Goal: Task Accomplishment & Management: Manage account settings

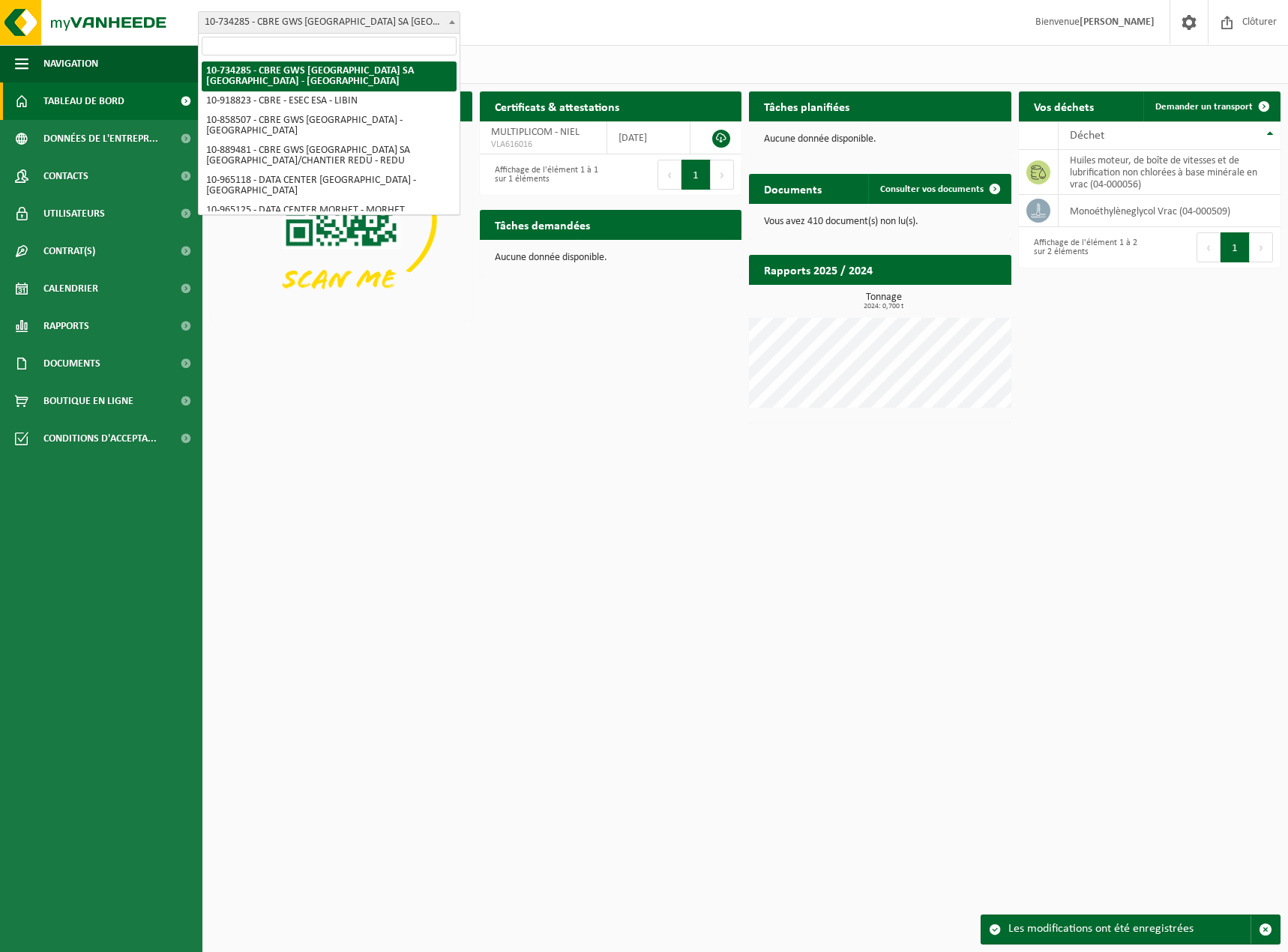
click at [447, 20] on span at bounding box center [452, 22] width 15 height 19
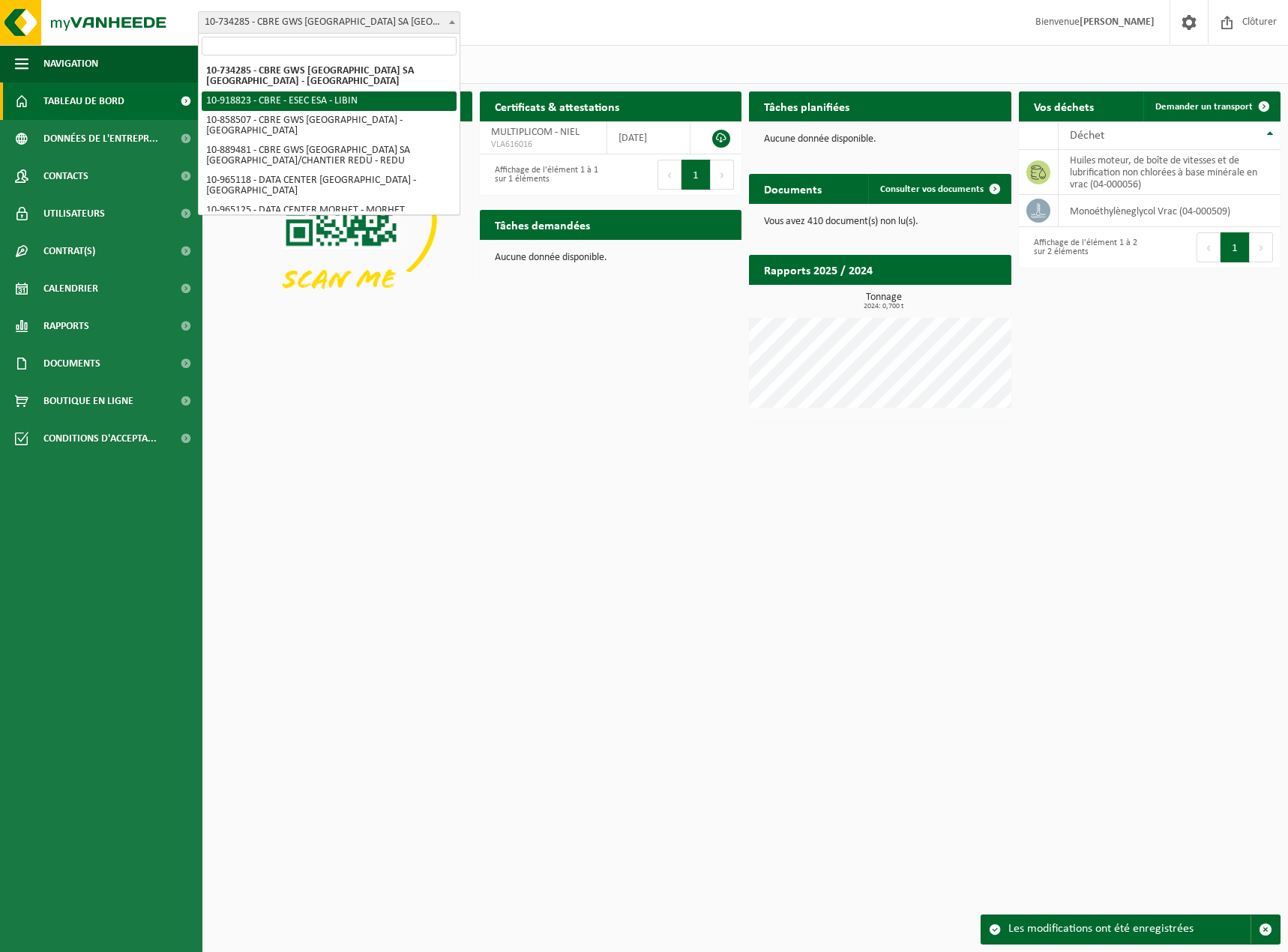
select select "129058"
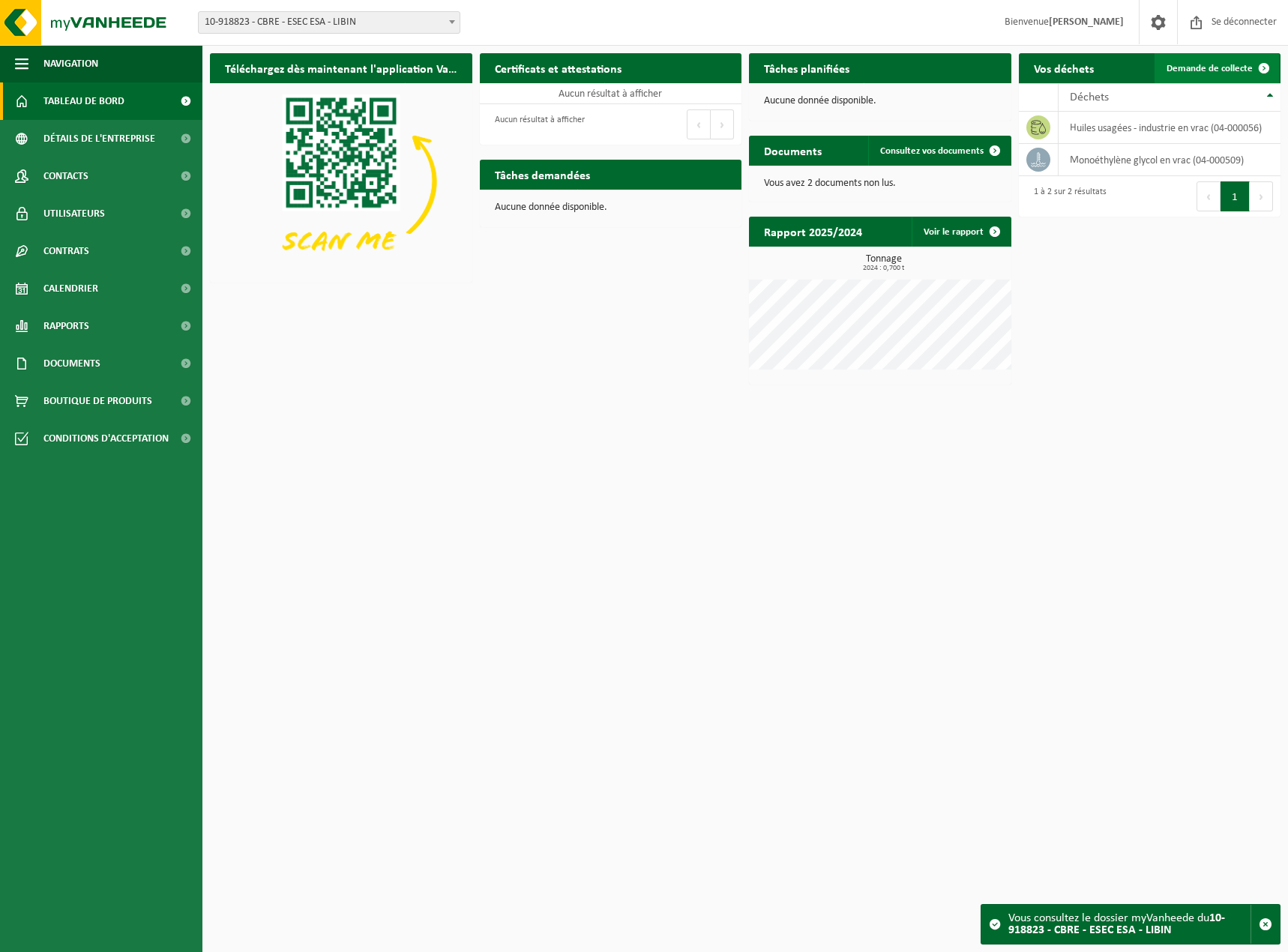
click at [1199, 62] on link "Demande de collecte" at bounding box center [1216, 68] width 125 height 30
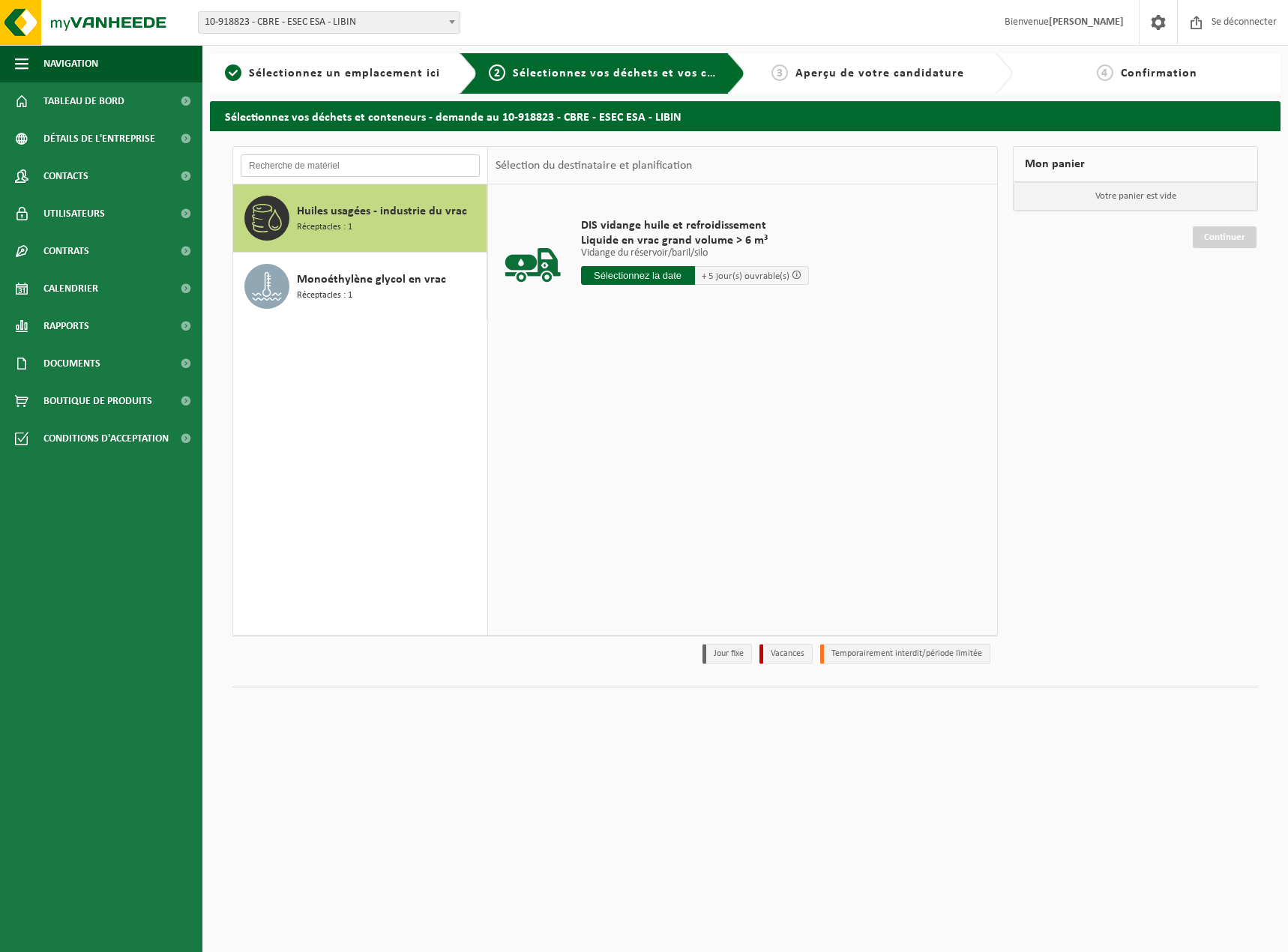
click at [356, 165] on input "text" at bounding box center [360, 165] width 239 height 22
click at [66, 177] on font "Contacts" at bounding box center [65, 176] width 45 height 12
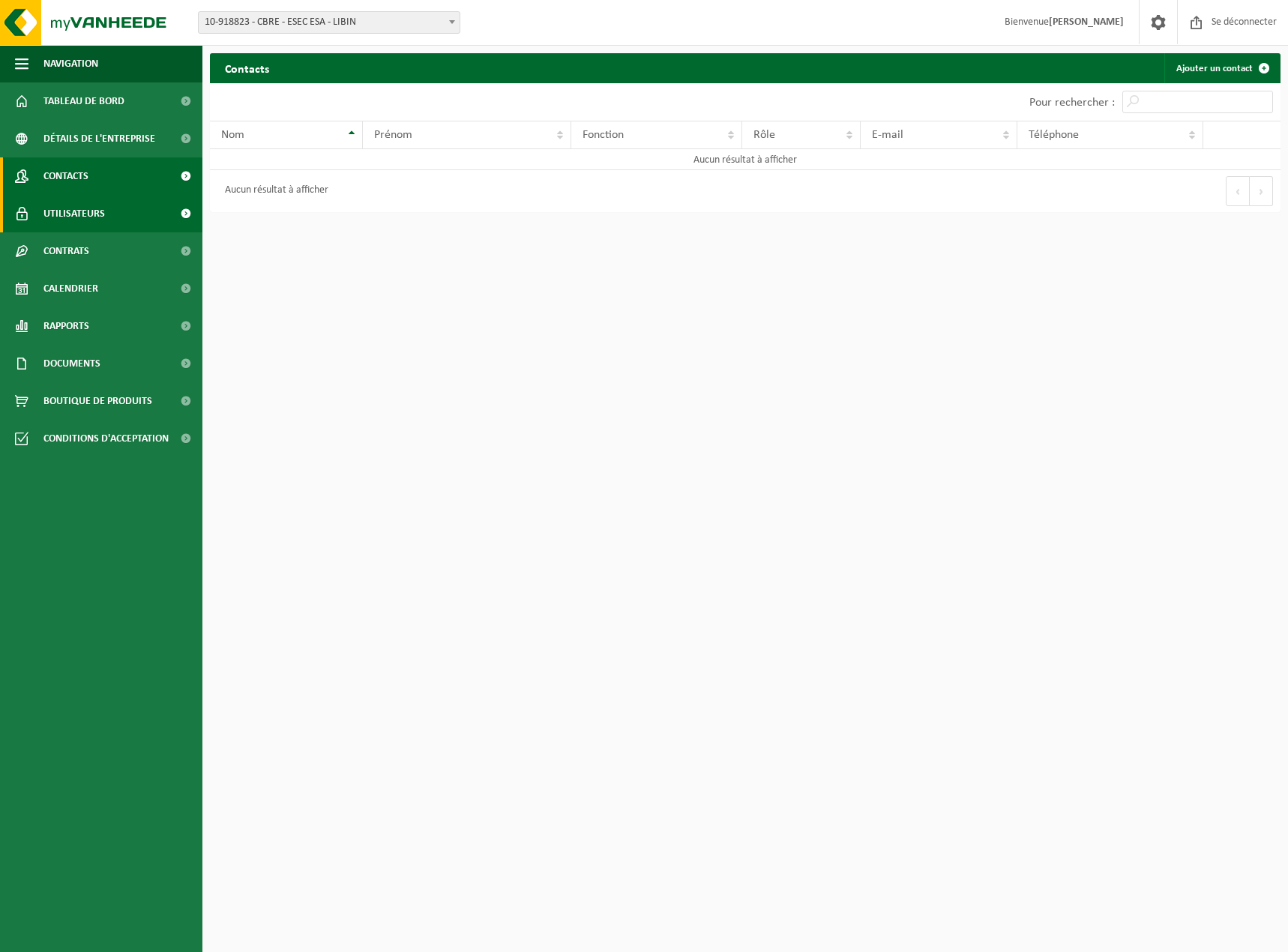
click at [77, 207] on span "Utilisateurs" at bounding box center [73, 213] width 61 height 37
click at [270, 135] on div "Nom" at bounding box center [293, 135] width 143 height 12
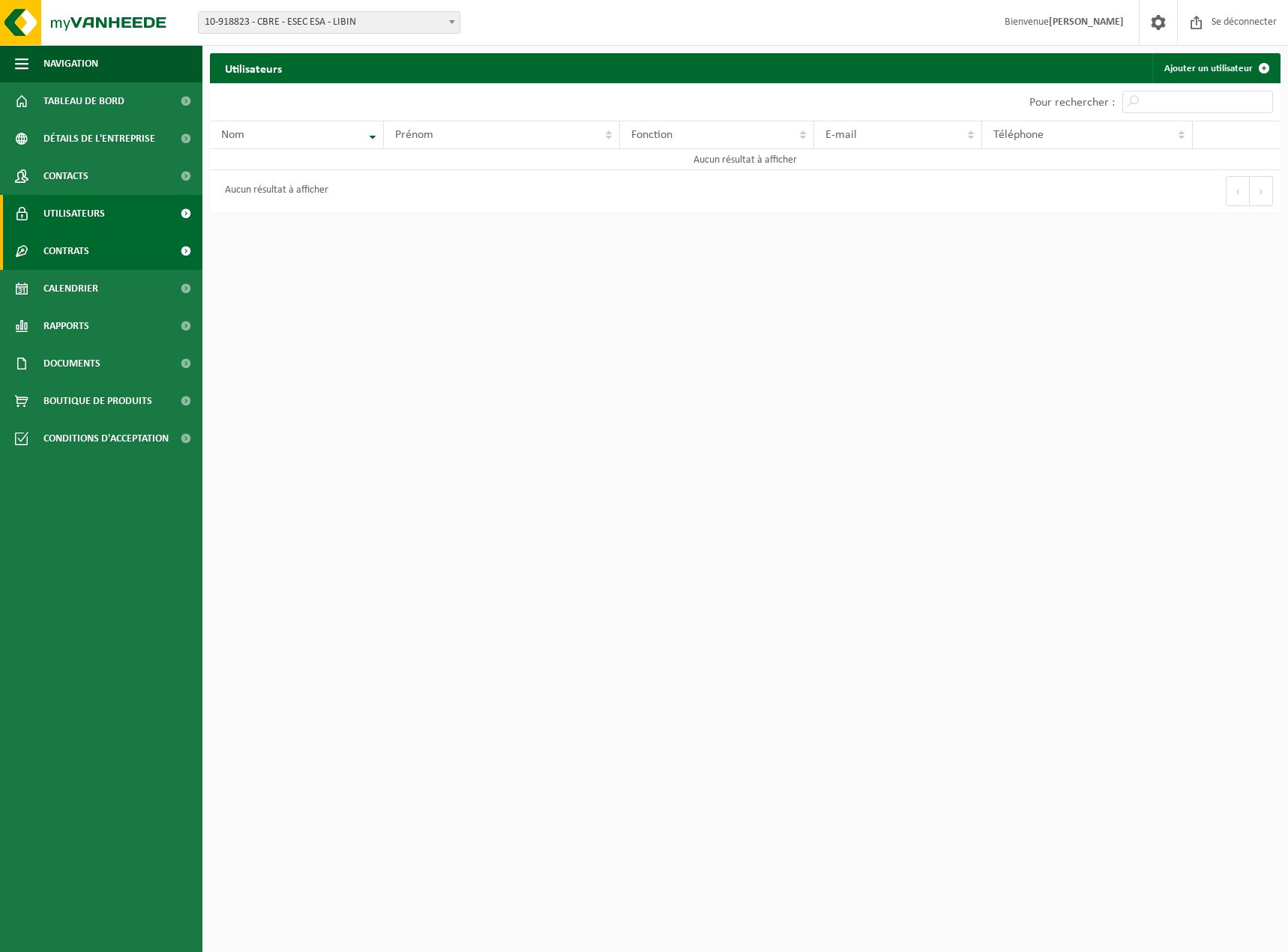
click at [53, 247] on font "Contrats" at bounding box center [66, 251] width 46 height 12
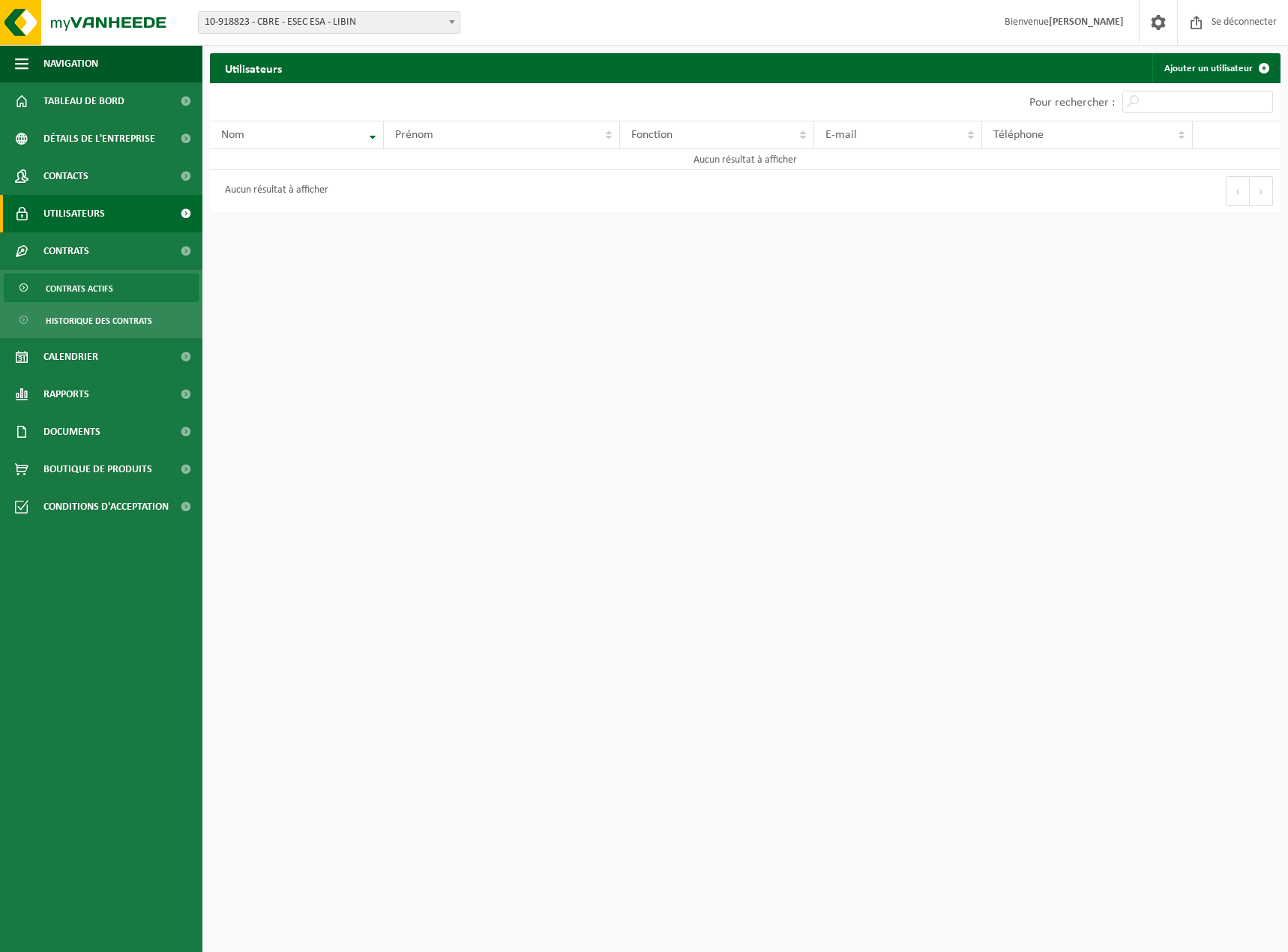
click at [66, 292] on font "Contrats actifs" at bounding box center [80, 289] width 67 height 9
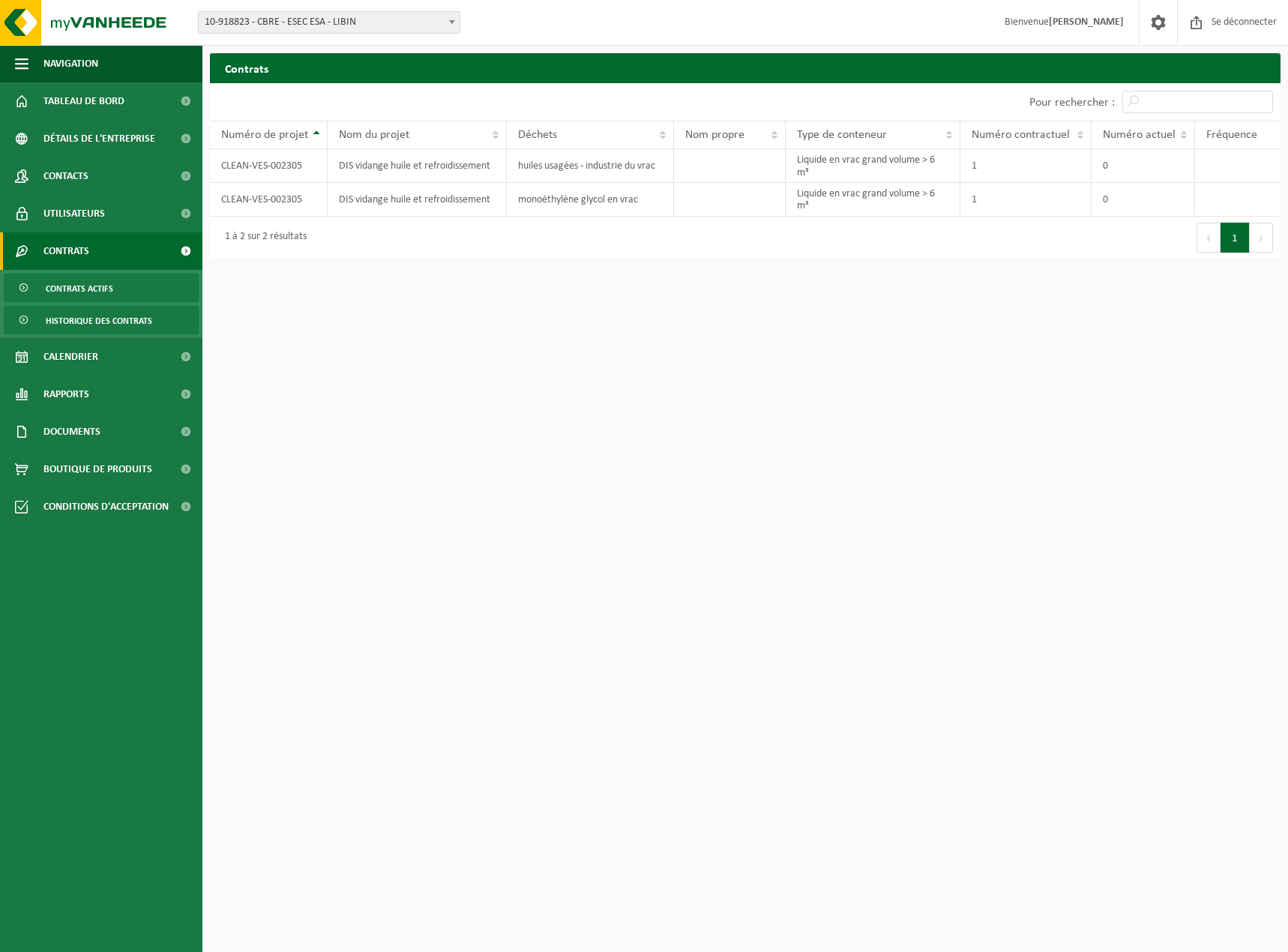
click at [76, 322] on font "Historique des contrats" at bounding box center [99, 321] width 106 height 9
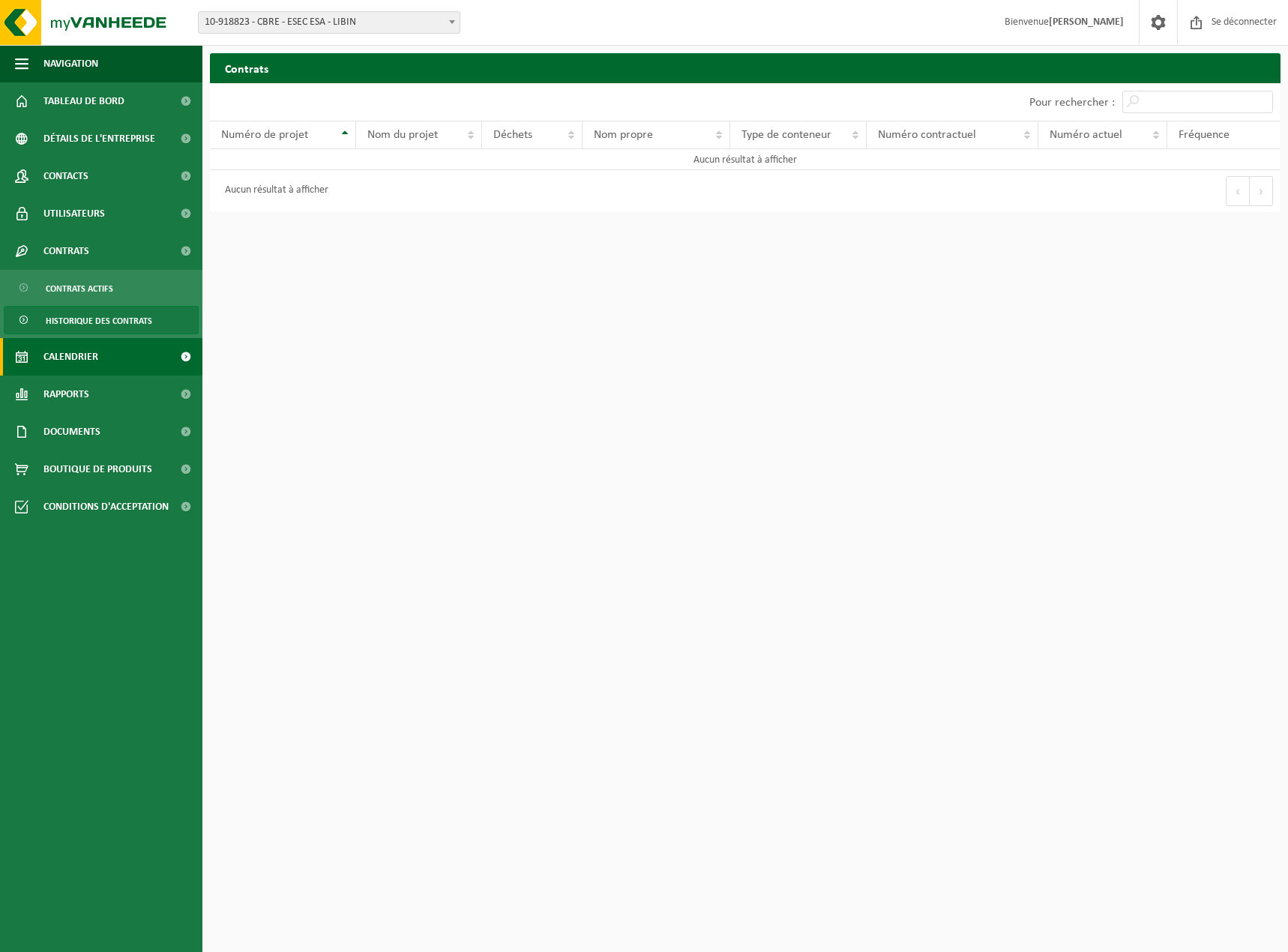
click at [72, 358] on font "Calendrier" at bounding box center [71, 357] width 55 height 12
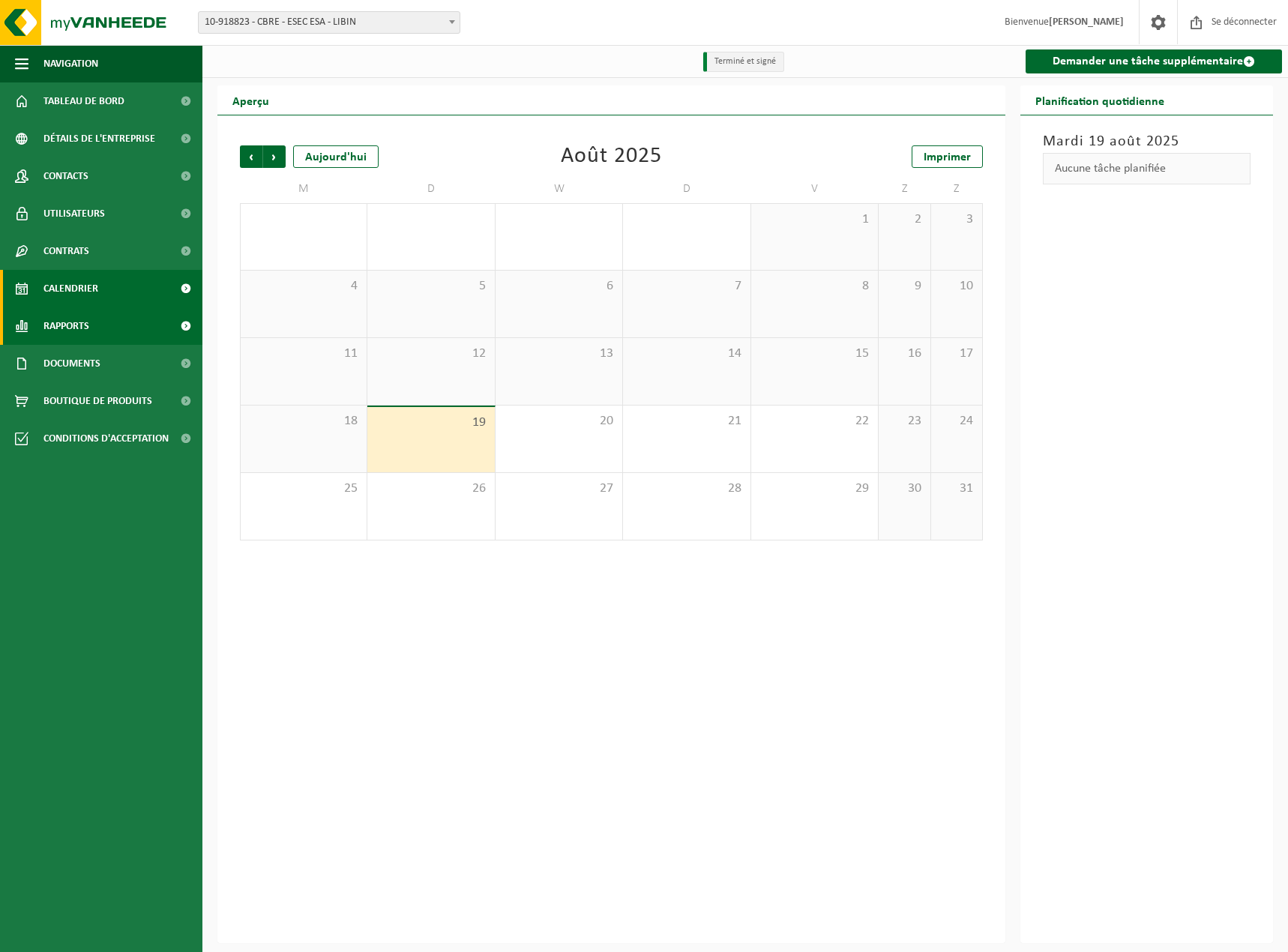
click at [67, 330] on font "Rapports" at bounding box center [66, 326] width 46 height 12
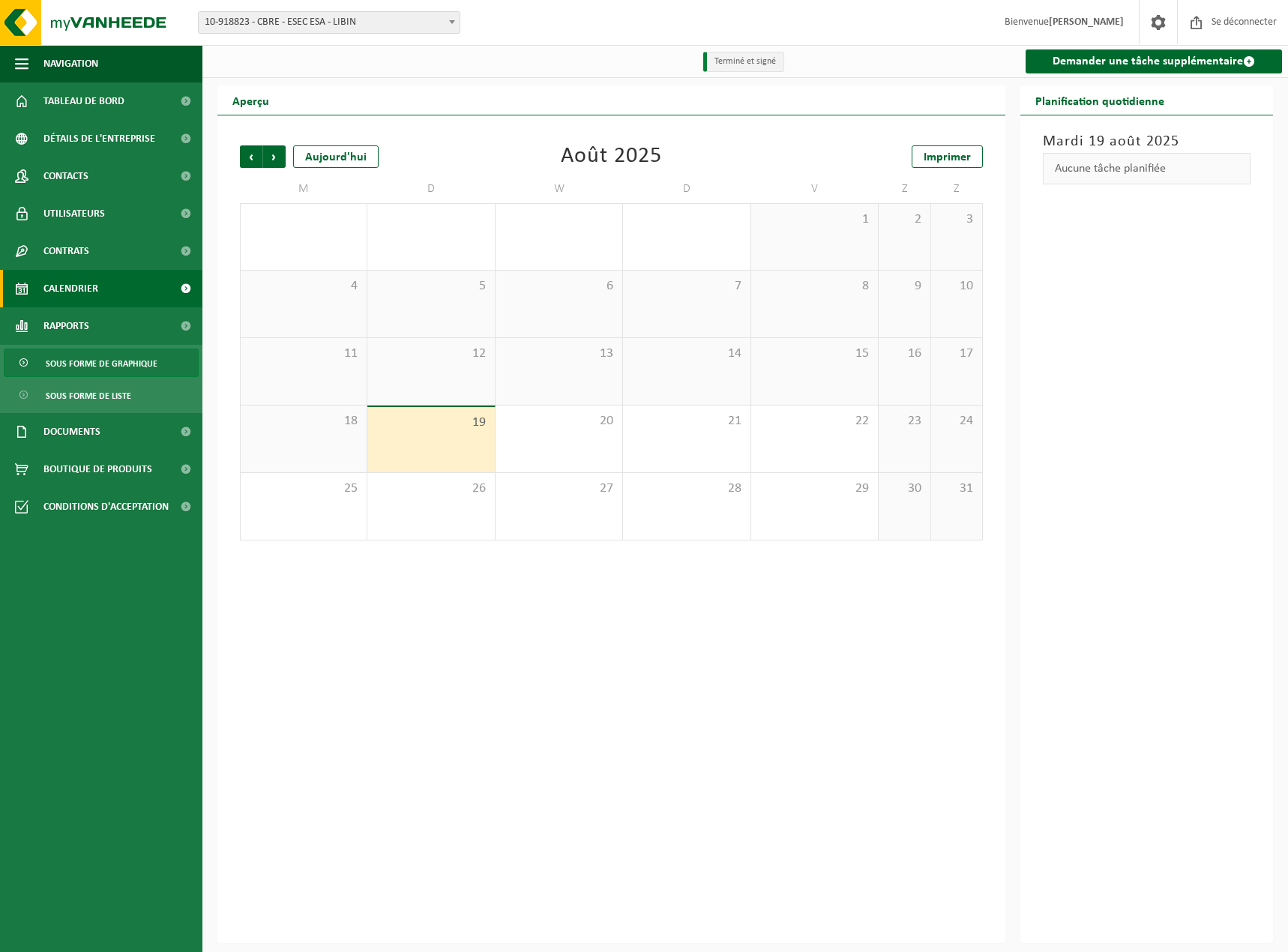
click at [70, 360] on font "Sous forme de graphique" at bounding box center [102, 365] width 111 height 9
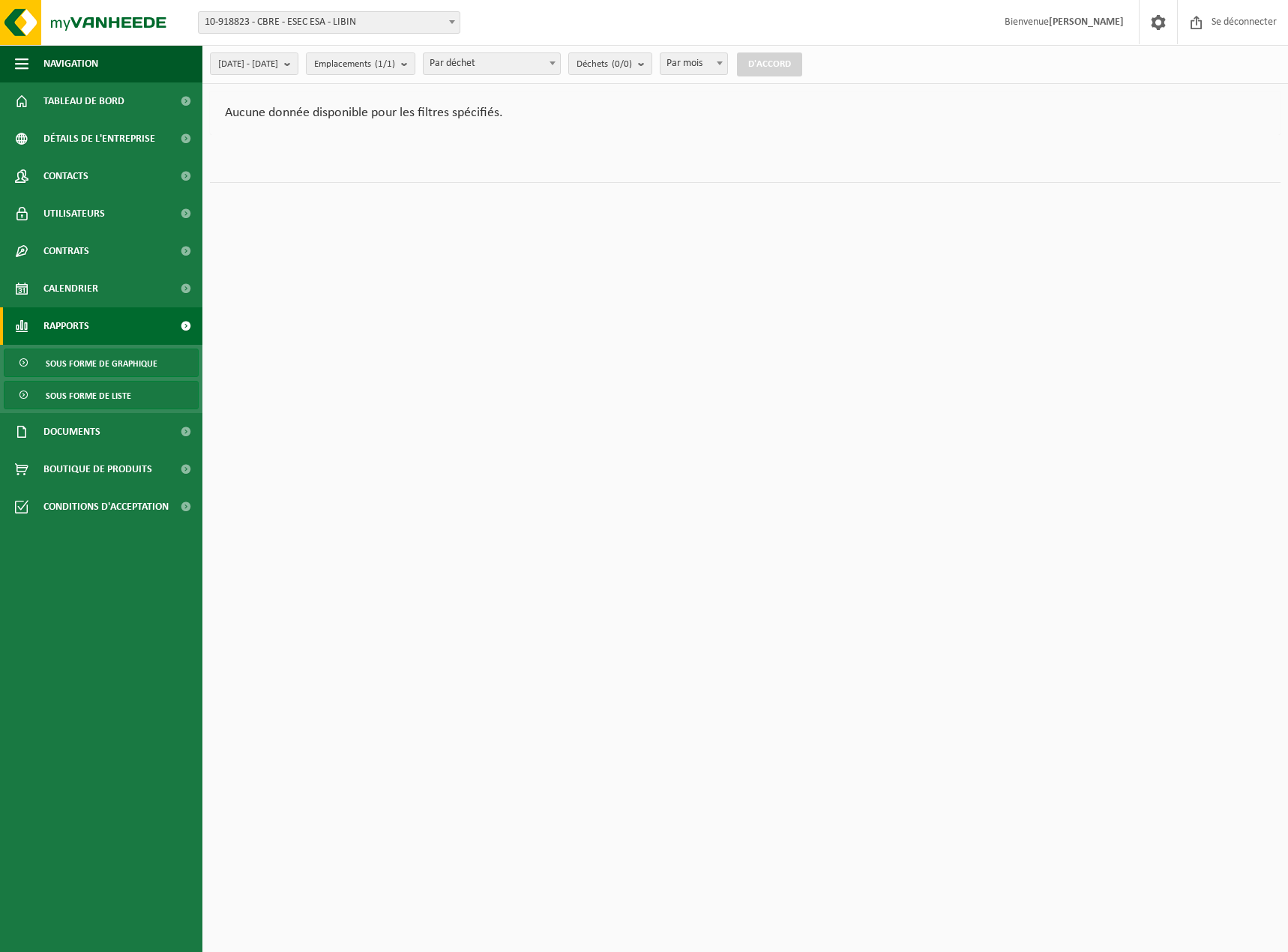
click at [84, 398] on font "Sous forme de liste" at bounding box center [88, 396] width 86 height 9
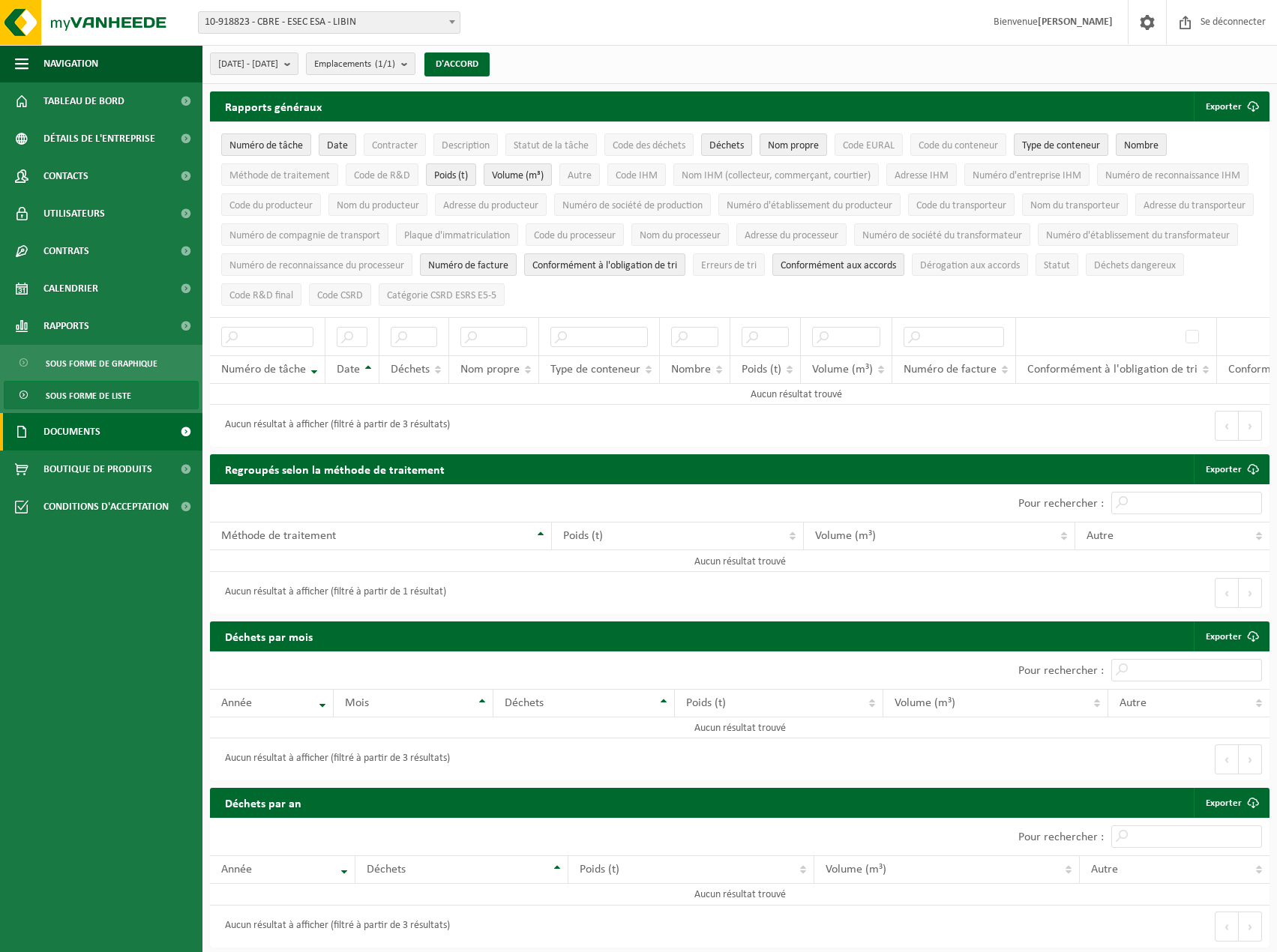
click at [88, 432] on font "Documents" at bounding box center [72, 432] width 57 height 12
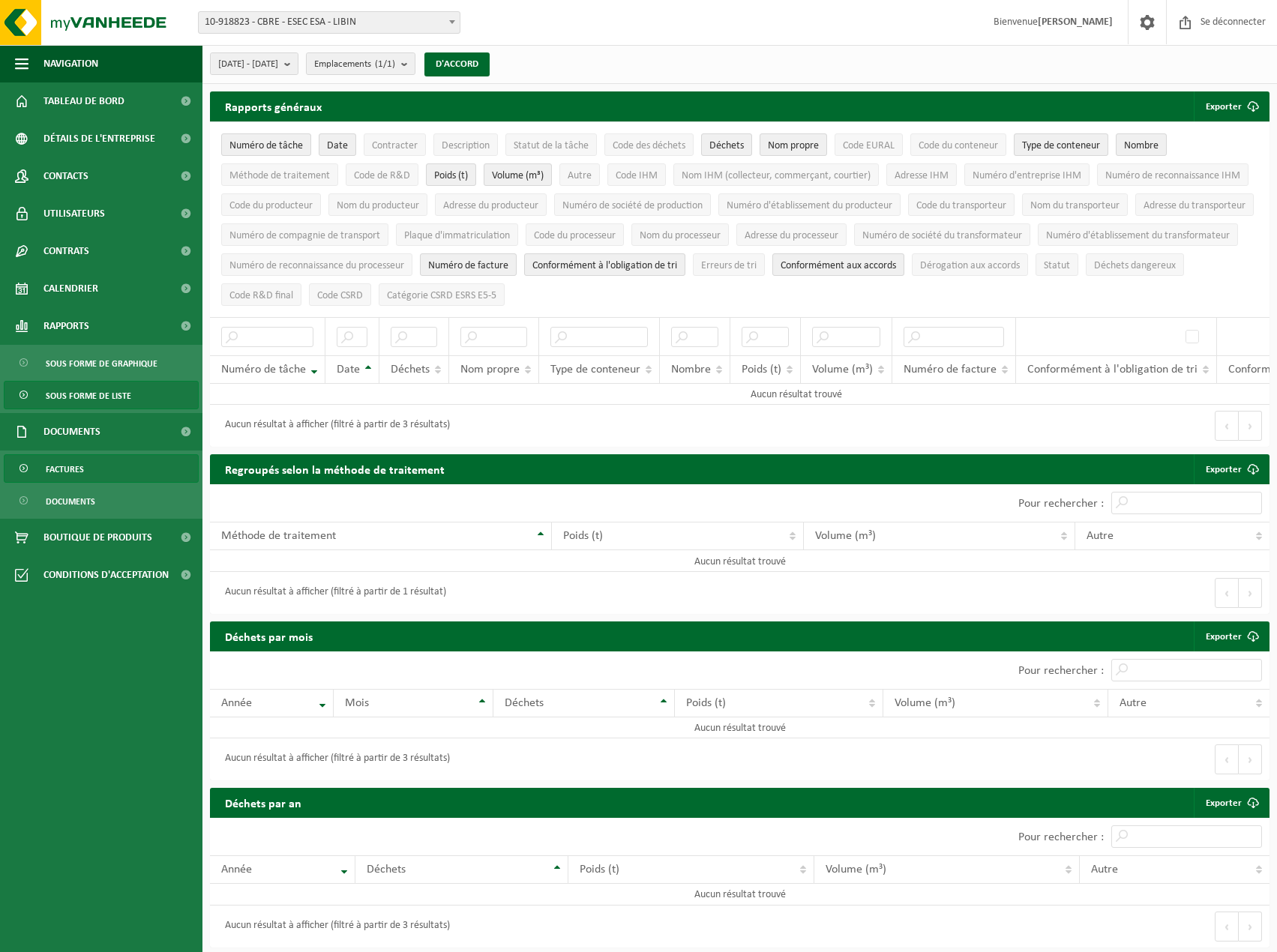
click at [66, 468] on font "Factures" at bounding box center [65, 470] width 38 height 9
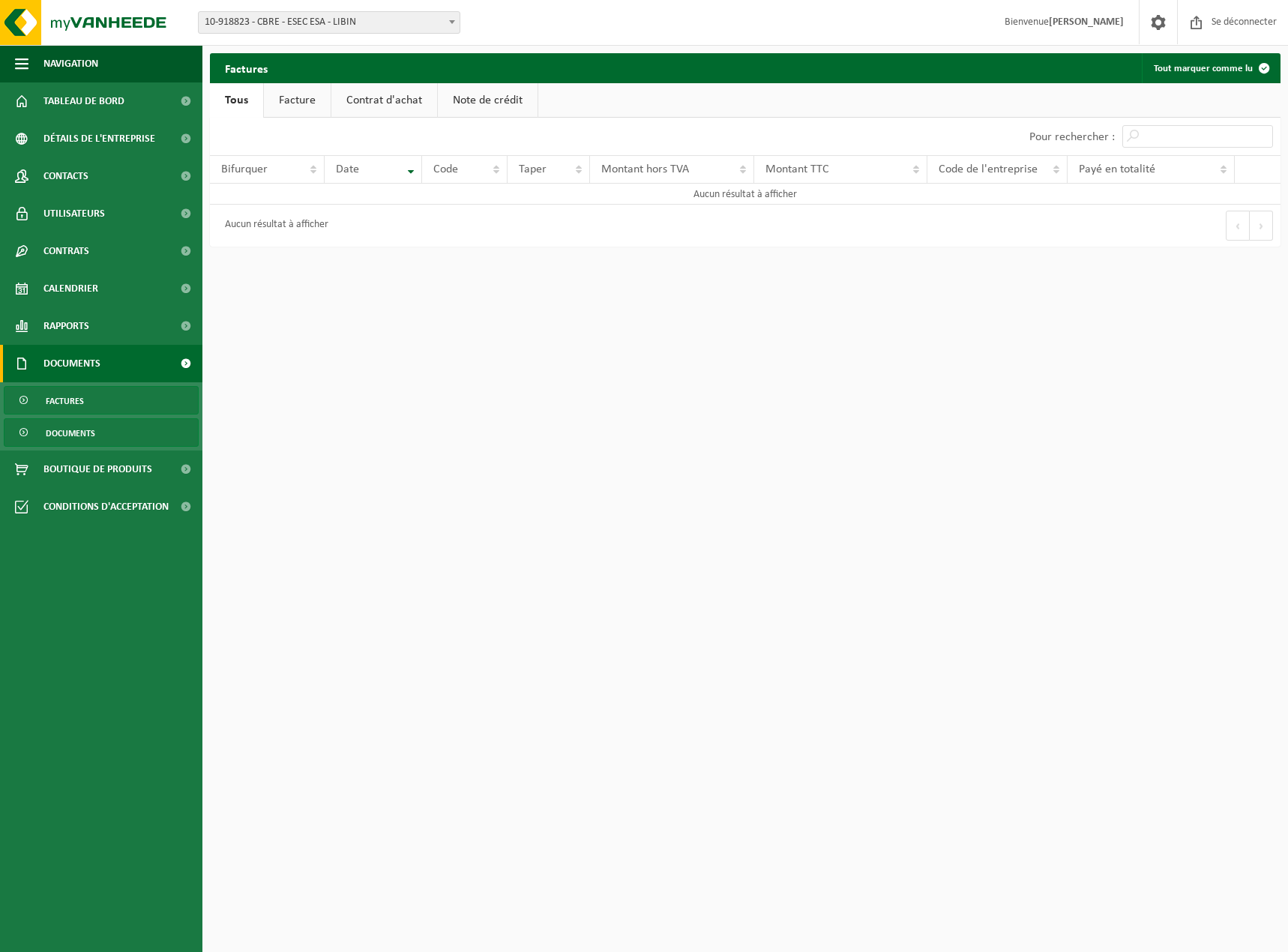
click at [66, 434] on font "Documents" at bounding box center [71, 434] width 50 height 9
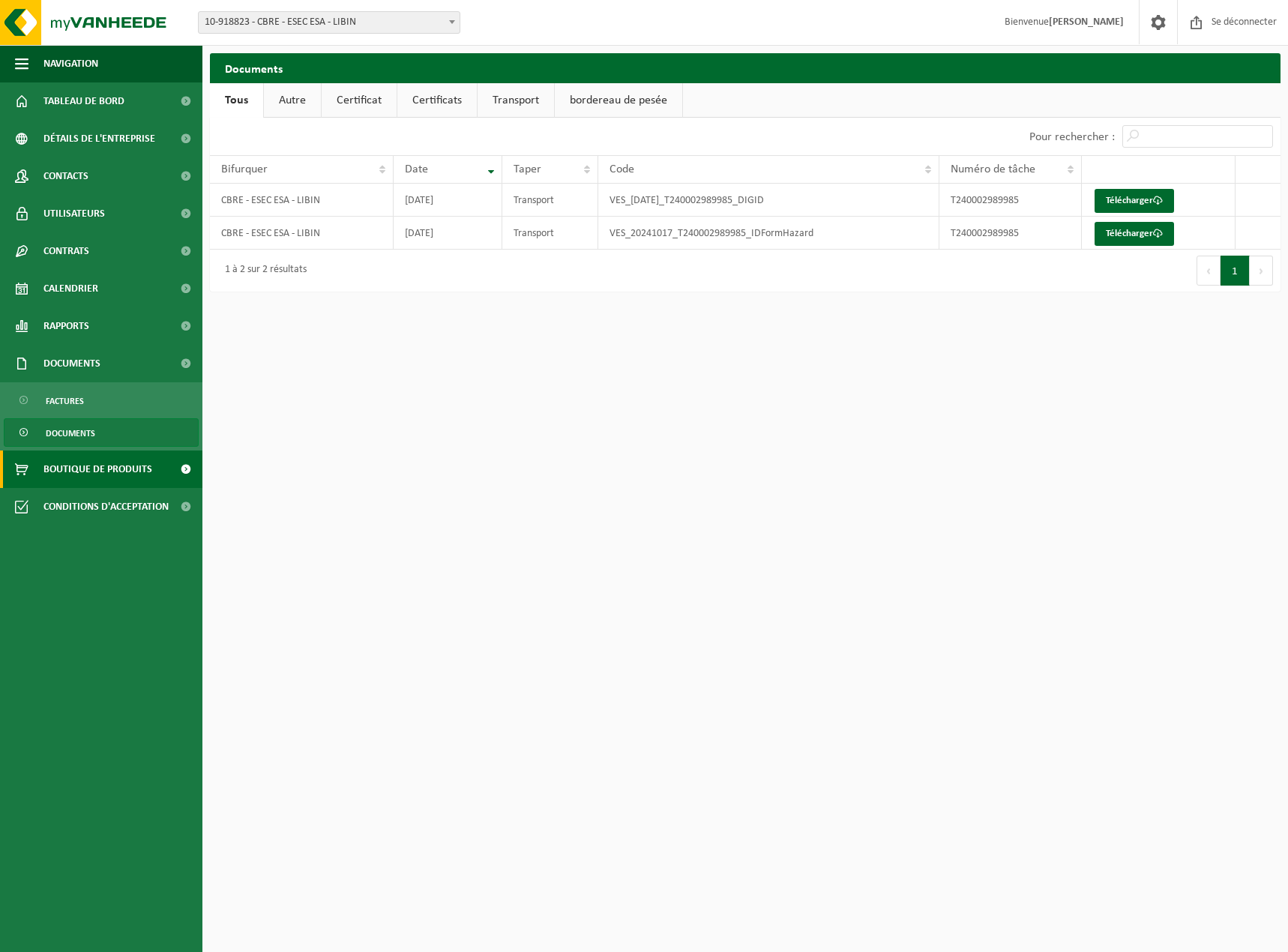
click at [80, 468] on font "Boutique de produits" at bounding box center [97, 470] width 109 height 12
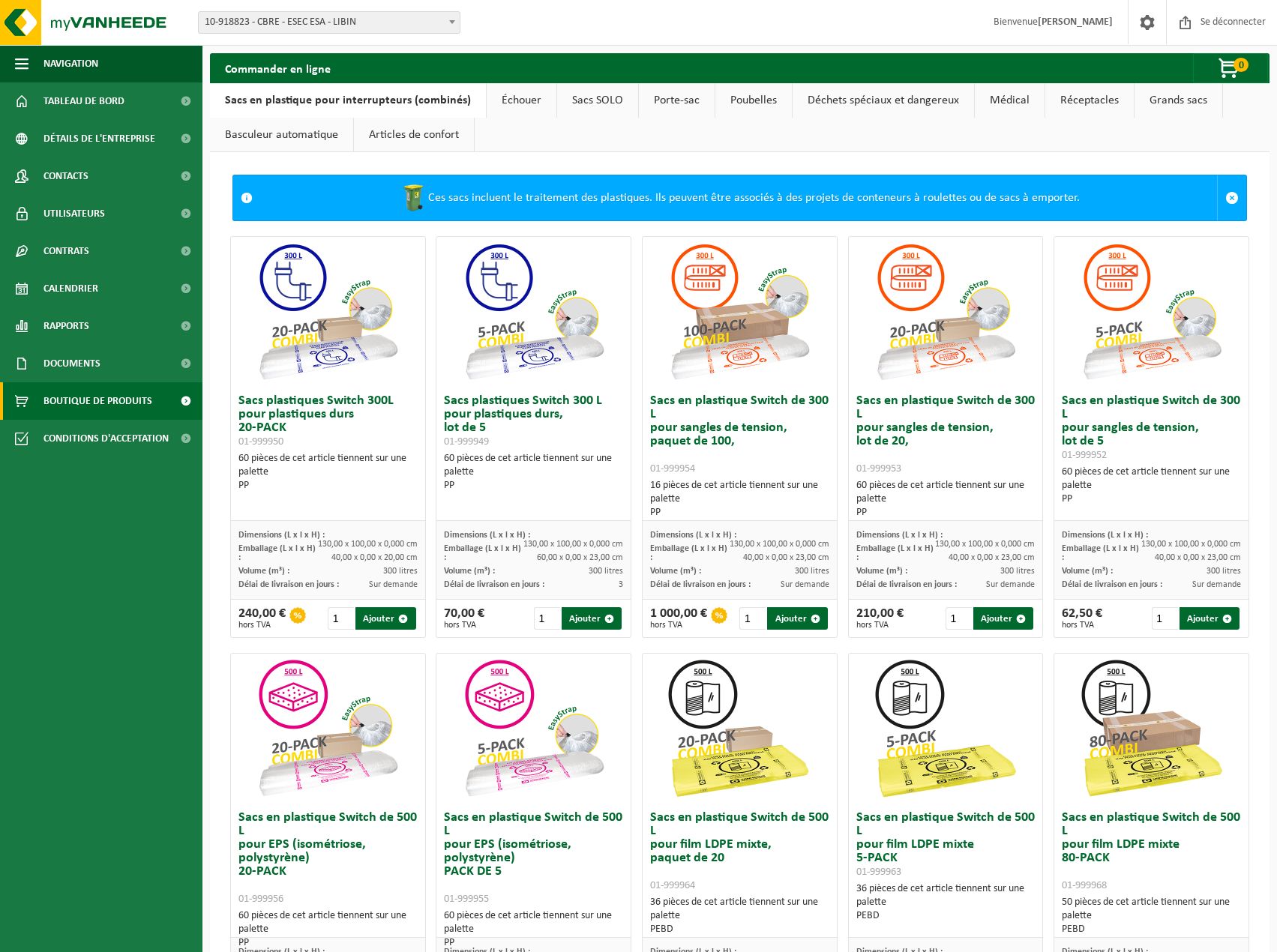
click at [1075, 105] on font "Réceptacles" at bounding box center [1089, 101] width 58 height 12
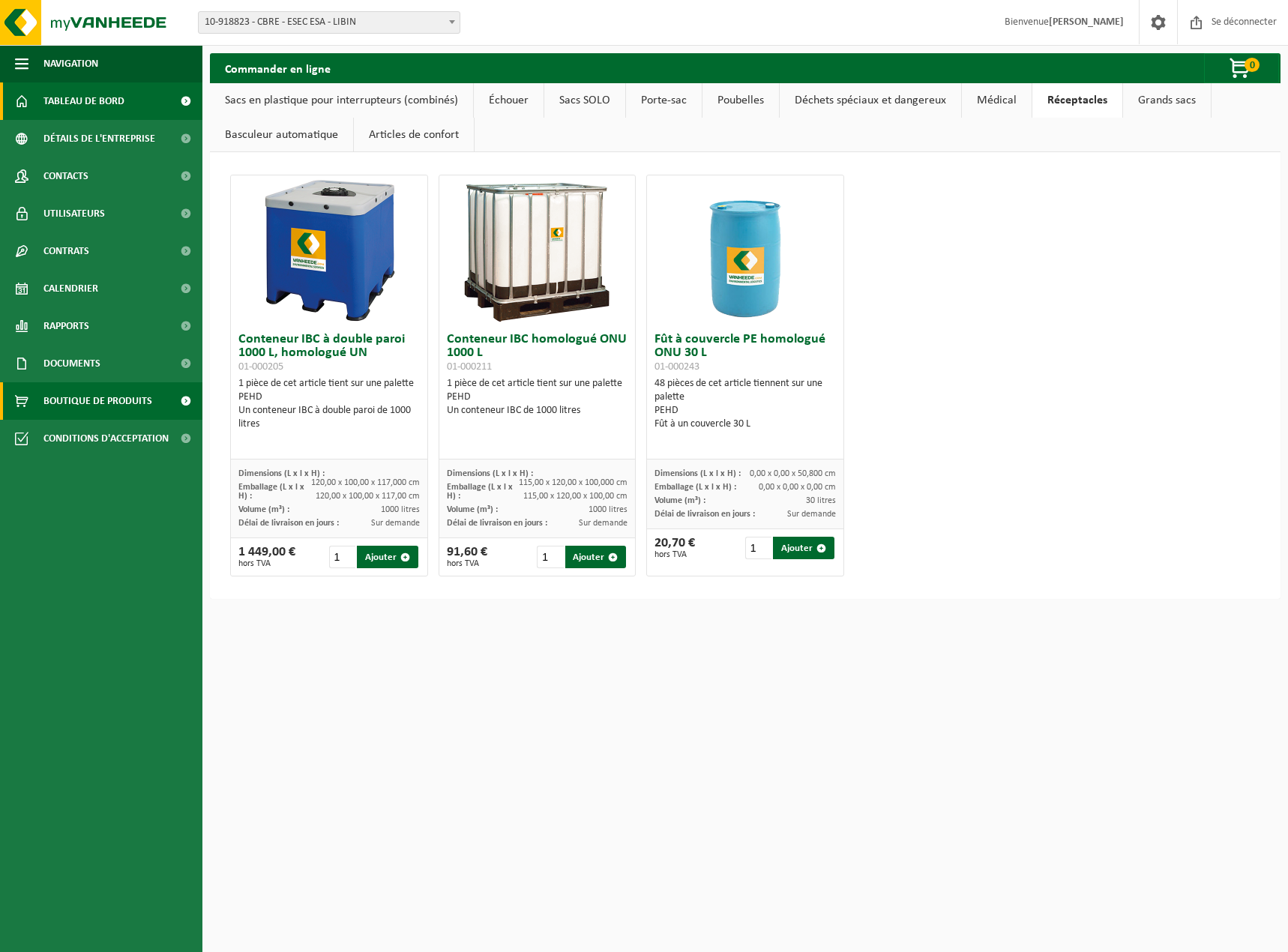
click at [112, 98] on font "Tableau de bord" at bounding box center [84, 101] width 81 height 12
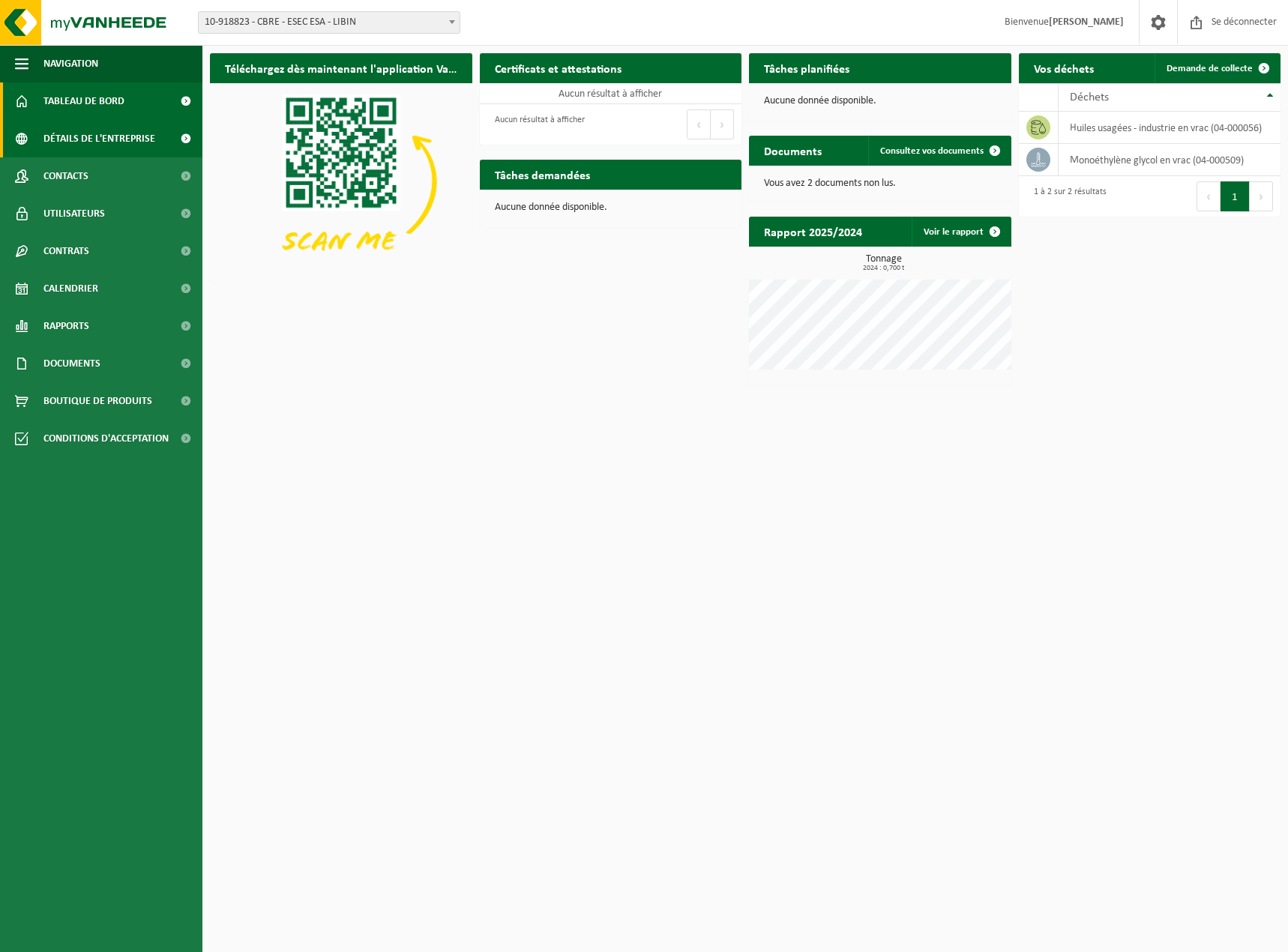
click at [118, 139] on font "Détails de l'entreprise" at bounding box center [99, 139] width 111 height 12
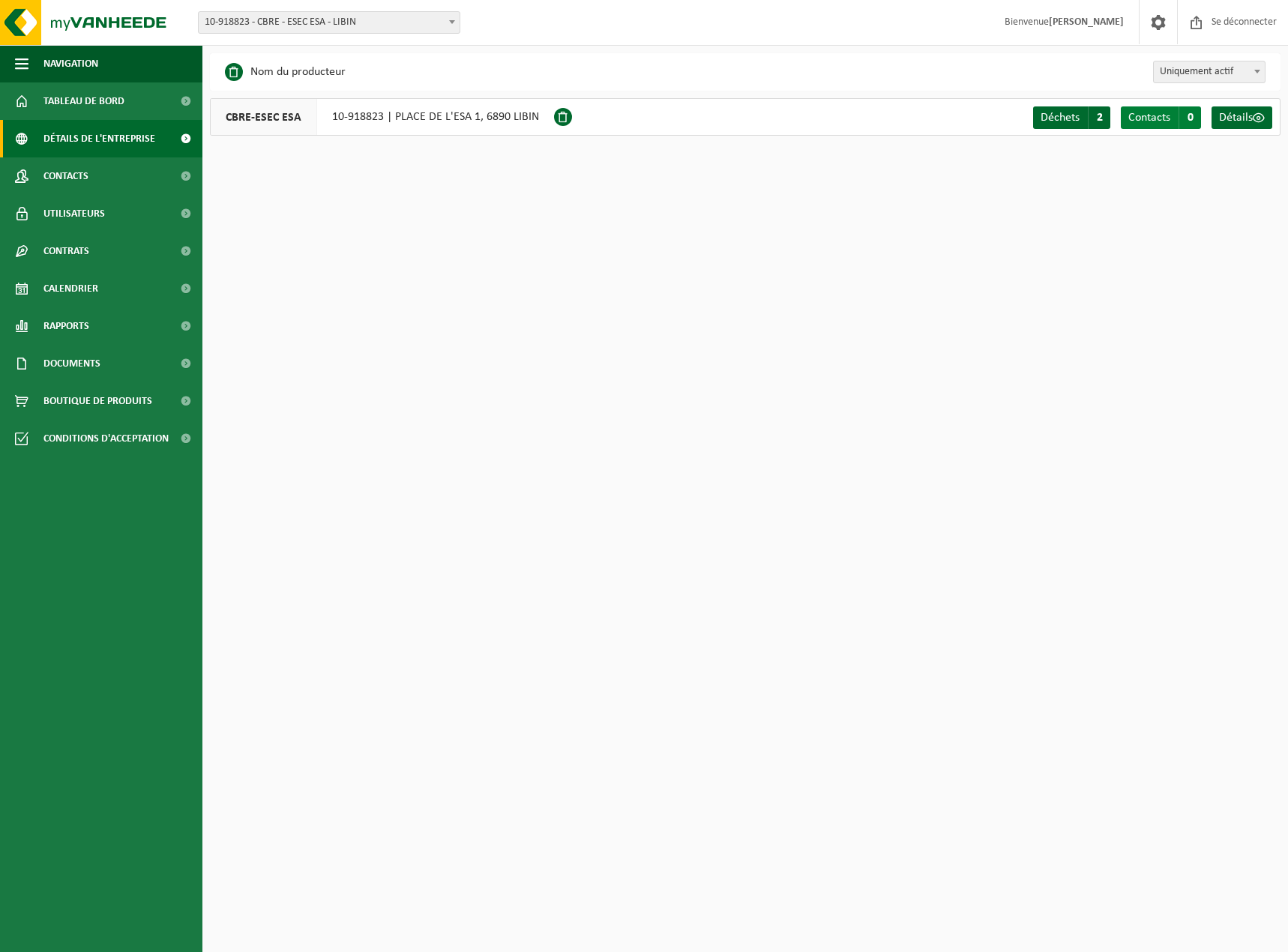
click at [1149, 117] on font "Contacts" at bounding box center [1148, 118] width 42 height 12
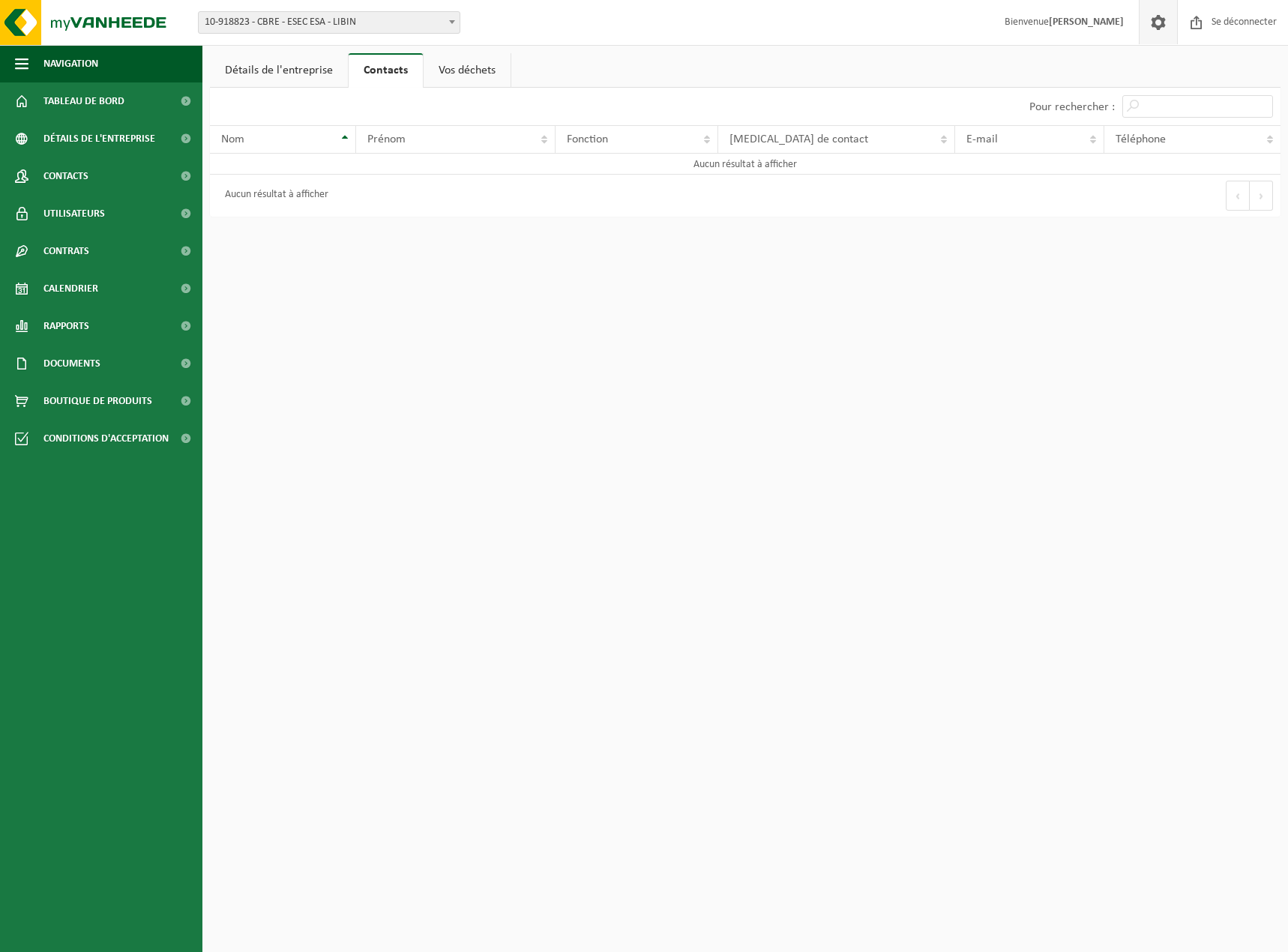
click at [1158, 25] on span at bounding box center [1158, 22] width 22 height 44
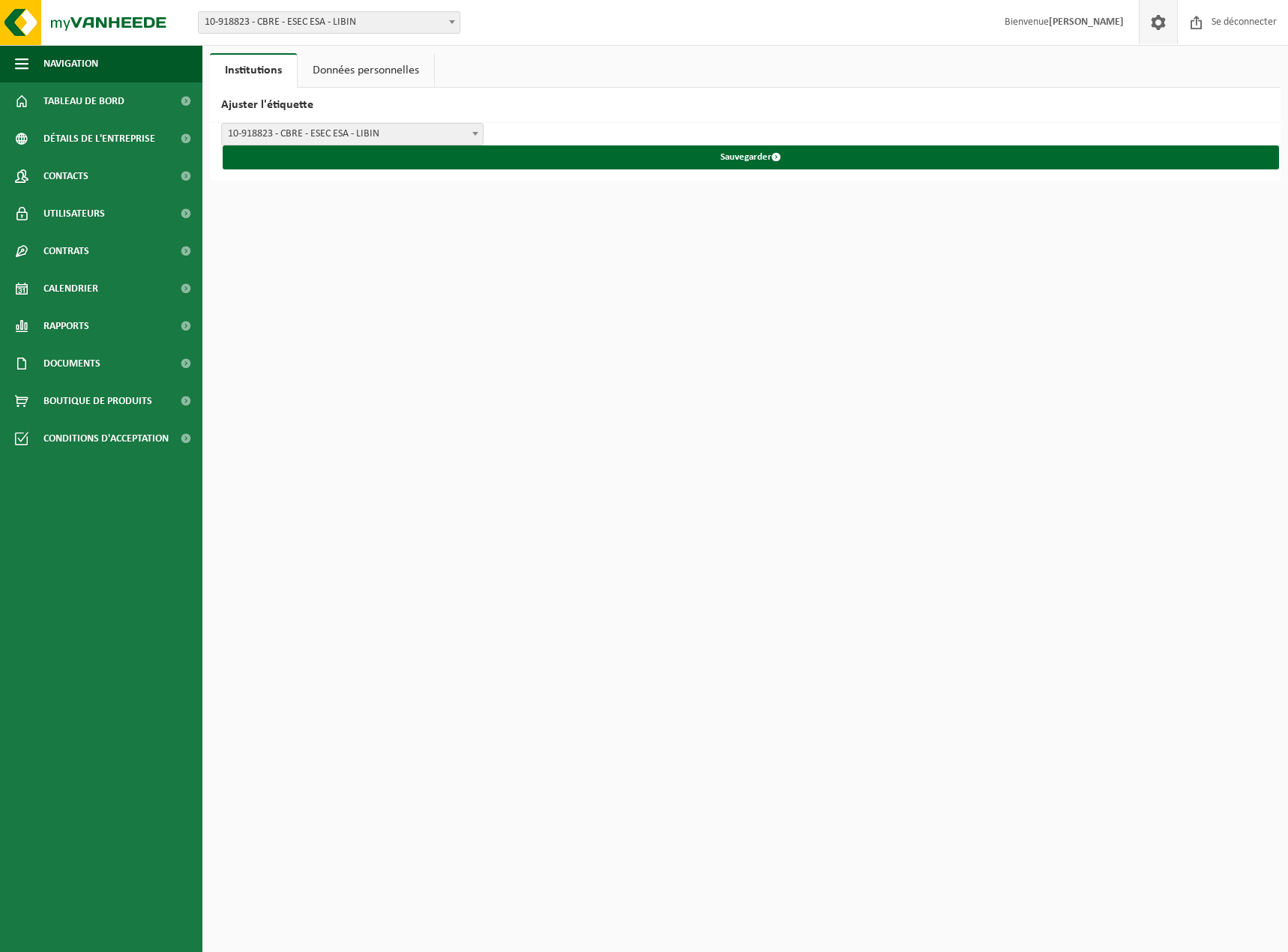
click at [375, 79] on link "Données personnelles" at bounding box center [365, 70] width 136 height 35
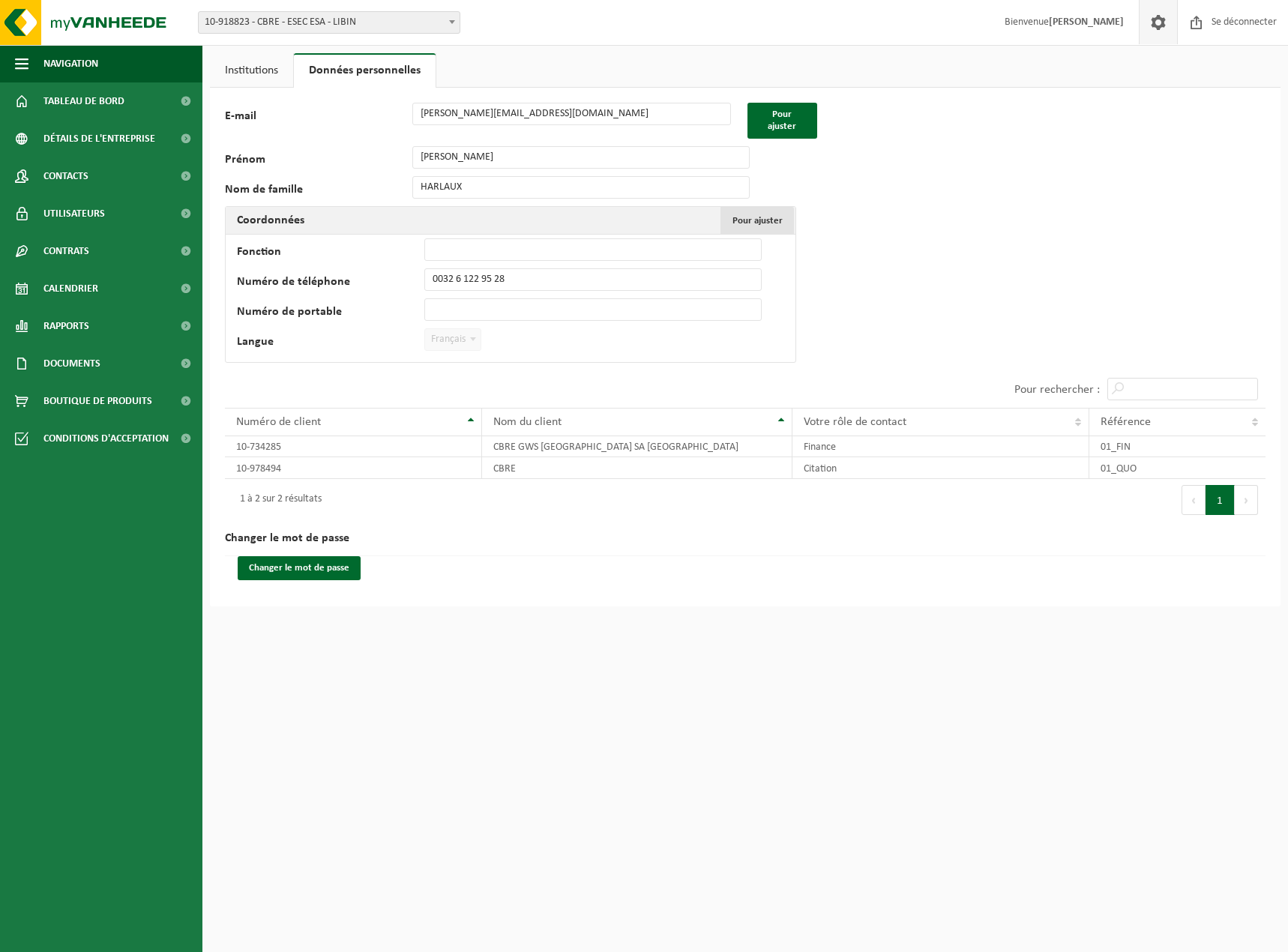
click at [774, 219] on font "Pour ajuster" at bounding box center [757, 220] width 50 height 10
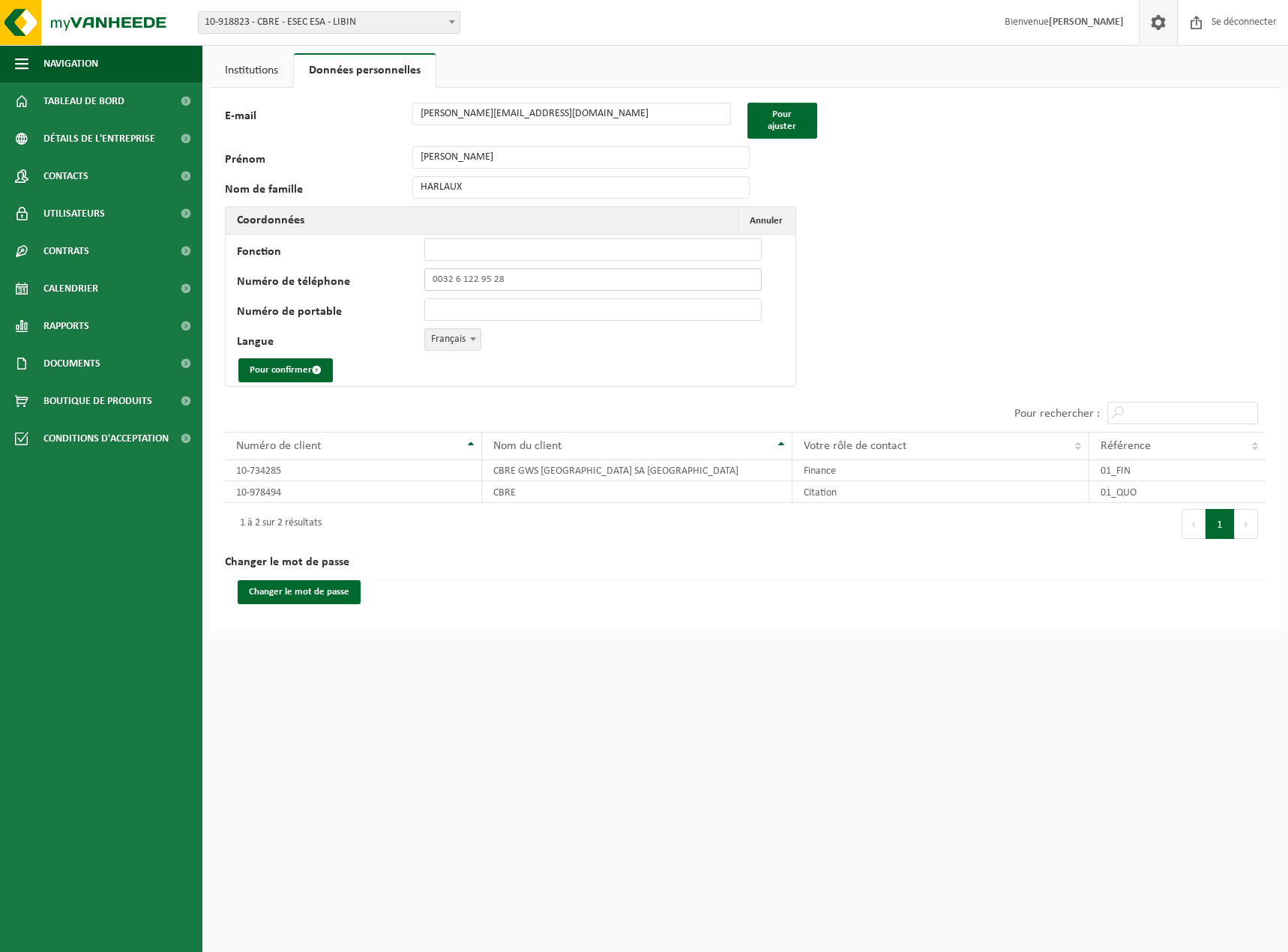
click at [509, 275] on input "0032 6 122 95 28" at bounding box center [593, 279] width 337 height 22
type input "0"
type input "[PHONE_NUMBER]"
click at [528, 243] on input "Fonction" at bounding box center [593, 249] width 337 height 22
type input "Responsable achat"
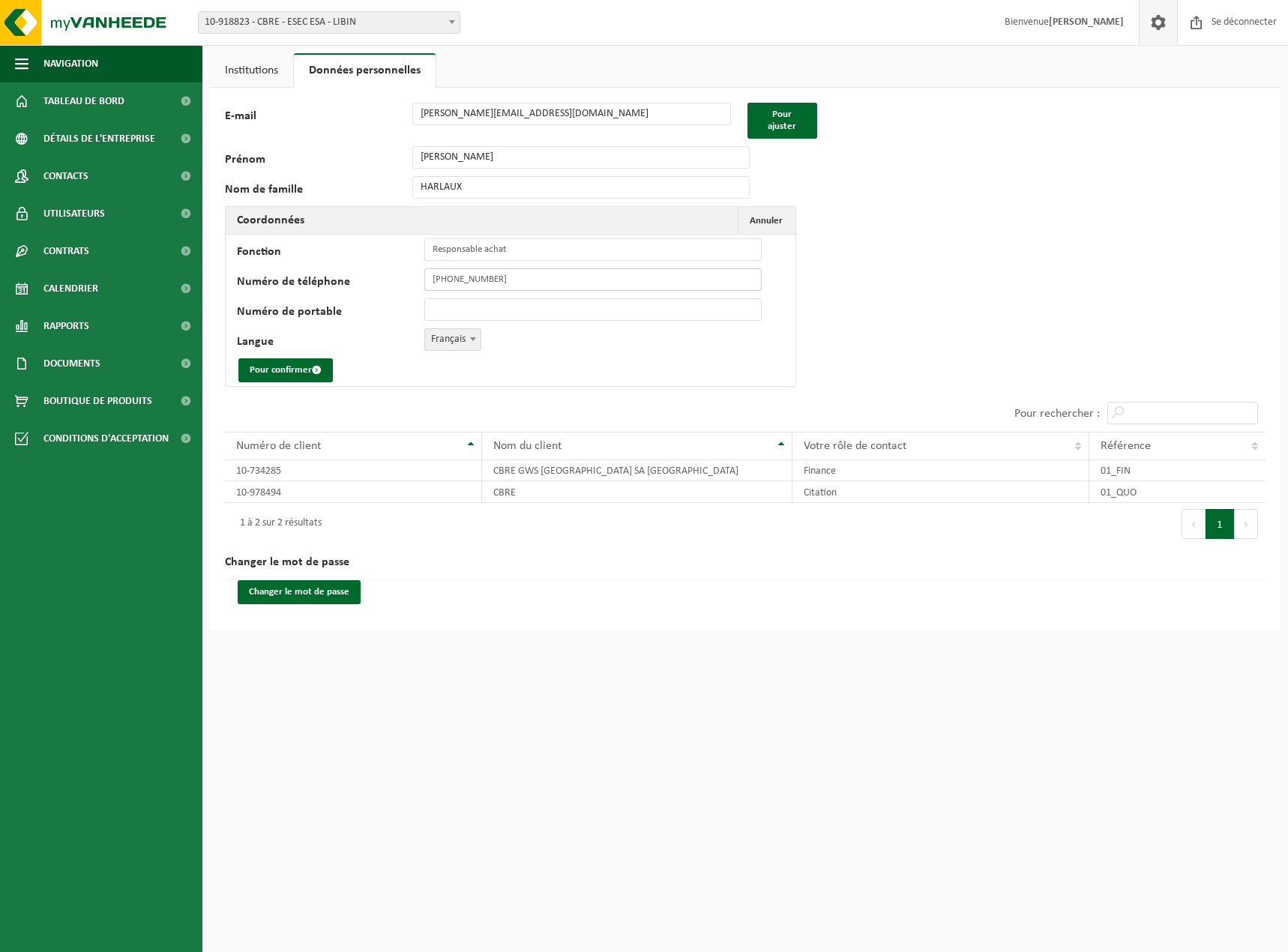
drag, startPoint x: 534, startPoint y: 278, endPoint x: 381, endPoint y: 275, distance: 153.0
click at [381, 275] on div "Numéro de téléphone [PHONE_NUMBER]" at bounding box center [507, 279] width 540 height 22
type input "[PHONE_NUMBER]"
click at [376, 364] on div "Pour confirmer" at bounding box center [507, 370] width 540 height 24
click at [269, 365] on font "Pour confirmer" at bounding box center [280, 370] width 62 height 10
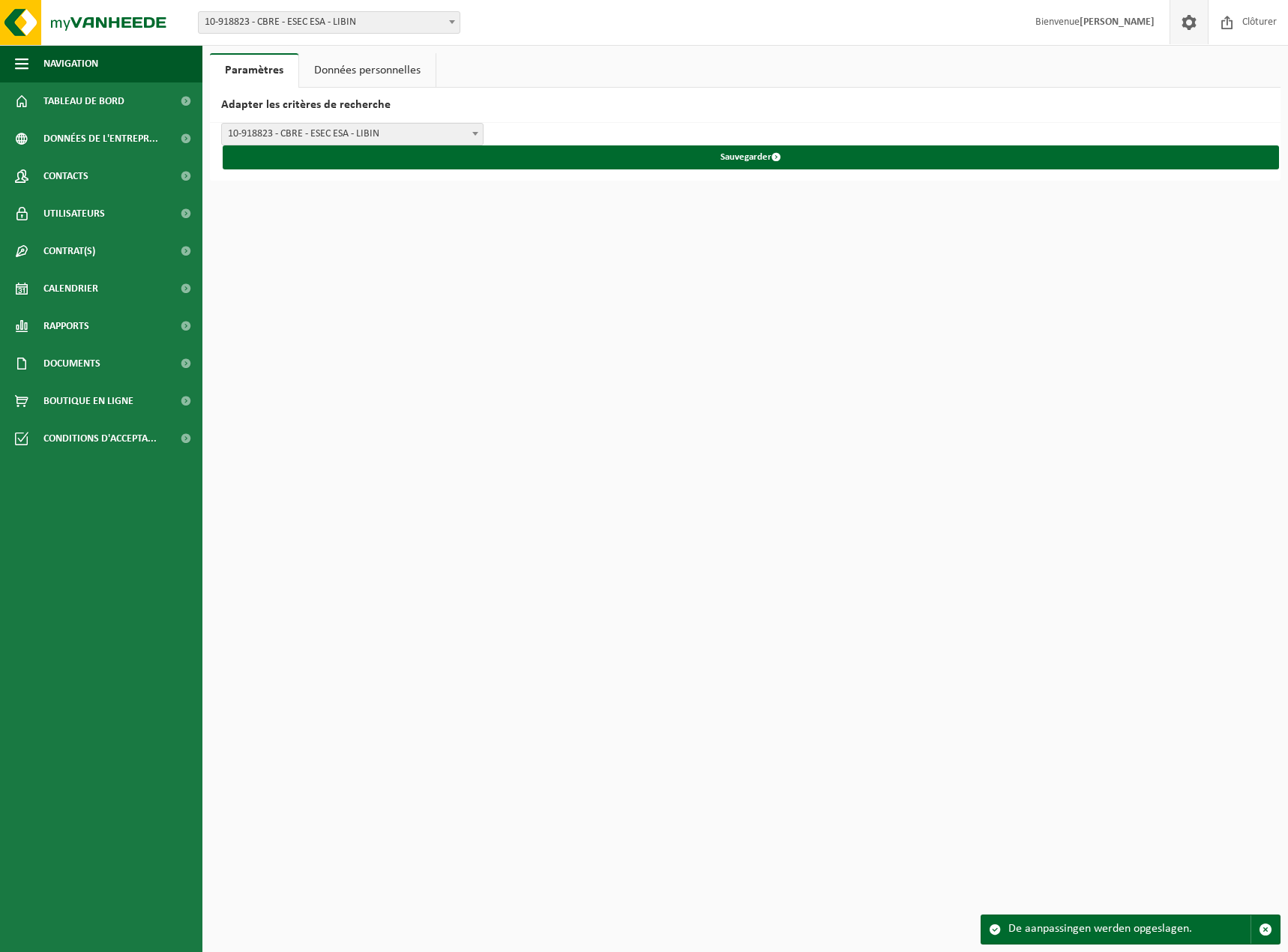
click at [374, 72] on link "Données personnelles" at bounding box center [367, 70] width 136 height 35
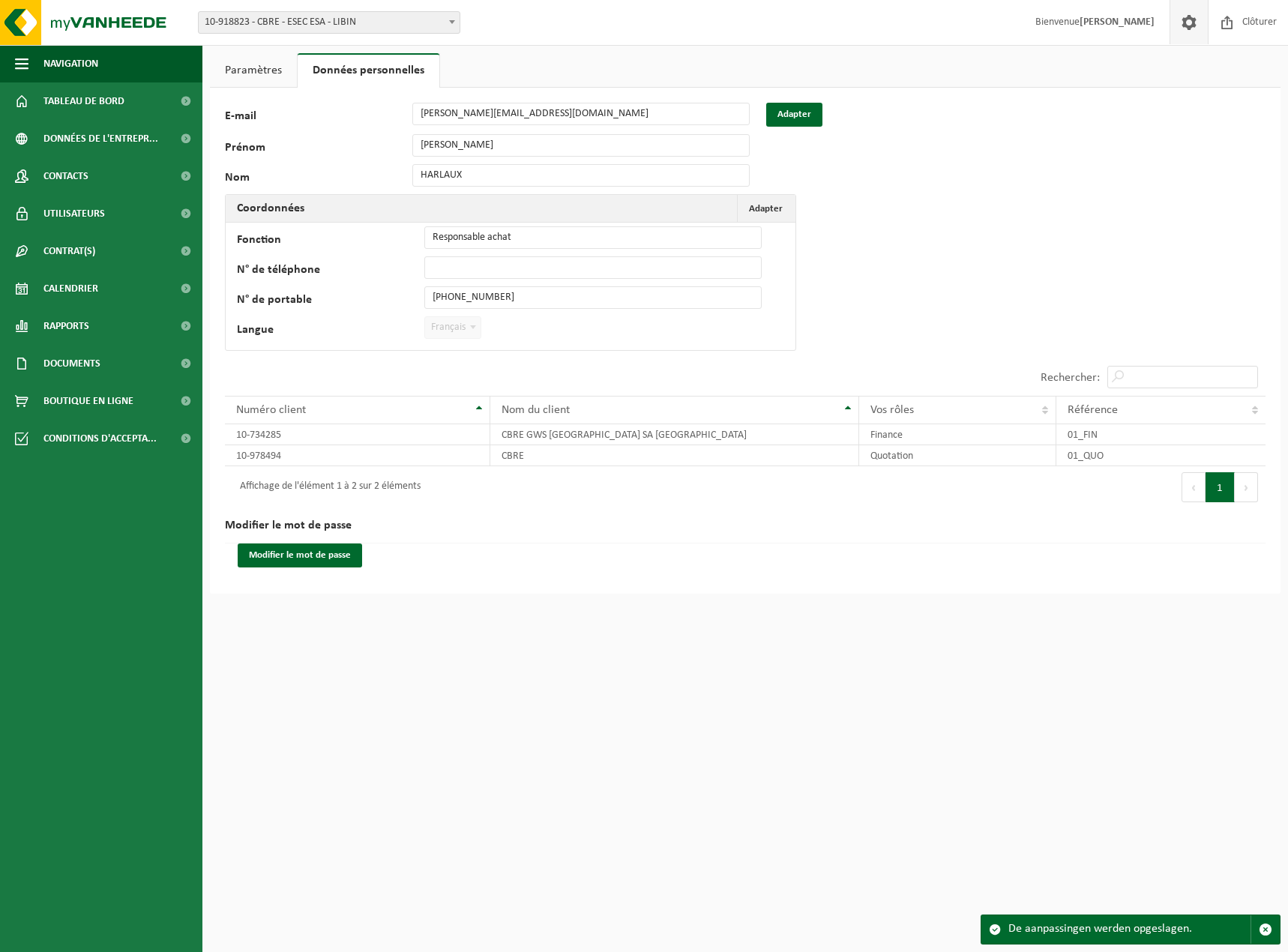
click at [243, 76] on link "Paramètres" at bounding box center [253, 70] width 87 height 35
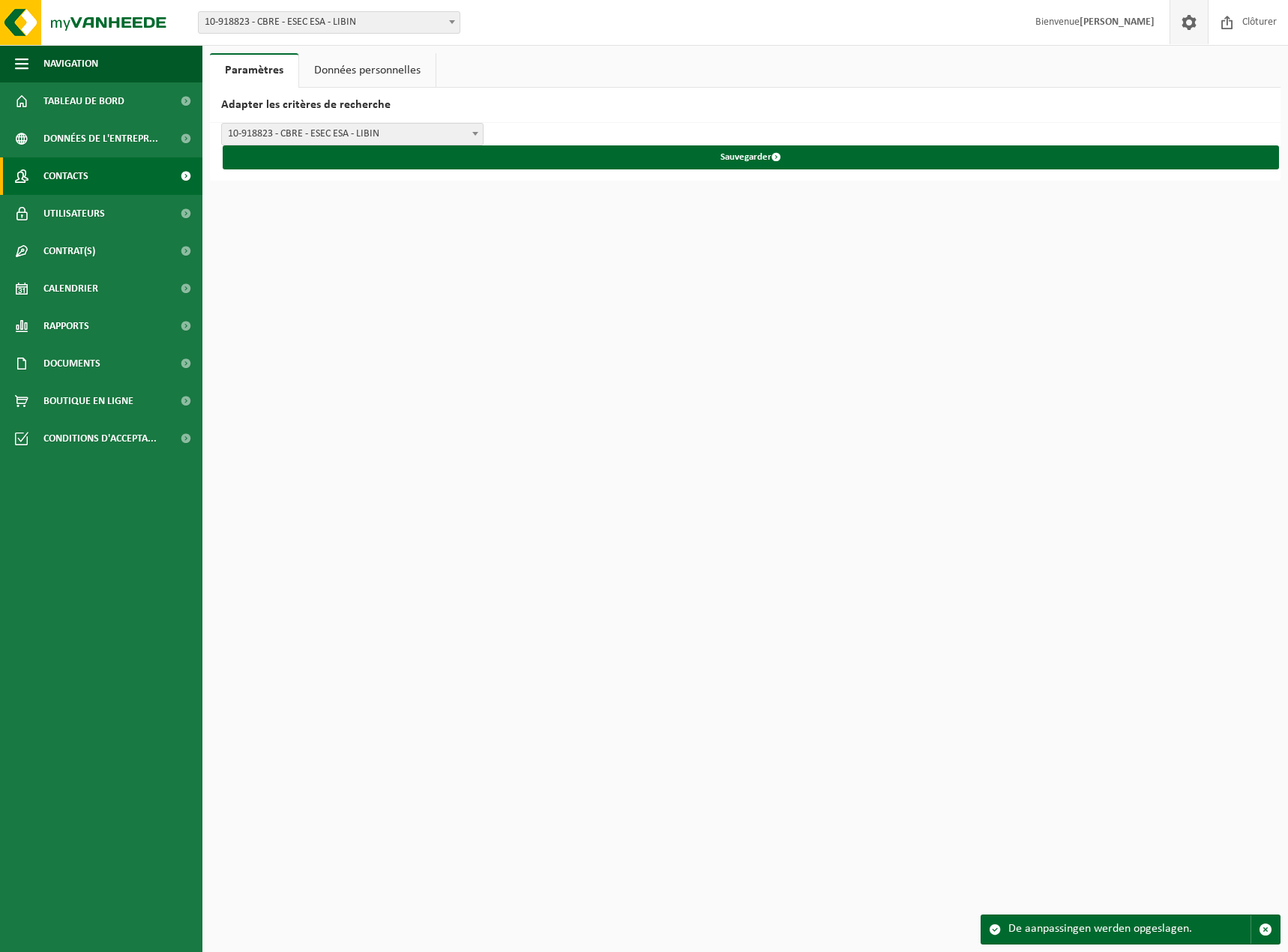
click at [57, 178] on span "Contacts" at bounding box center [65, 176] width 45 height 37
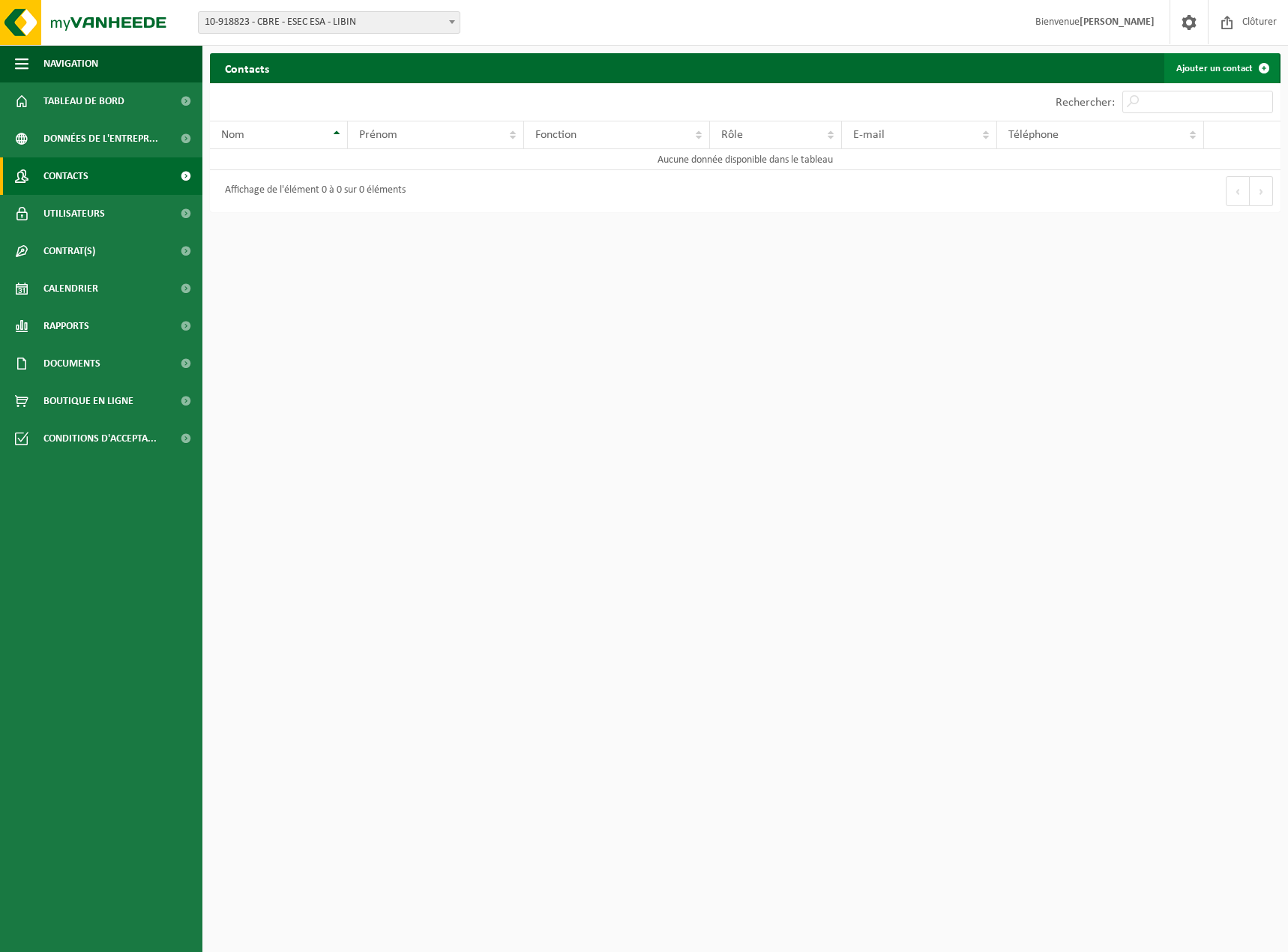
click at [1222, 68] on link "Ajouter un contact" at bounding box center [1222, 68] width 115 height 30
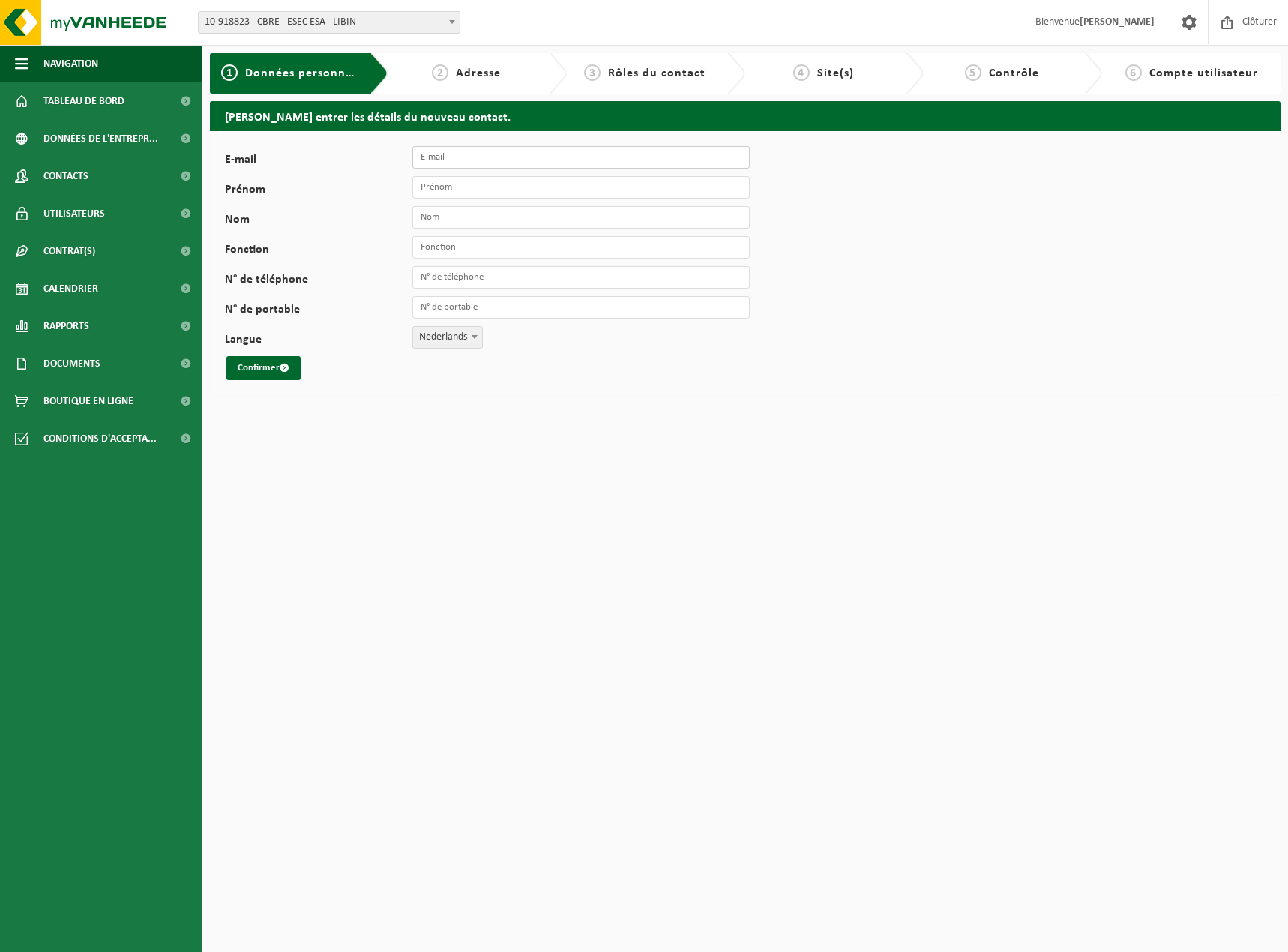
click at [483, 160] on input "E-mail" at bounding box center [580, 157] width 337 height 22
type input "laurent.harlaux@cbre.com"
type input "[PERSON_NAME]"
type input "Harlaux"
type input "[PHONE_NUMBER]"
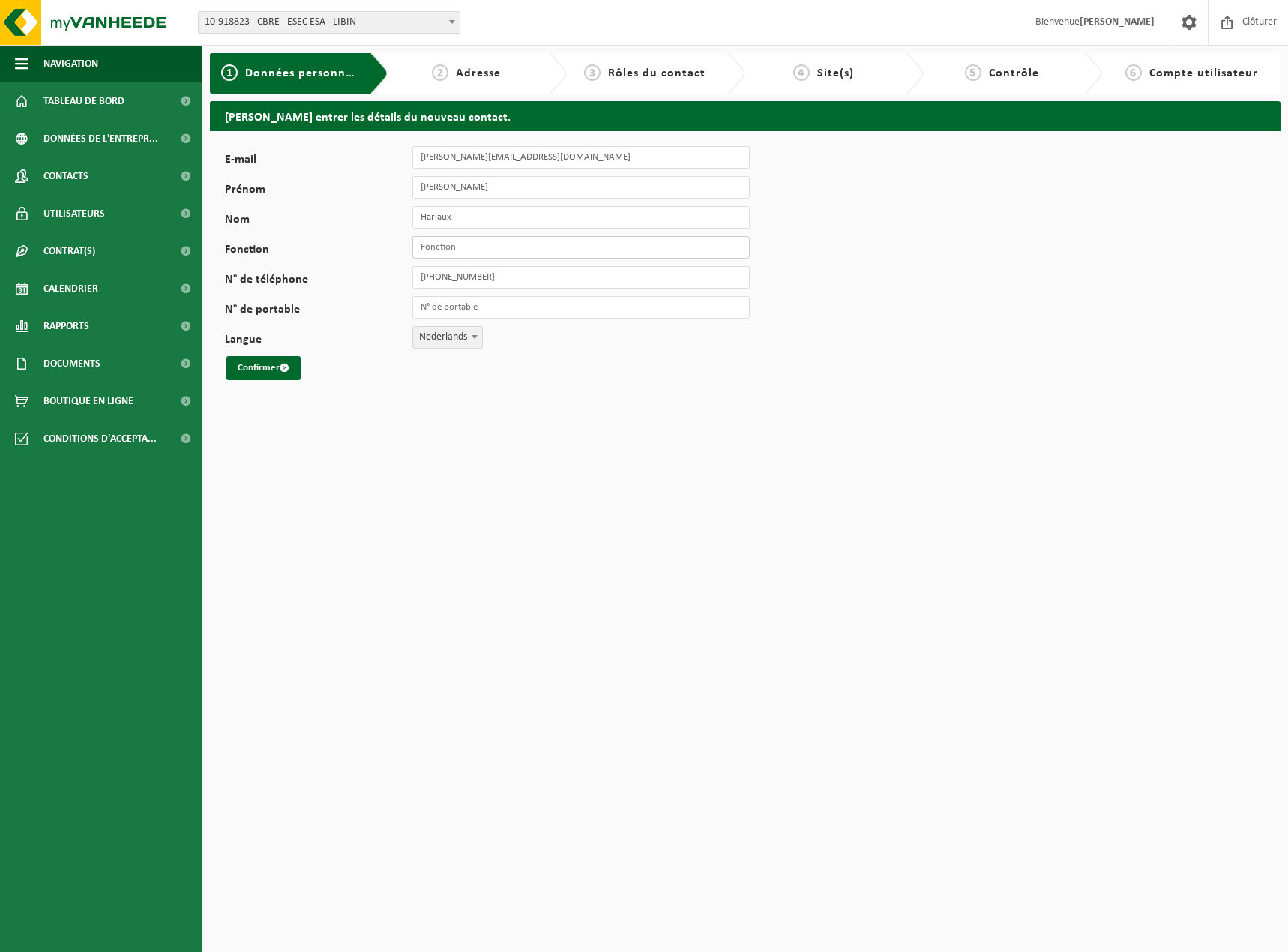
click at [527, 251] on input "Fonction" at bounding box center [580, 247] width 337 height 22
type input "Responsable achat"
drag, startPoint x: 515, startPoint y: 287, endPoint x: 332, endPoint y: 262, distance: 184.7
click at [332, 262] on div "E-mail laurent.harlaux@cbre.com Prénom Laurent Nom Harlaux Fonction Responsable…" at bounding box center [468, 263] width 487 height 234
type input "[PHONE_NUMBER]"
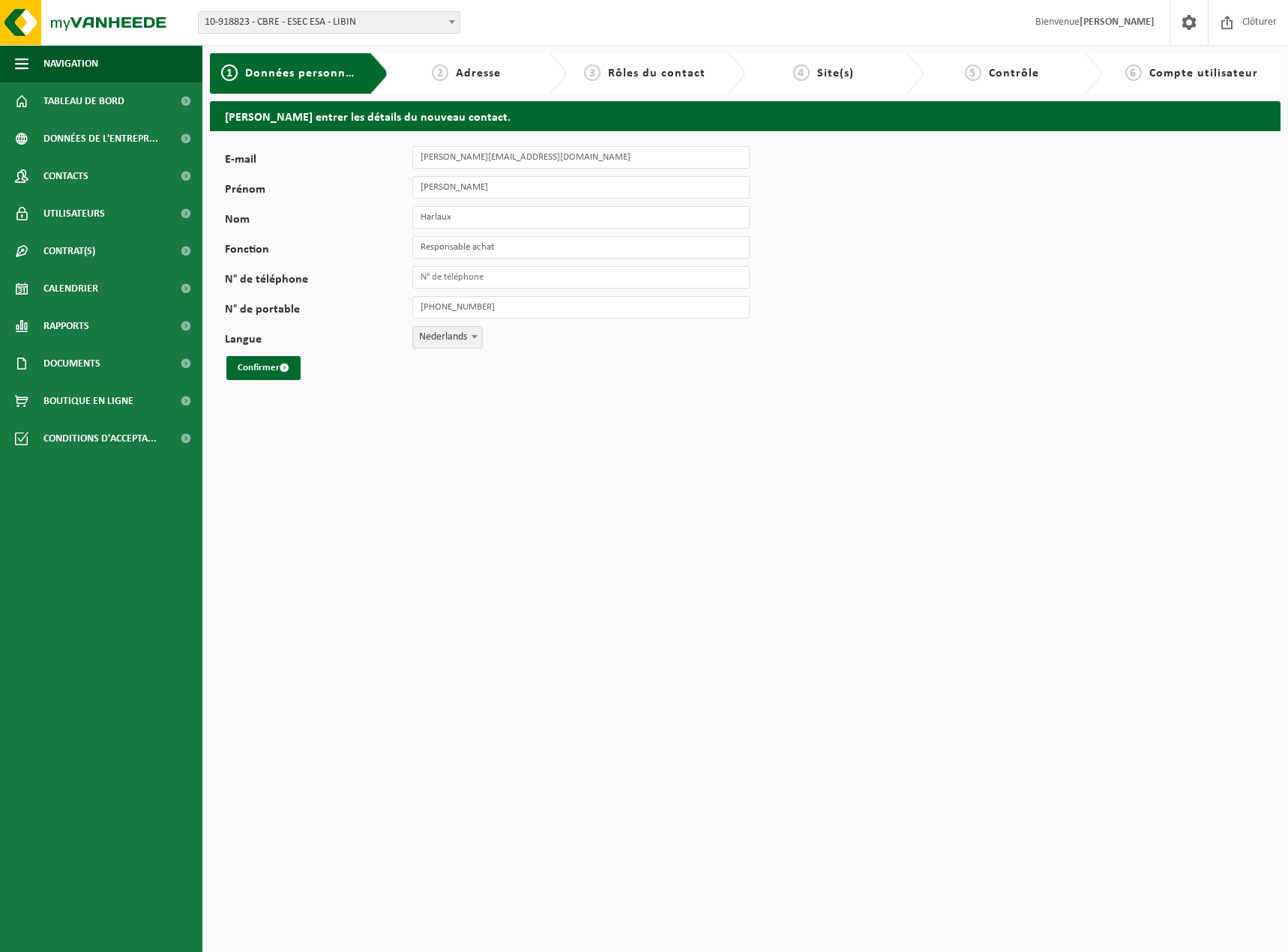
click at [434, 326] on span "Nederlands" at bounding box center [448, 337] width 69 height 21
select select "1"
click at [255, 365] on button "Confirmer" at bounding box center [264, 368] width 74 height 24
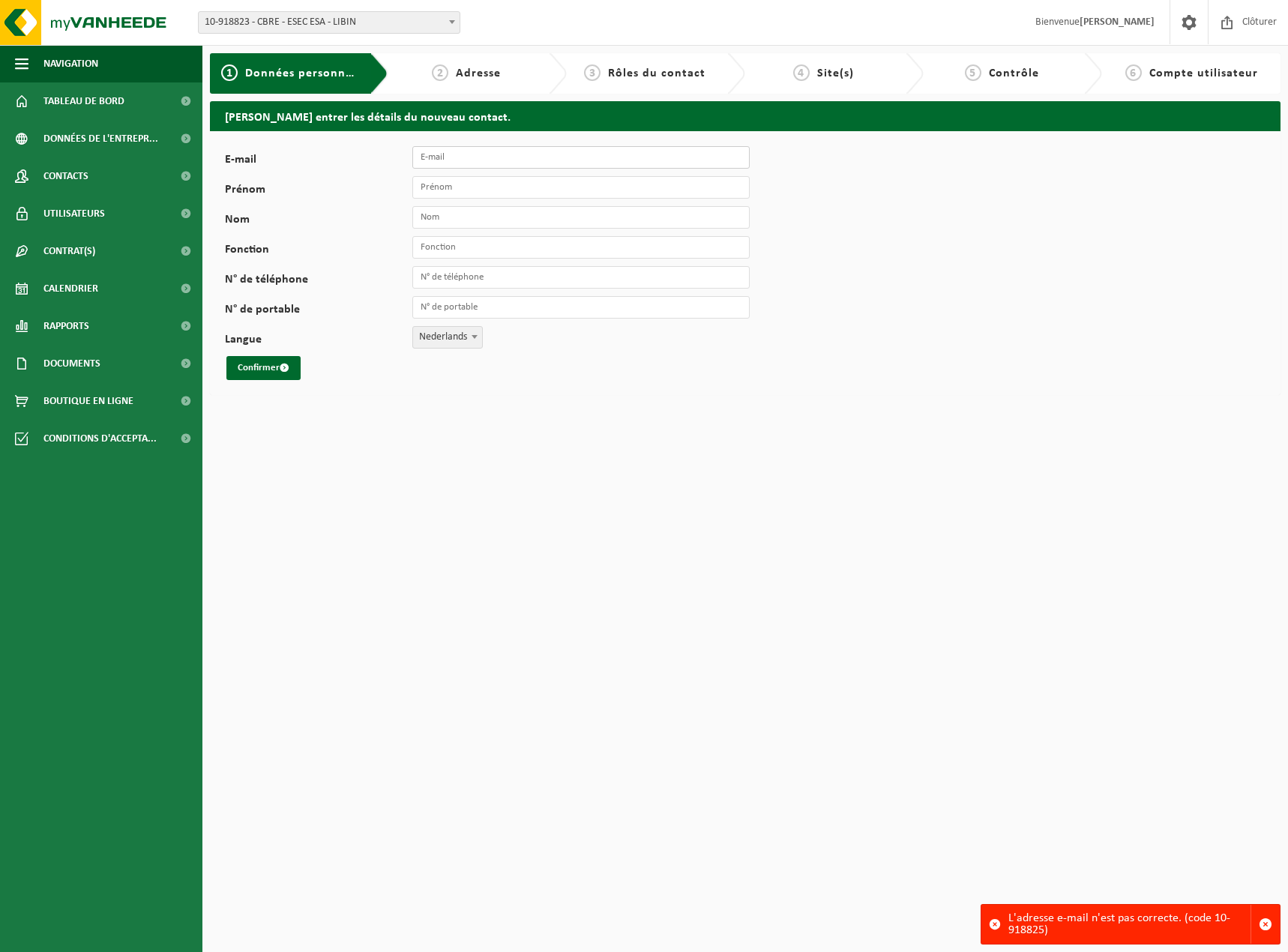
click at [501, 150] on input "E-mail" at bounding box center [580, 157] width 337 height 22
type input "laurent.harlaux@cbre.com"
type input "[PERSON_NAME]"
type input "Harlaux"
type input "[PHONE_NUMBER]"
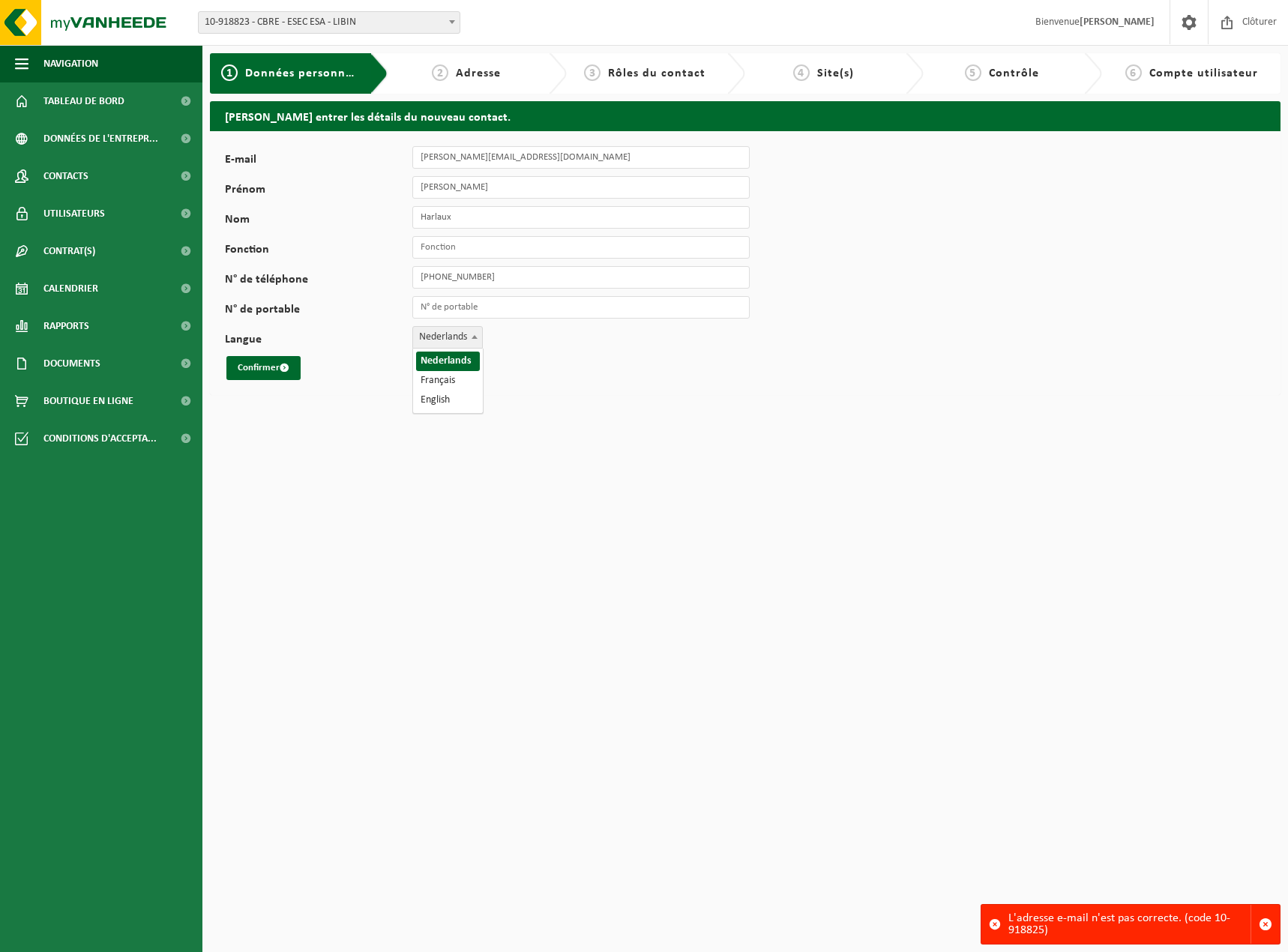
click at [455, 341] on span "Nederlands" at bounding box center [448, 337] width 69 height 21
select select "1"
click at [465, 252] on input "Fonction" at bounding box center [580, 247] width 337 height 22
type input "Responsable achat"
click at [254, 368] on button "Confirmer" at bounding box center [264, 368] width 74 height 24
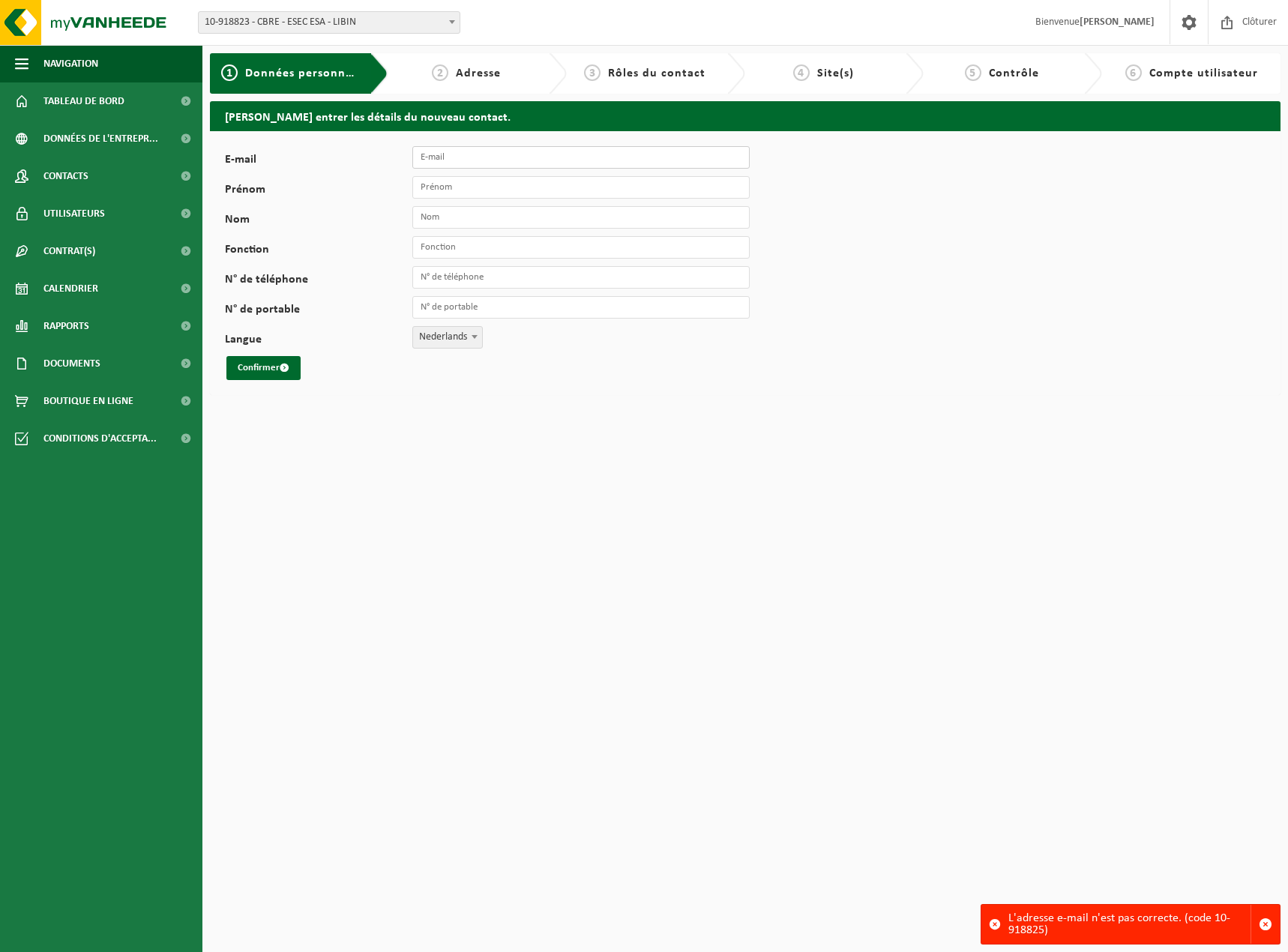
click at [451, 155] on input "E-mail" at bounding box center [580, 157] width 337 height 22
type input "[PERSON_NAME][EMAIL_ADDRESS][DOMAIN_NAME]"
type input "[PERSON_NAME]"
type input "Harlaux"
type input "[PHONE_NUMBER]"
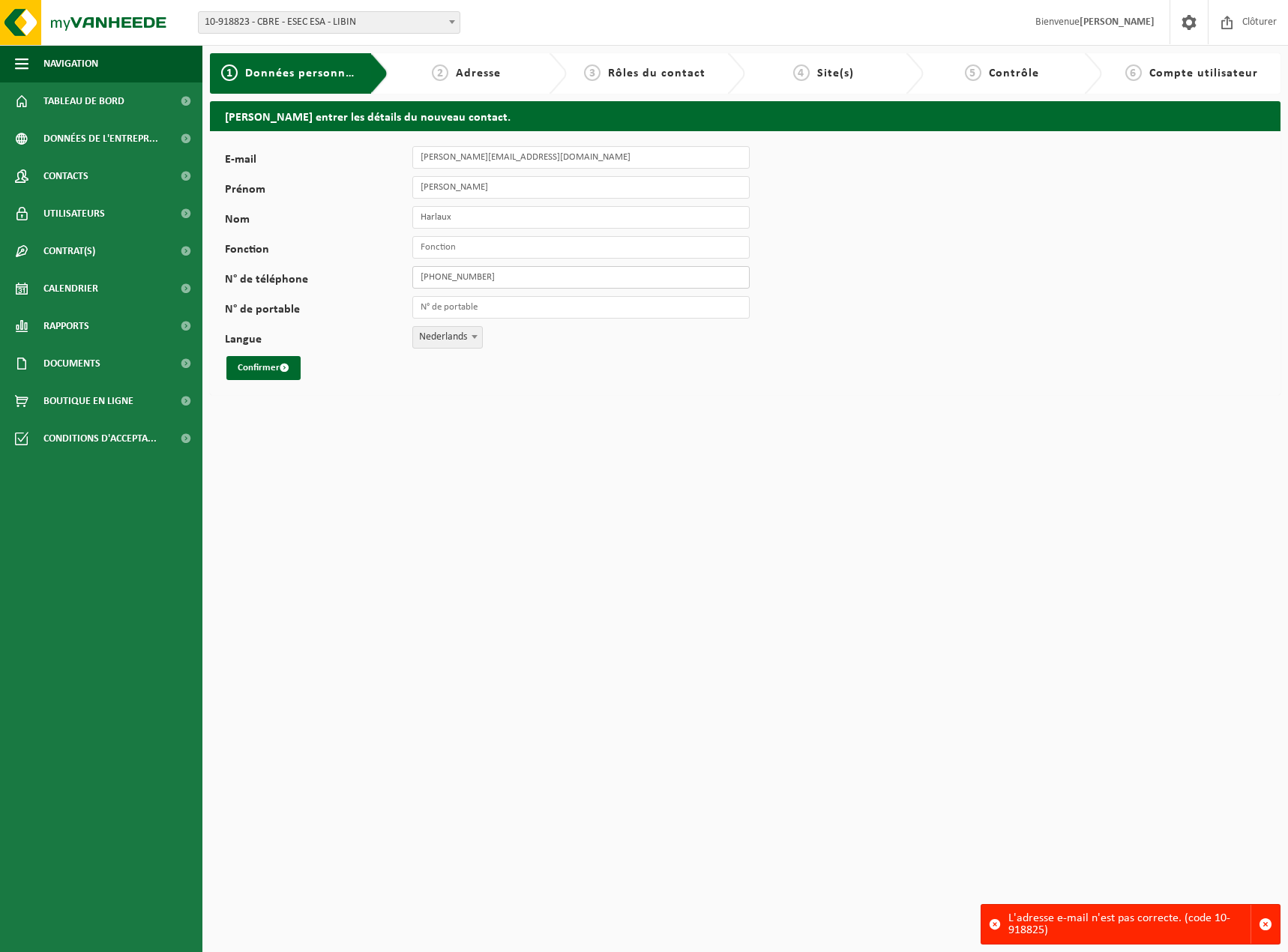
drag, startPoint x: 492, startPoint y: 276, endPoint x: 389, endPoint y: 276, distance: 103.0
click at [389, 276] on div "N° de téléphone +32 492 20 56 50" at bounding box center [494, 277] width 540 height 22
type input "[PHONE_NUMBER]"
click at [446, 243] on input "Fonction" at bounding box center [580, 247] width 337 height 22
type input "Responsable achat"
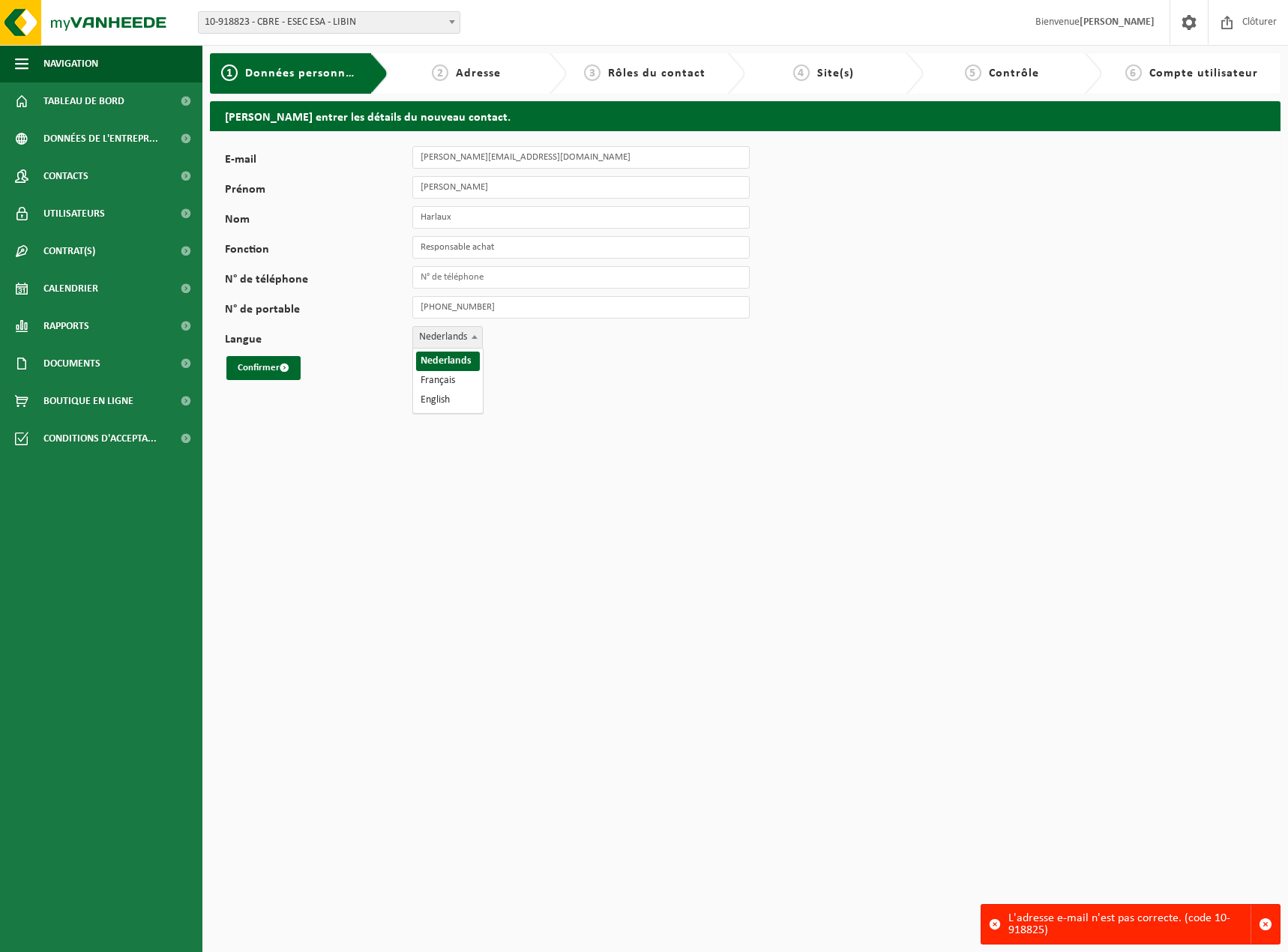
click at [452, 337] on span "Nederlands" at bounding box center [448, 337] width 69 height 21
select select "1"
click at [244, 367] on button "Confirmer" at bounding box center [264, 368] width 74 height 24
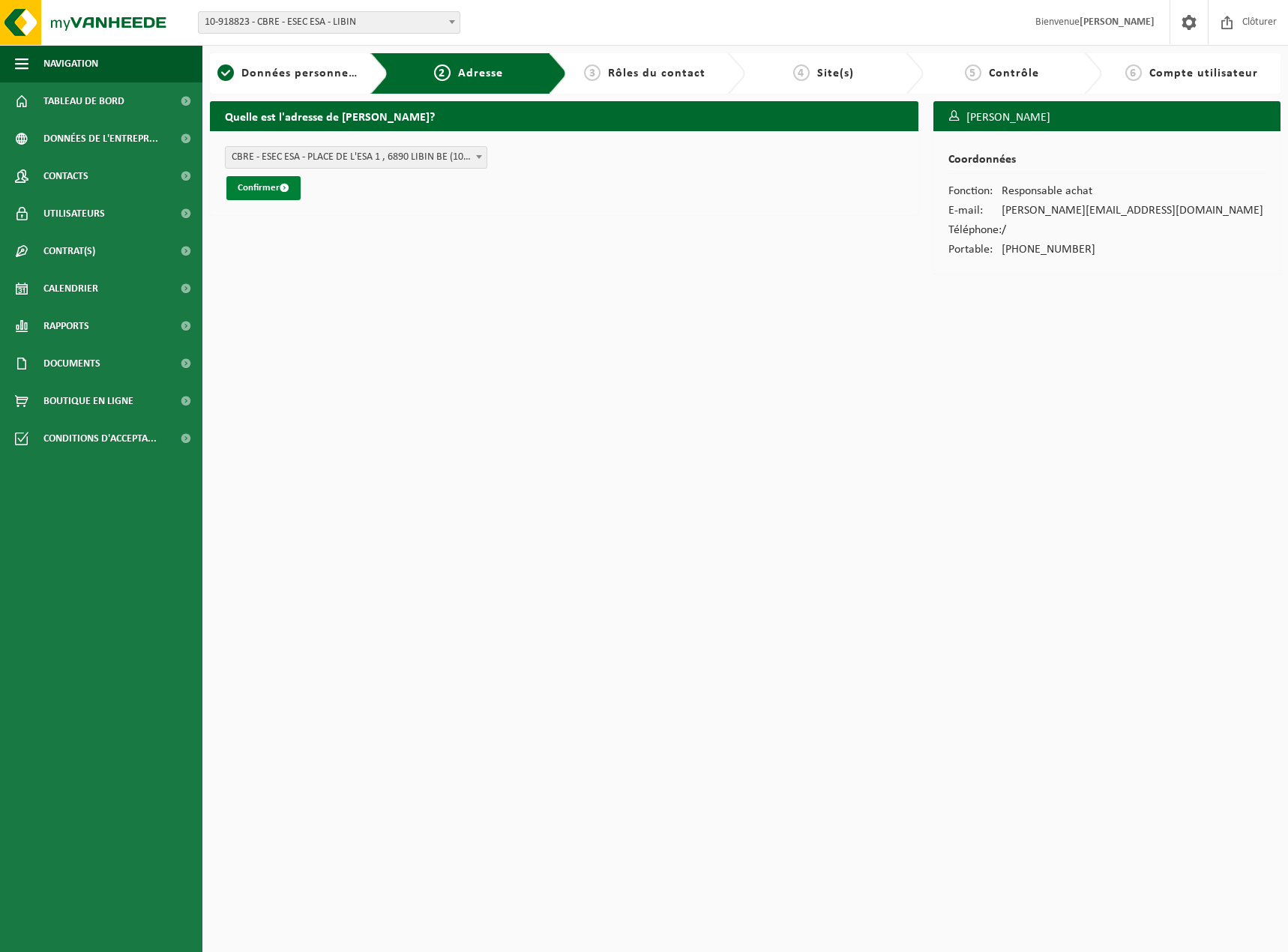
click at [265, 189] on button "Confirmer" at bounding box center [264, 188] width 74 height 24
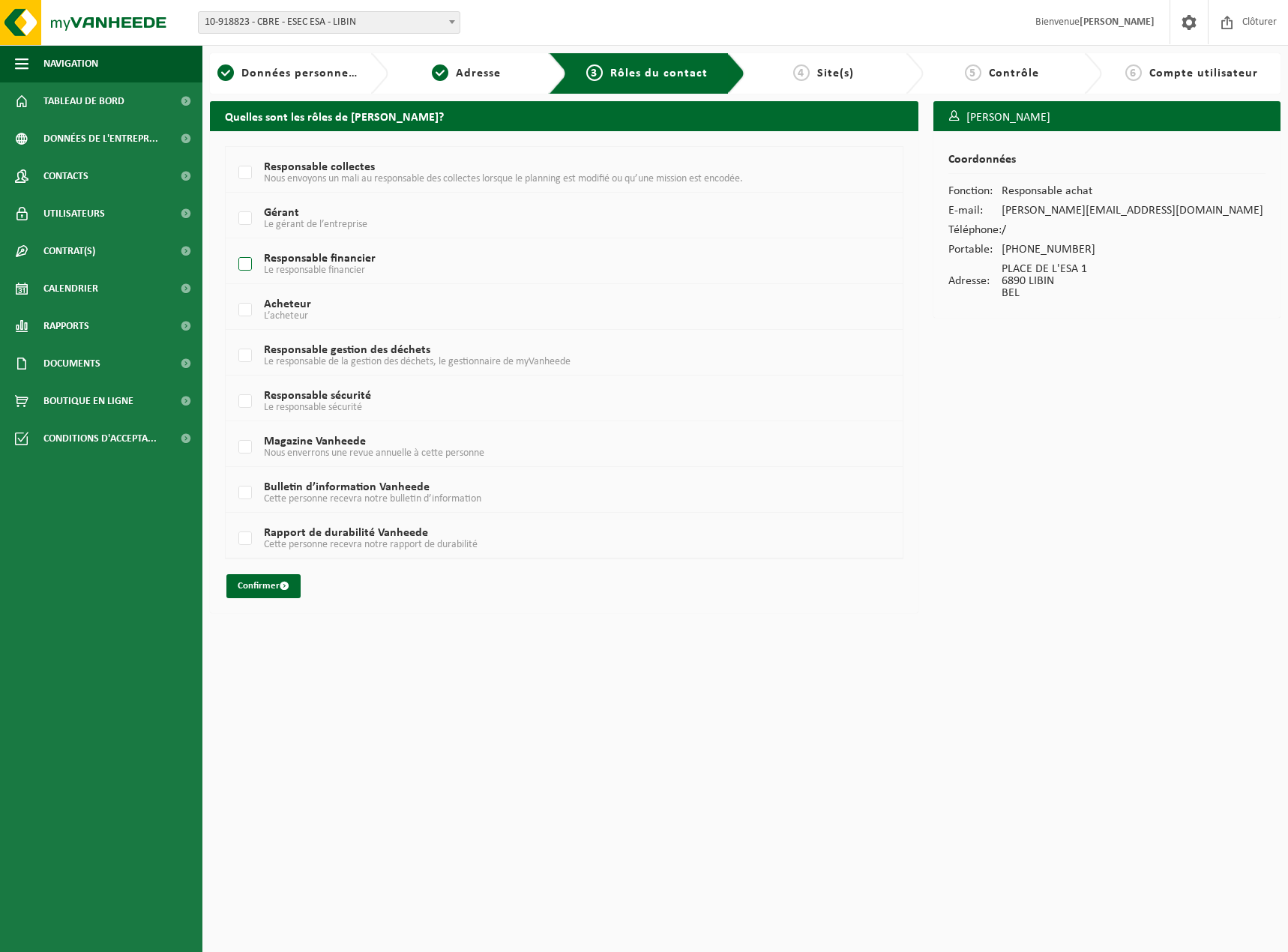
click at [240, 263] on label "Responsable financier Le responsable financier" at bounding box center [536, 264] width 602 height 22
click at [234, 246] on input "Responsable financier Le responsable financier" at bounding box center [233, 245] width 1 height 1
click at [240, 263] on label "Responsable financier Le responsable financier" at bounding box center [536, 264] width 602 height 22
click at [234, 246] on input "Responsable financier Le responsable financier" at bounding box center [233, 245] width 1 height 1
checkbox input "false"
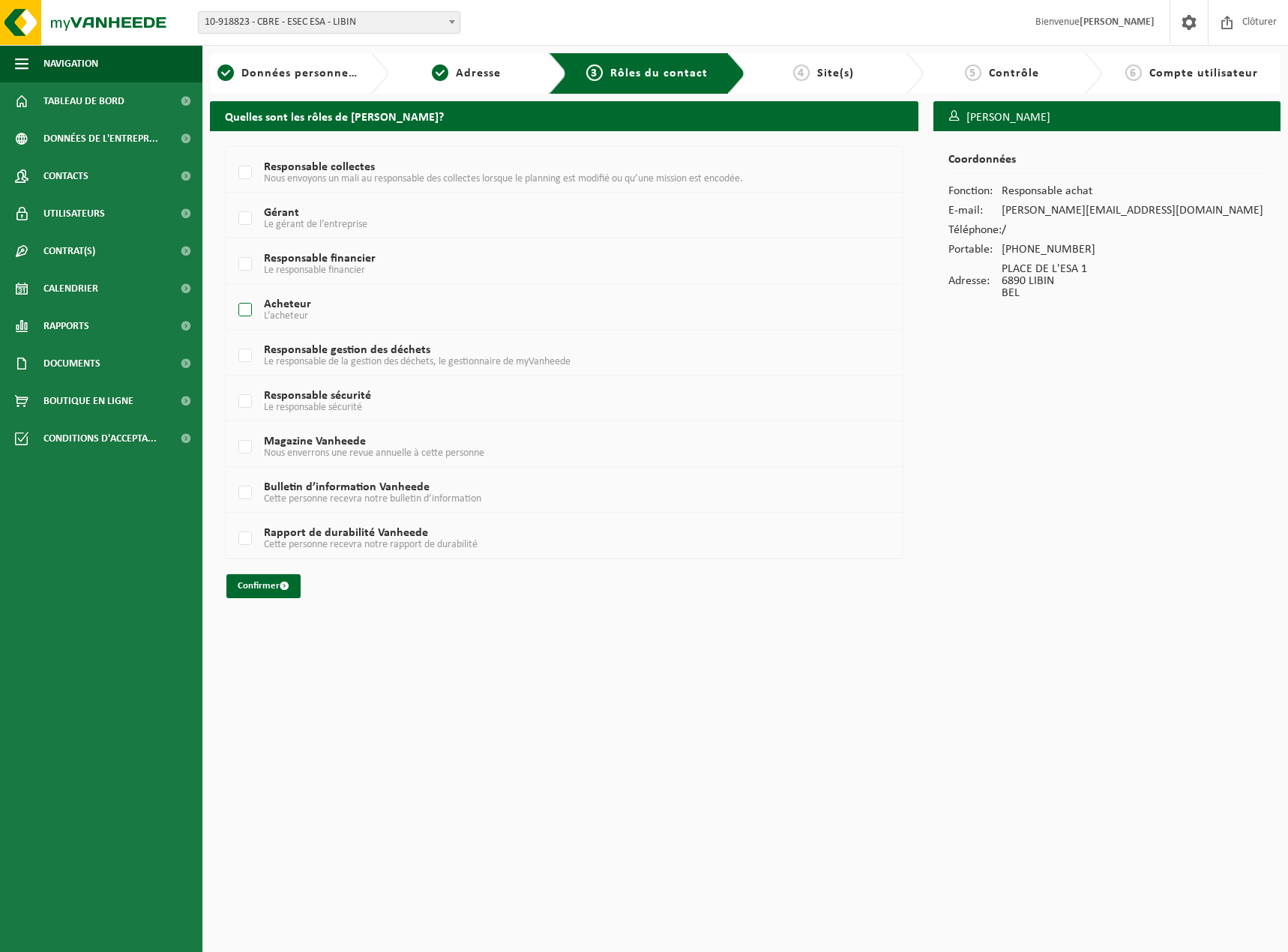
click at [248, 308] on label "Acheteur L’acheteur" at bounding box center [536, 310] width 602 height 22
click at [234, 292] on input "Acheteur L’acheteur" at bounding box center [233, 291] width 1 height 1
checkbox input "true"
click at [263, 586] on button "Confirmer" at bounding box center [264, 586] width 74 height 24
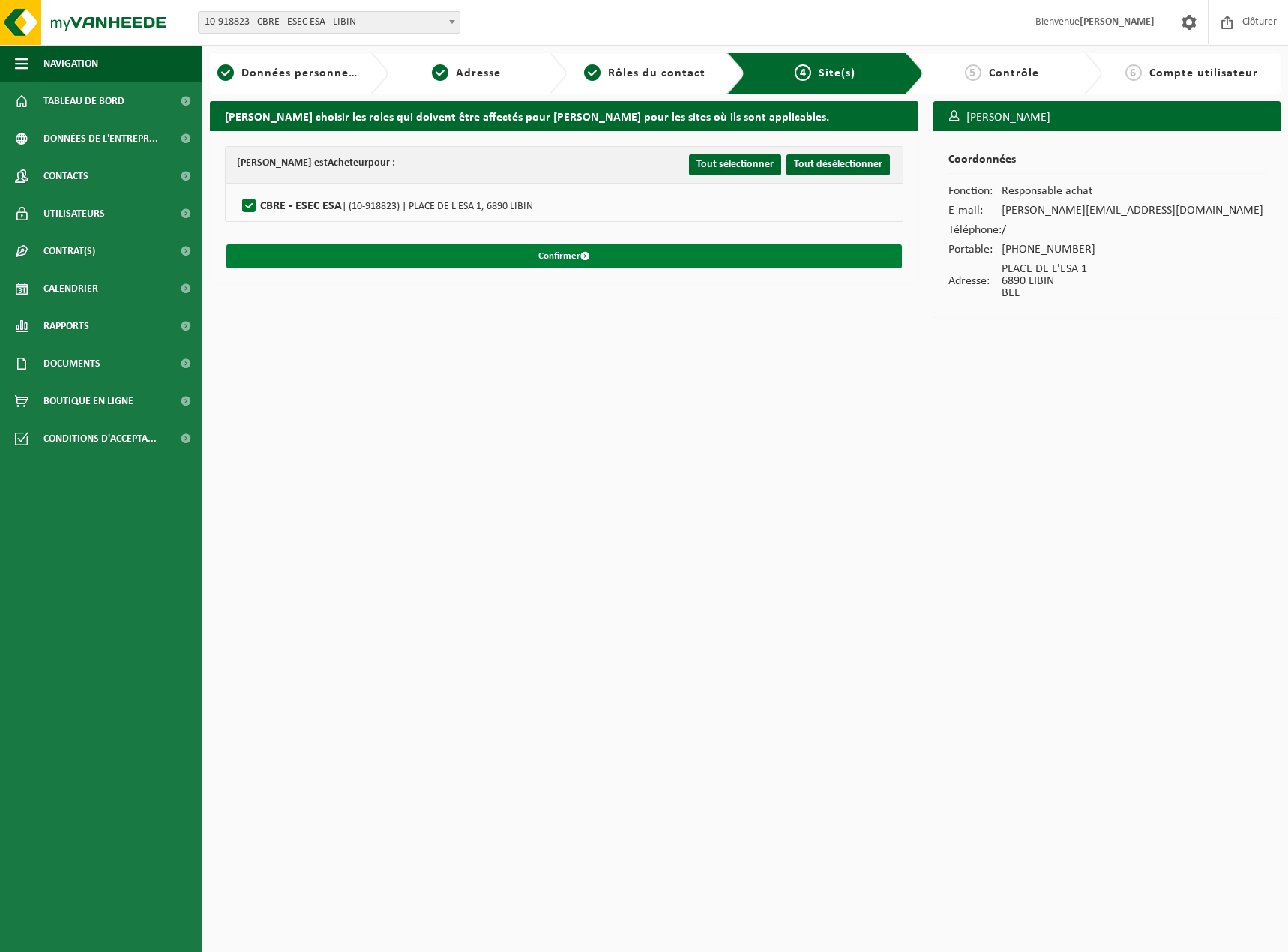
click at [551, 256] on button "Confirmer" at bounding box center [564, 256] width 676 height 24
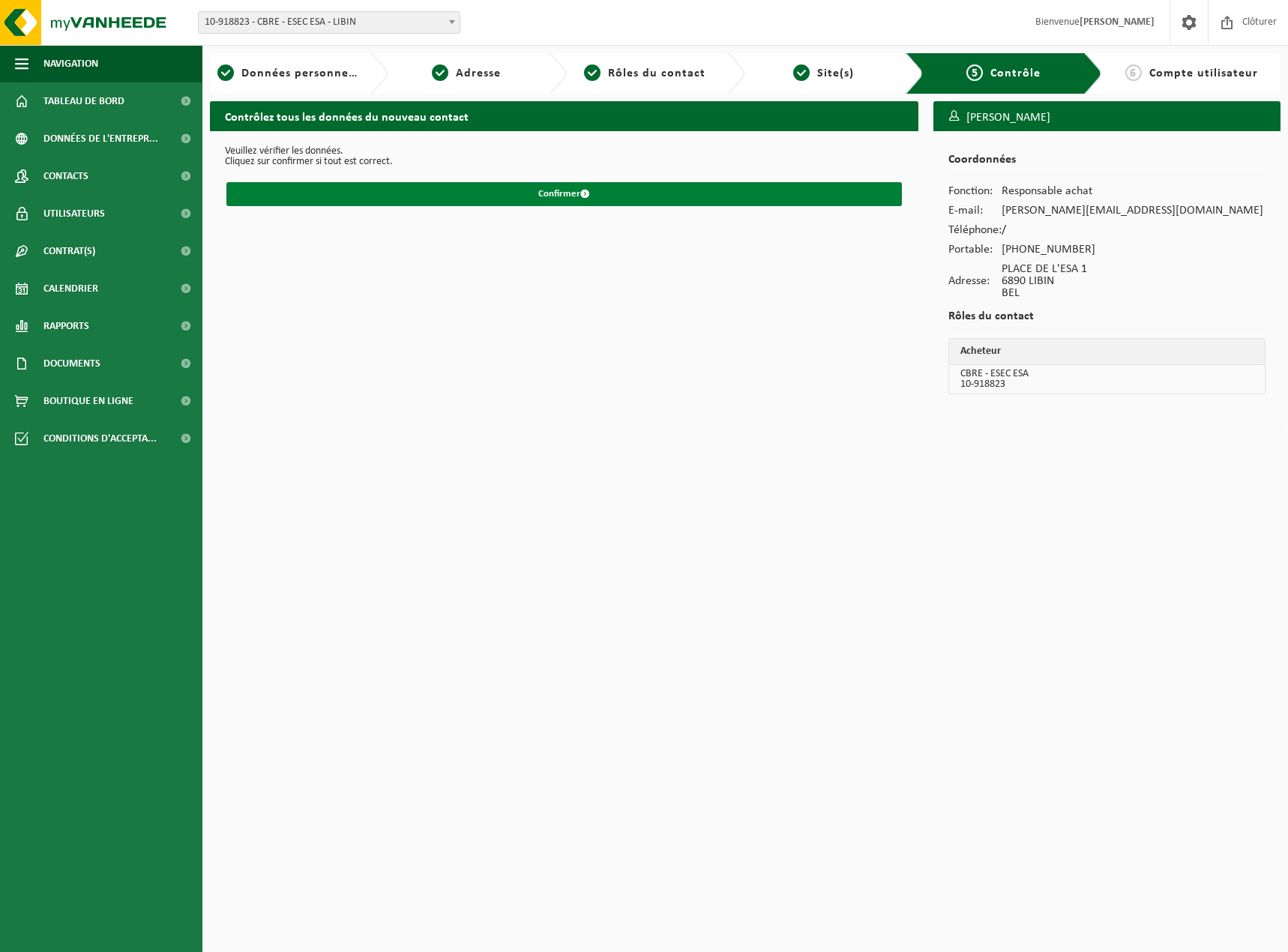
click at [577, 195] on button "Confirmer" at bounding box center [564, 194] width 676 height 24
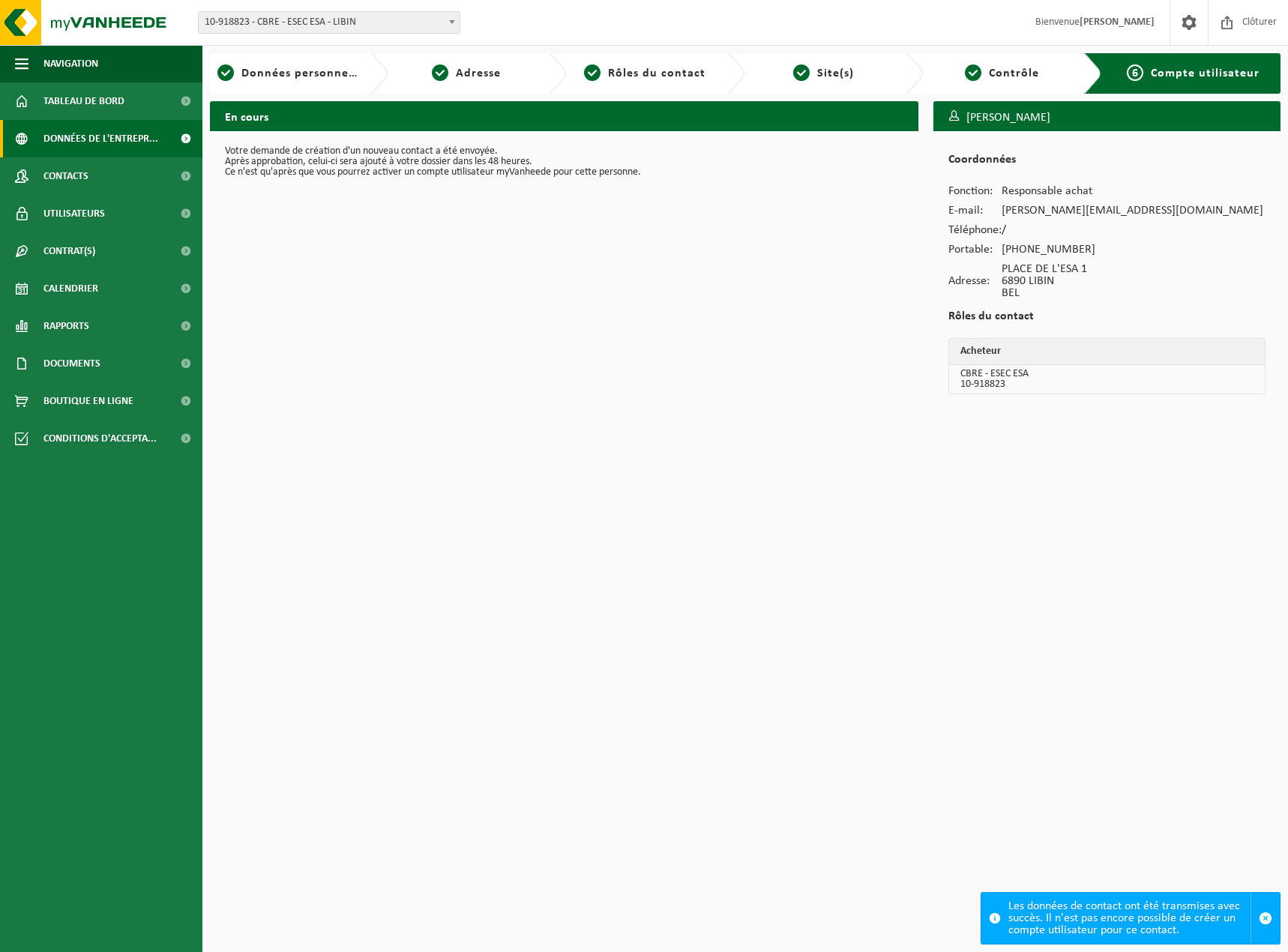
click at [89, 130] on span "Données de l'entrepr..." at bounding box center [101, 139] width 115 height 37
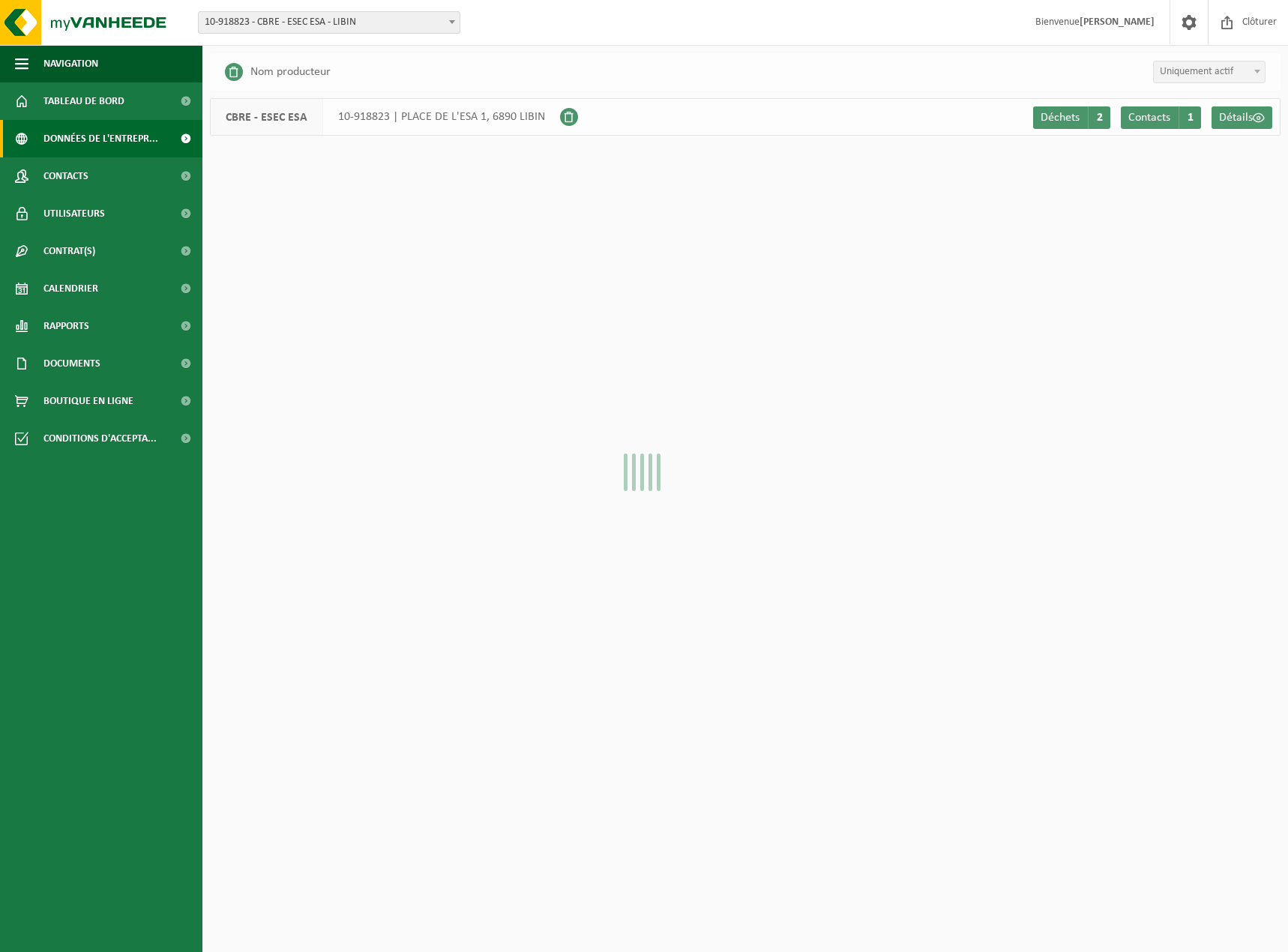
click at [63, 180] on span "Contacts" at bounding box center [65, 176] width 45 height 37
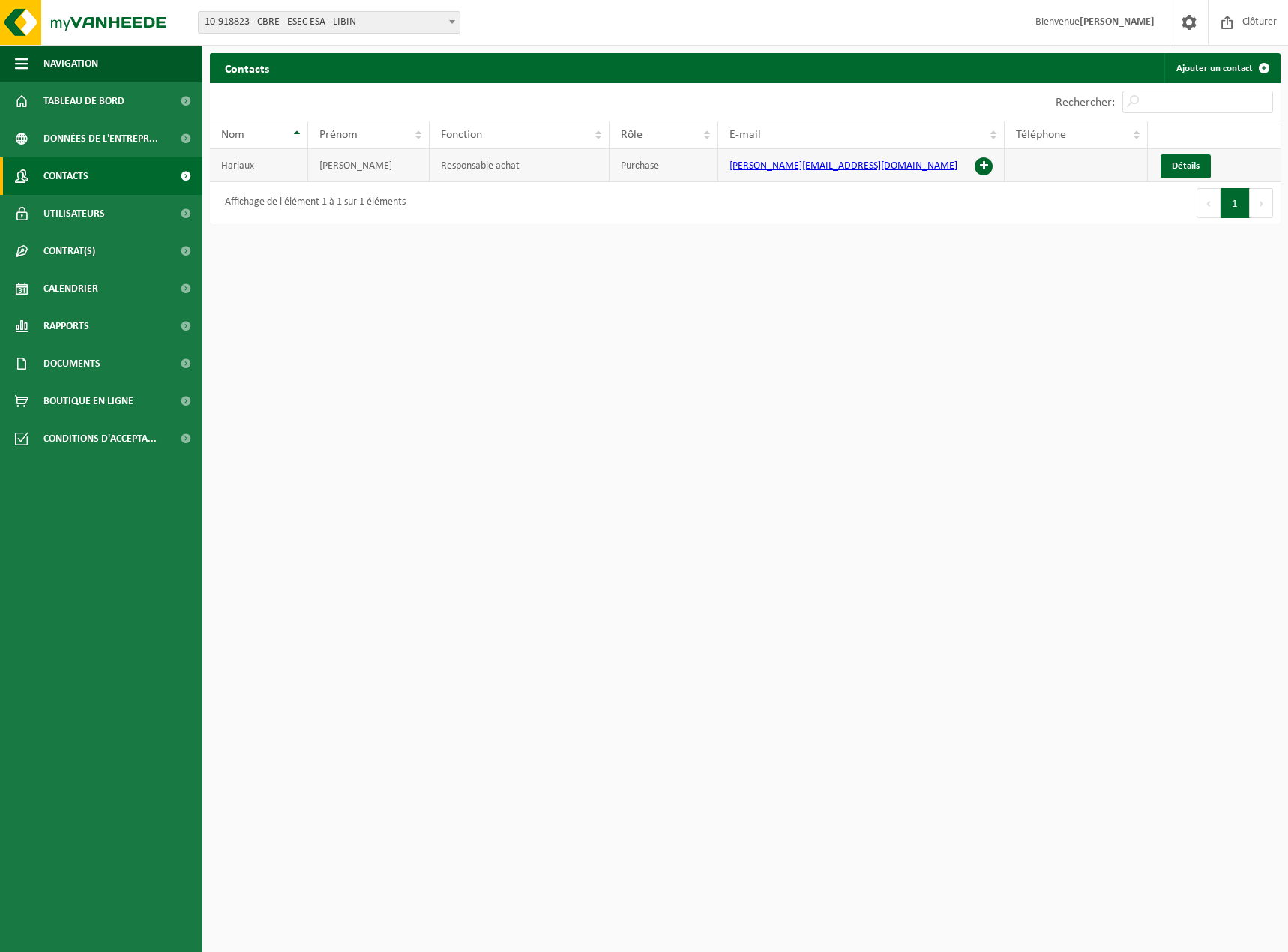
click at [984, 165] on span at bounding box center [984, 166] width 18 height 18
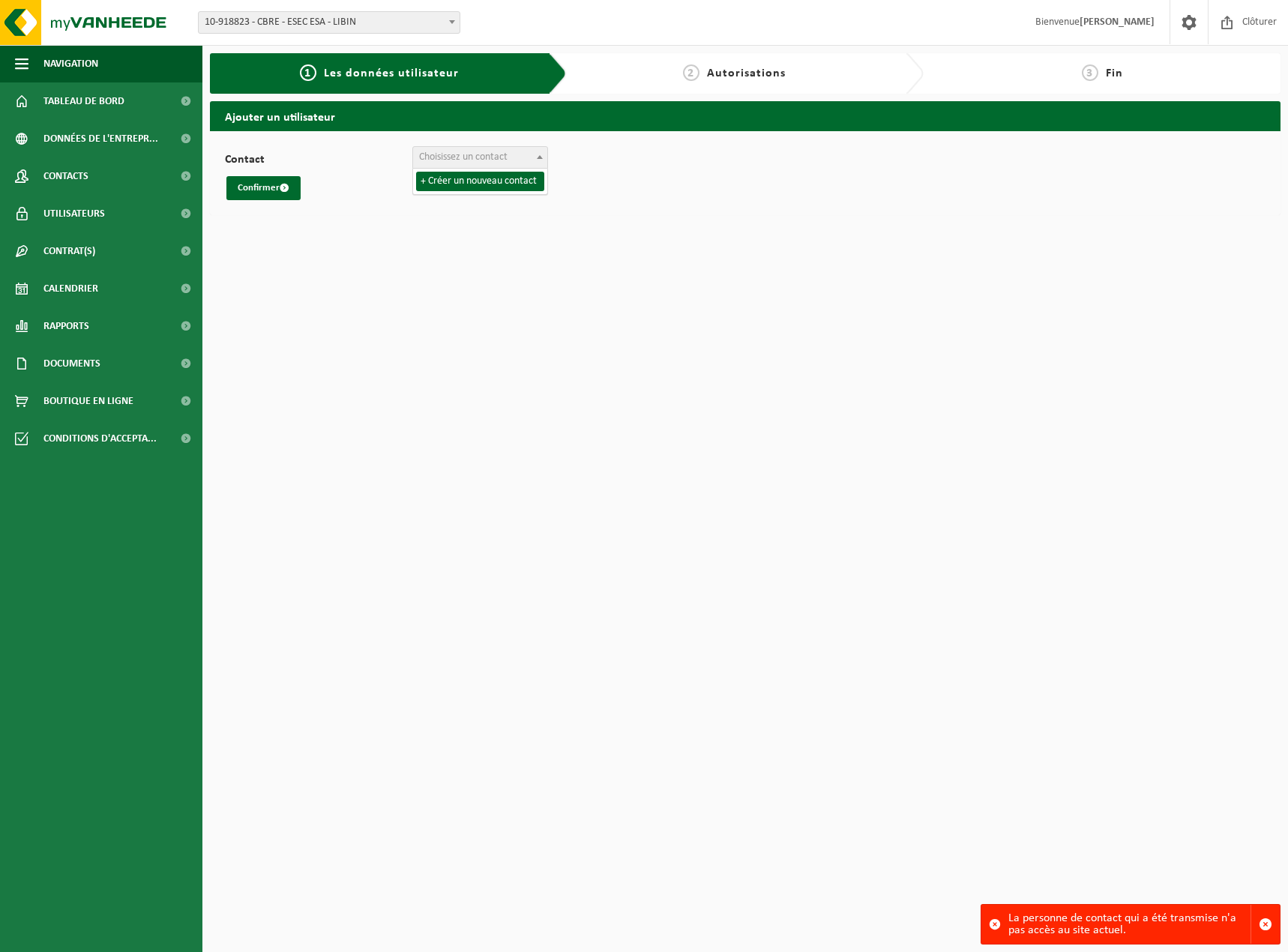
click at [507, 160] on span "Choisissez un contact" at bounding box center [464, 157] width 88 height 12
click at [67, 174] on span "Contacts" at bounding box center [65, 176] width 45 height 37
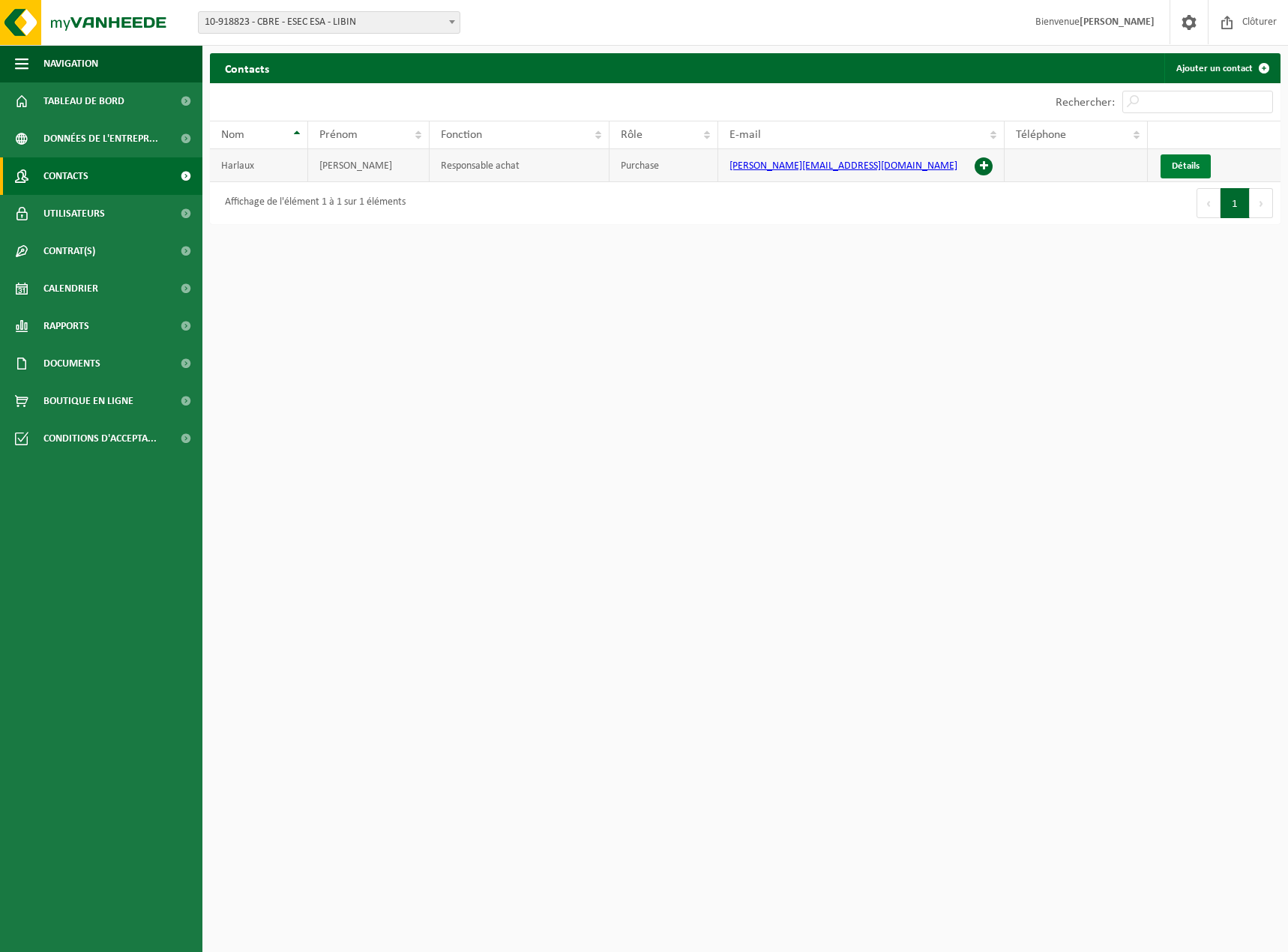
click at [1172, 166] on span "Détails" at bounding box center [1185, 165] width 27 height 10
click at [1181, 168] on span "Détails" at bounding box center [1185, 165] width 27 height 10
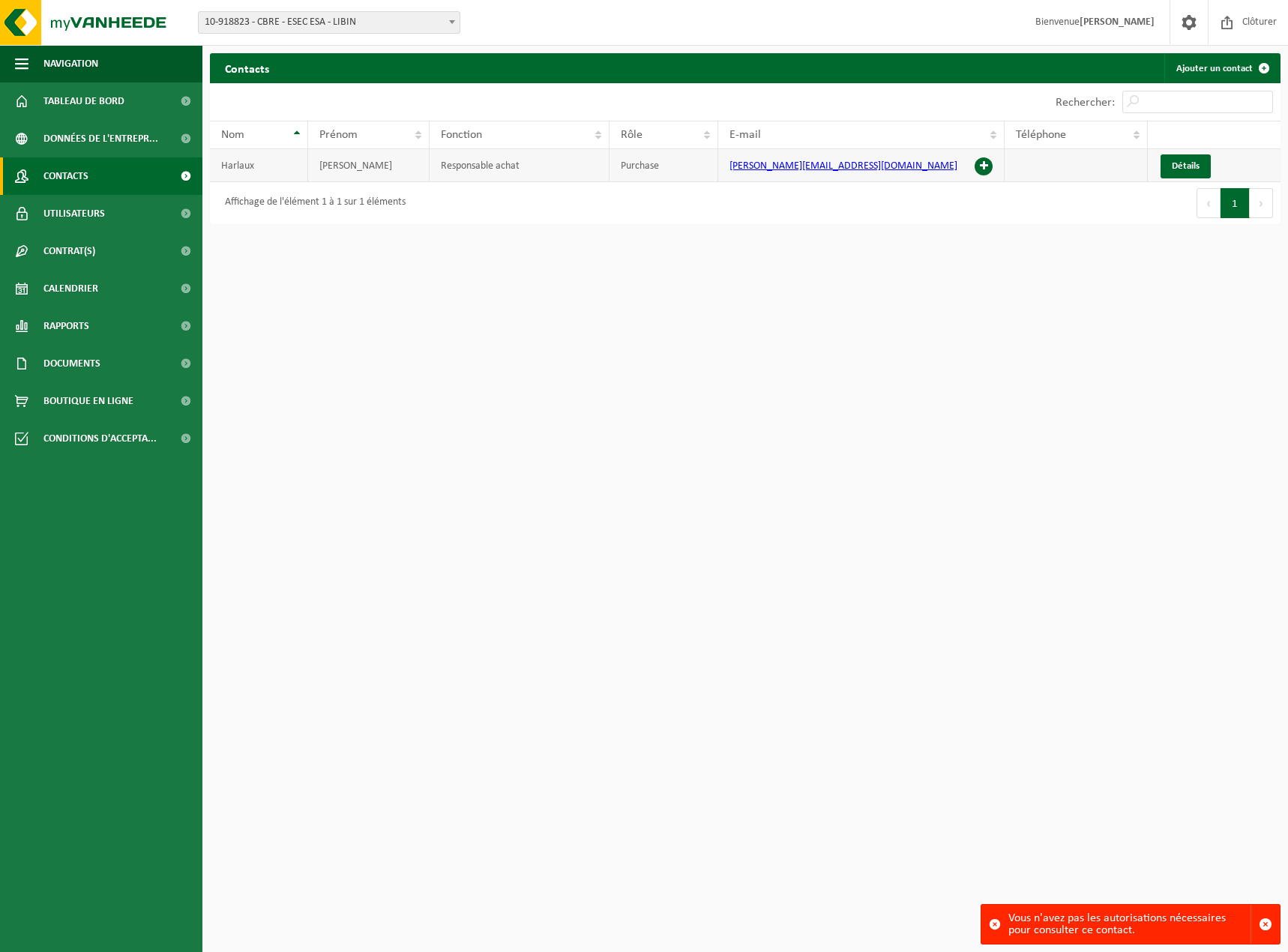
click at [980, 166] on span at bounding box center [984, 166] width 18 height 18
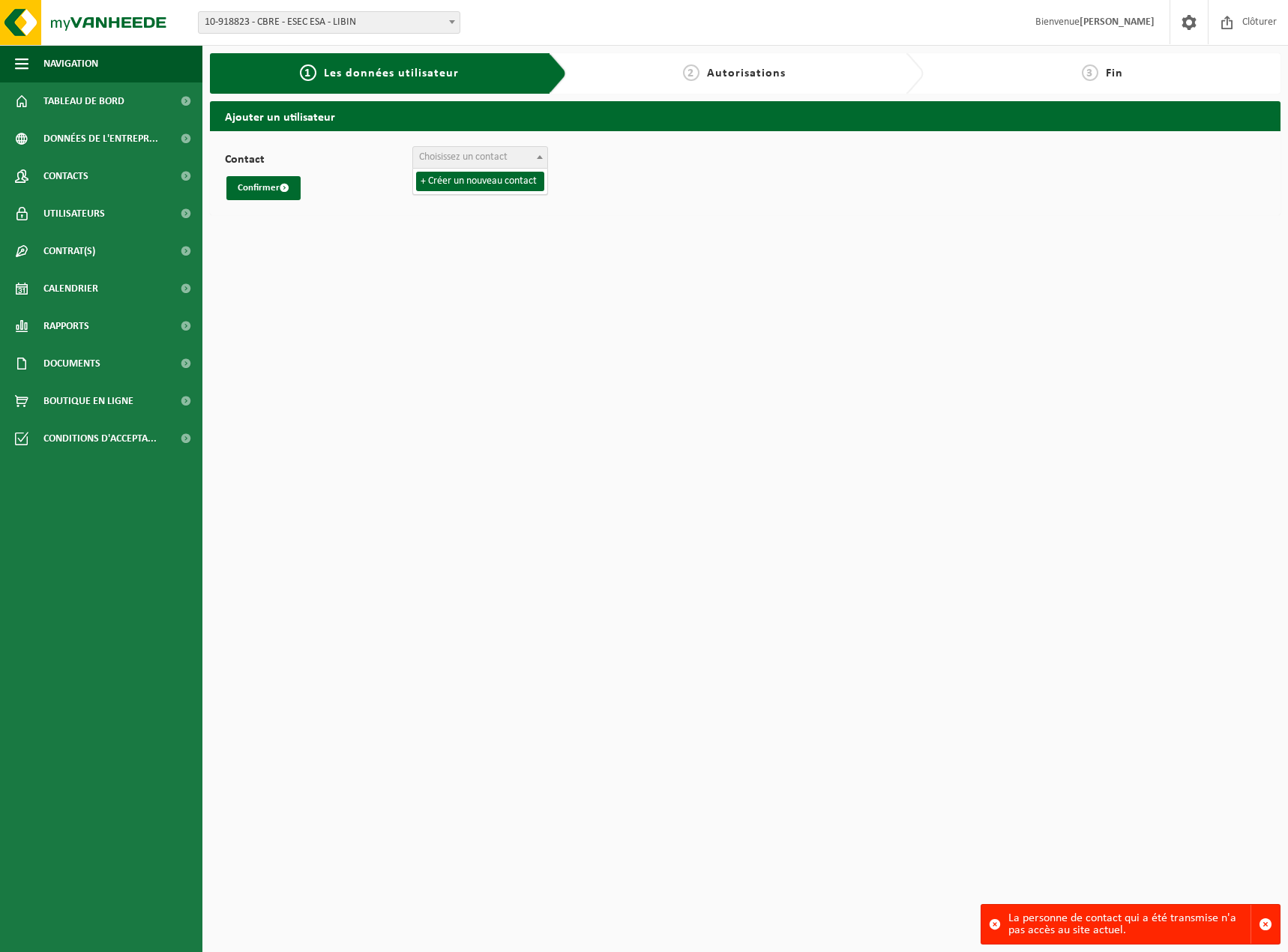
click at [466, 163] on span "Choisissez un contact" at bounding box center [464, 157] width 88 height 12
select select "0"
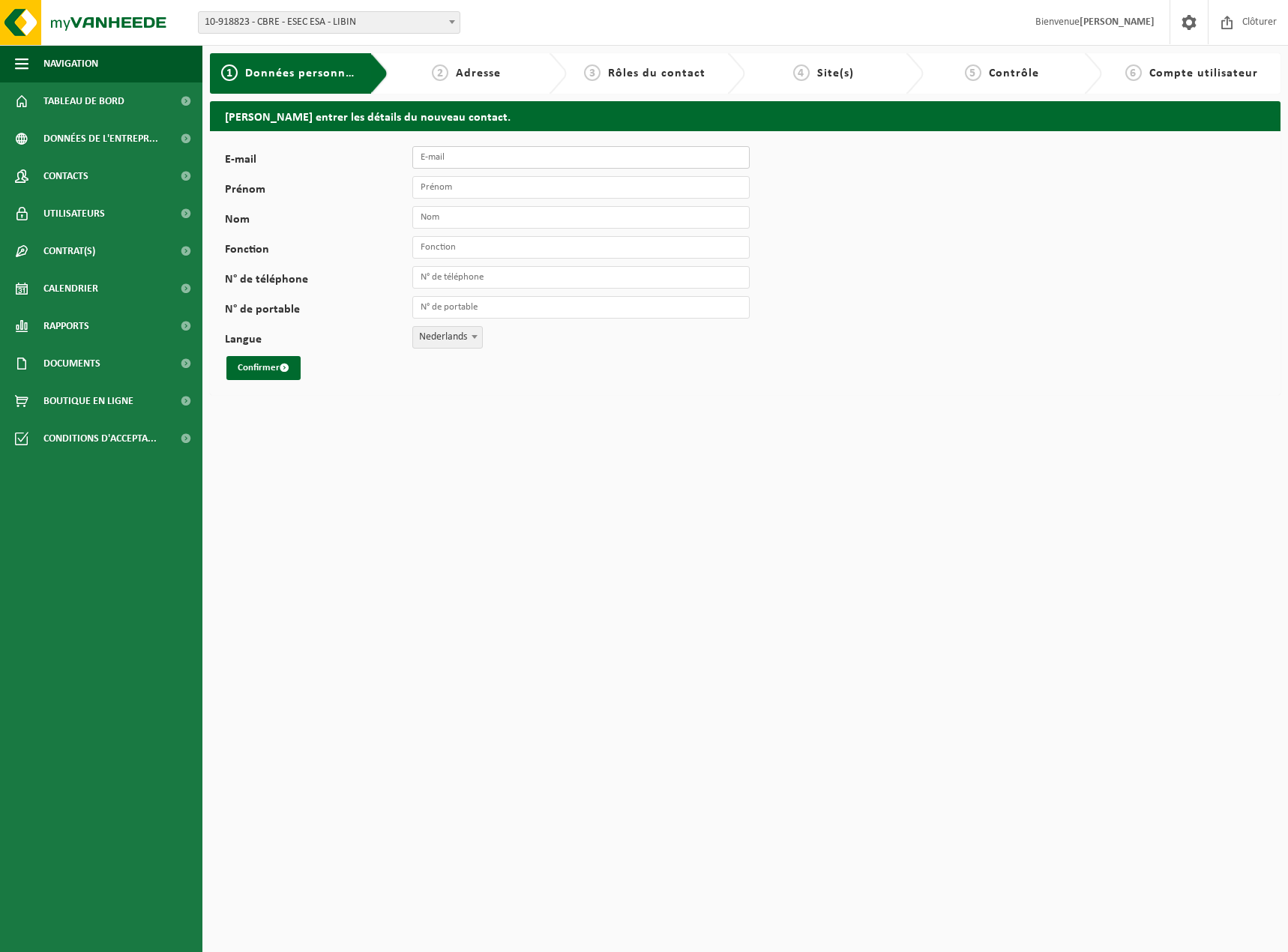
click at [470, 157] on input "E-mail" at bounding box center [580, 157] width 337 height 22
type input "laurent.harlaux@ext.esa.int"
type input "Laurent"
type input "Harlaux"
type input "+32 492 20 56 50"
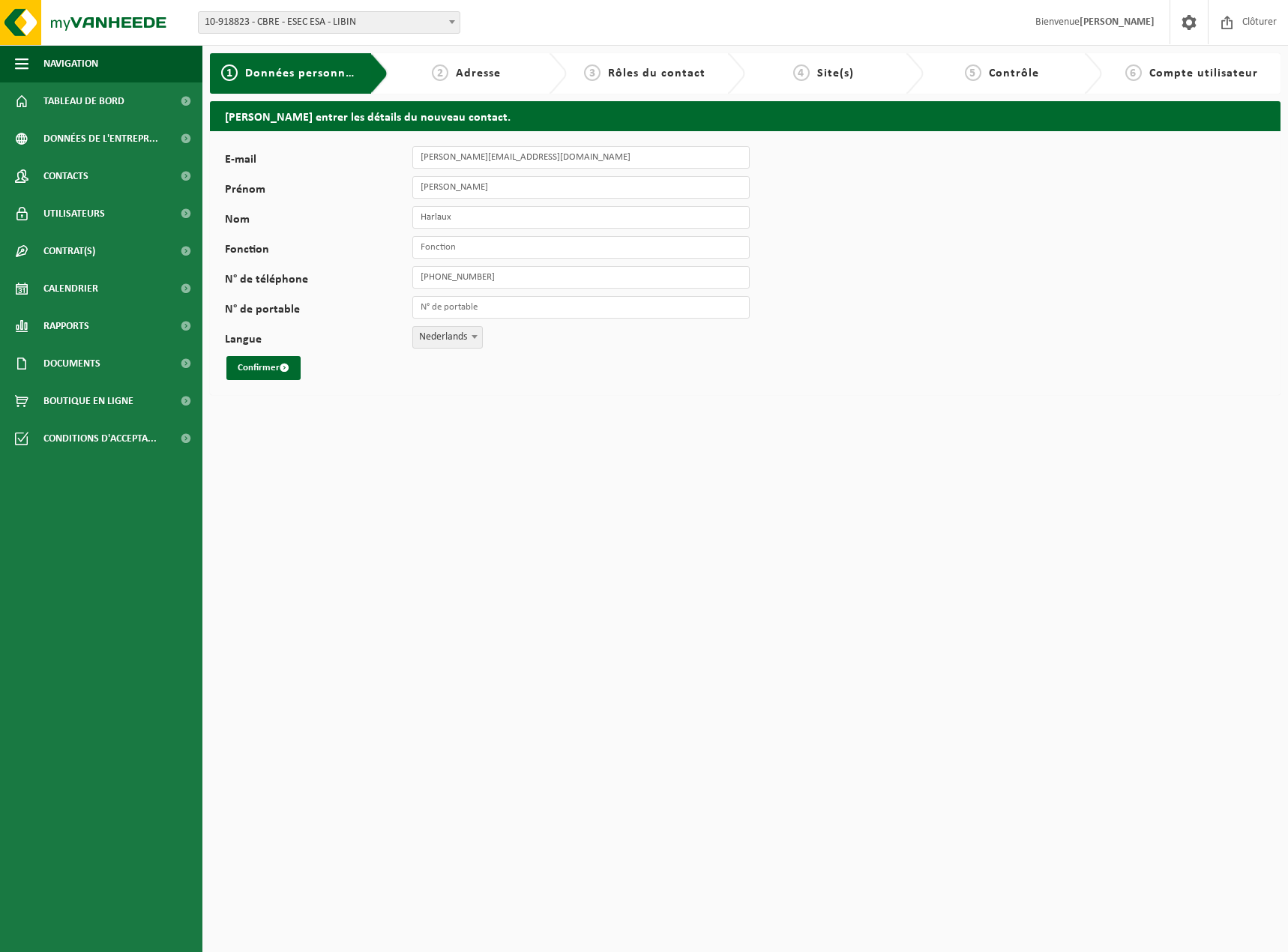
click at [482, 161] on input "laurent.harlaux@ext.esa.int" at bounding box center [580, 157] width 337 height 22
type input "[PERSON_NAME][EMAIL_ADDRESS][DOMAIN_NAME]"
drag, startPoint x: 492, startPoint y: 190, endPoint x: 323, endPoint y: 179, distance: 169.4
click at [323, 179] on div "Prénom Laurent" at bounding box center [494, 187] width 540 height 22
type input "i"
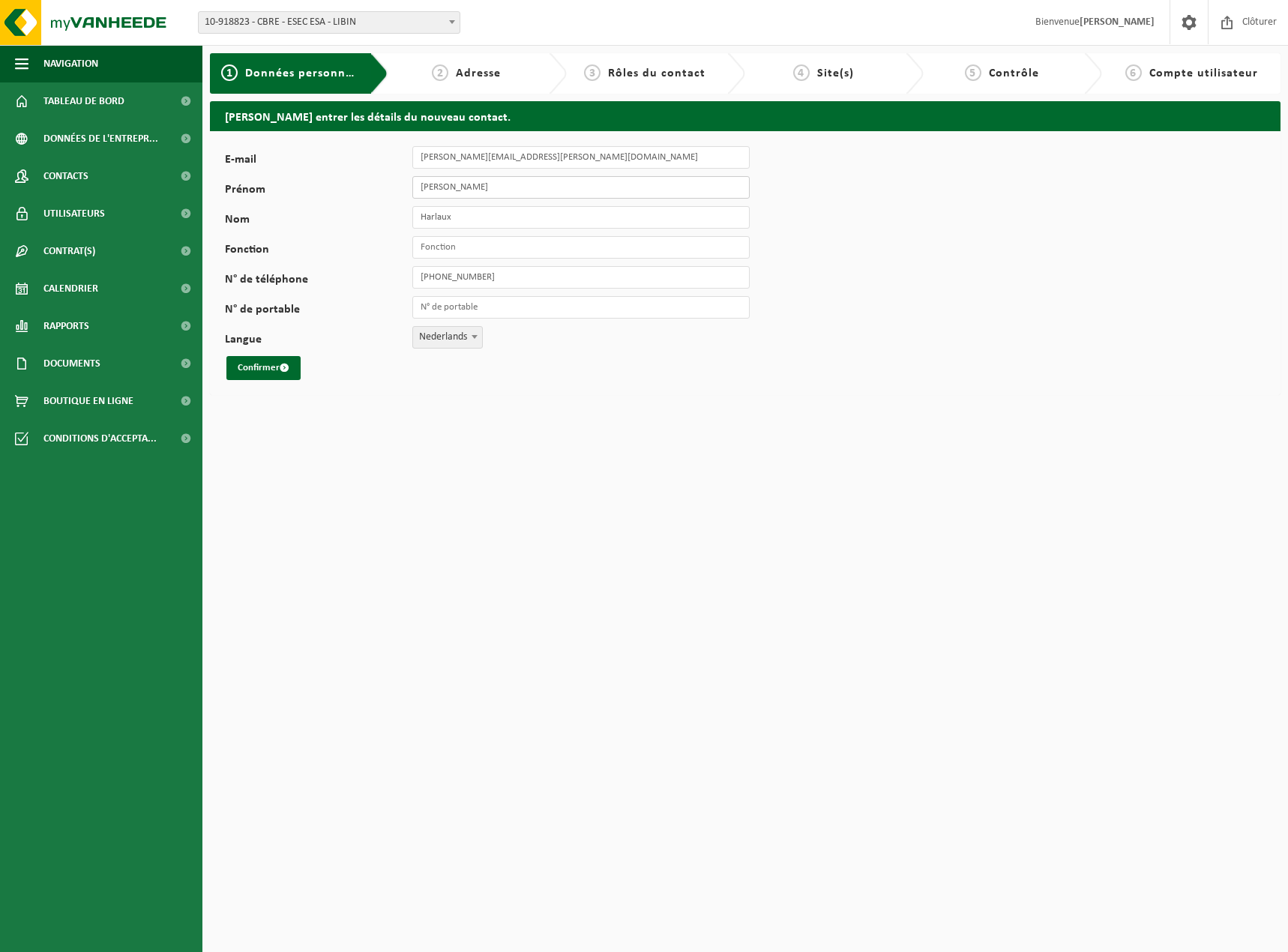
type input "Lionel"
drag, startPoint x: 472, startPoint y: 223, endPoint x: 346, endPoint y: 192, distance: 129.8
click at [347, 192] on div "E-mail lionel.moreau@ext.esa.int Prénom Lionel Nom Harlaux Fonction N° de télép…" at bounding box center [468, 263] width 487 height 234
type input "Moreau"
click at [479, 253] on input "Fonction" at bounding box center [580, 247] width 337 height 22
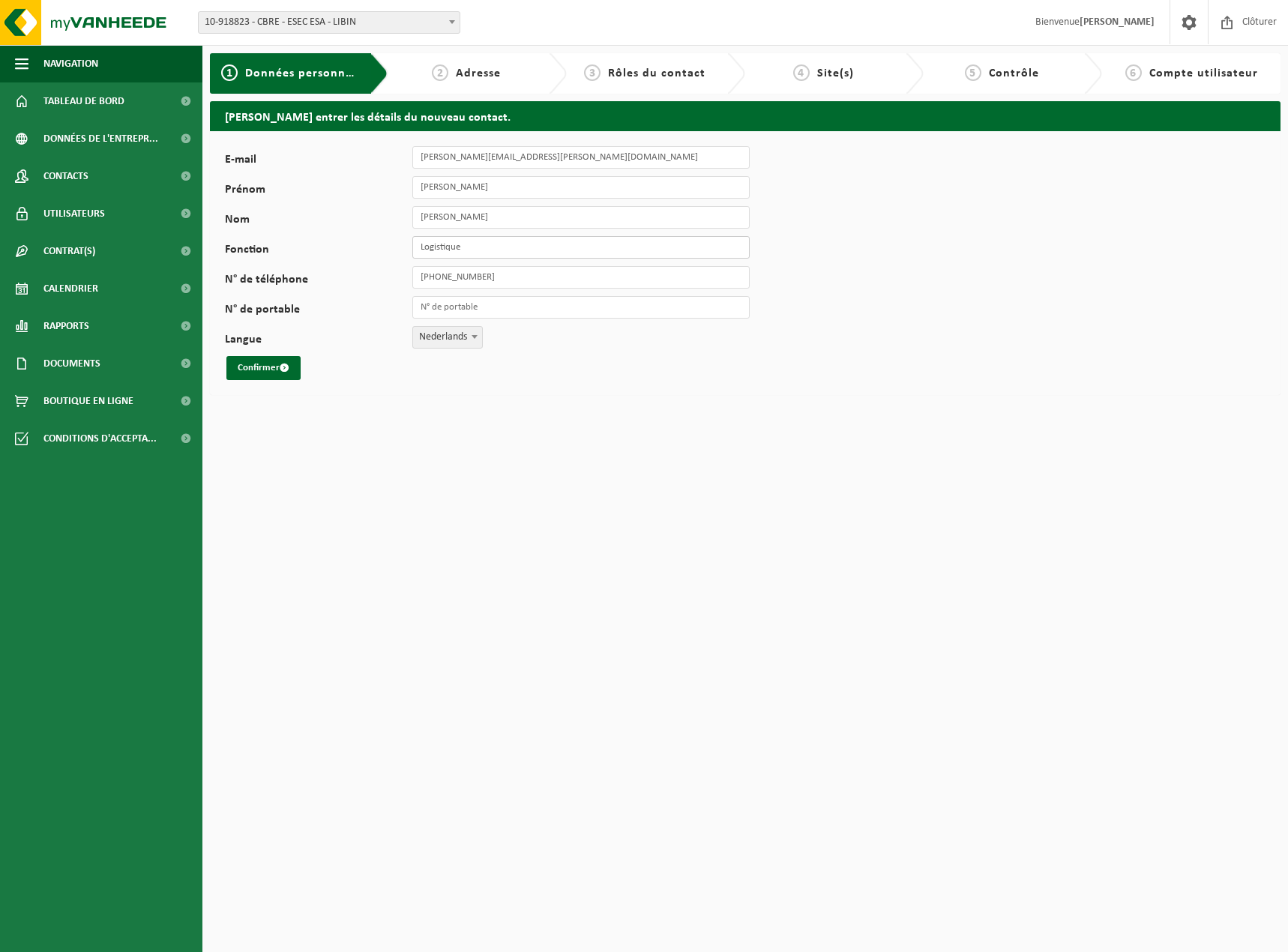
type input "Logistique"
drag, startPoint x: 496, startPoint y: 276, endPoint x: 233, endPoint y: 240, distance: 265.5
click at [233, 240] on div "E-mail lionel.moreau@ext.esa.int Prénom Lionel Nom Moreau Fonction Logistique N…" at bounding box center [468, 263] width 487 height 234
type input "[PHONE_NUMBER]"
click at [445, 341] on span "Nederlands" at bounding box center [448, 337] width 69 height 21
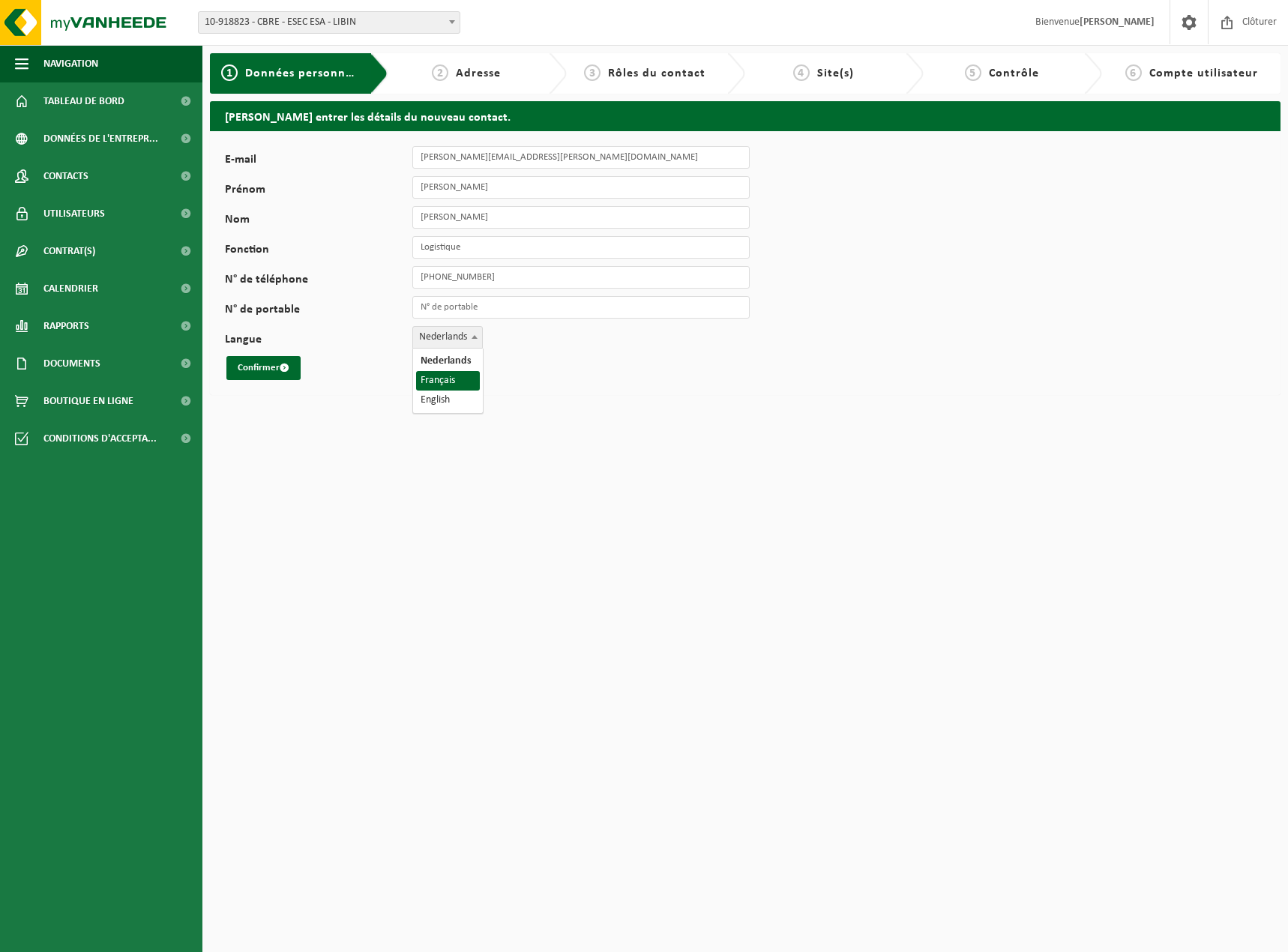
select select "1"
click at [258, 366] on button "Confirmer" at bounding box center [264, 368] width 74 height 24
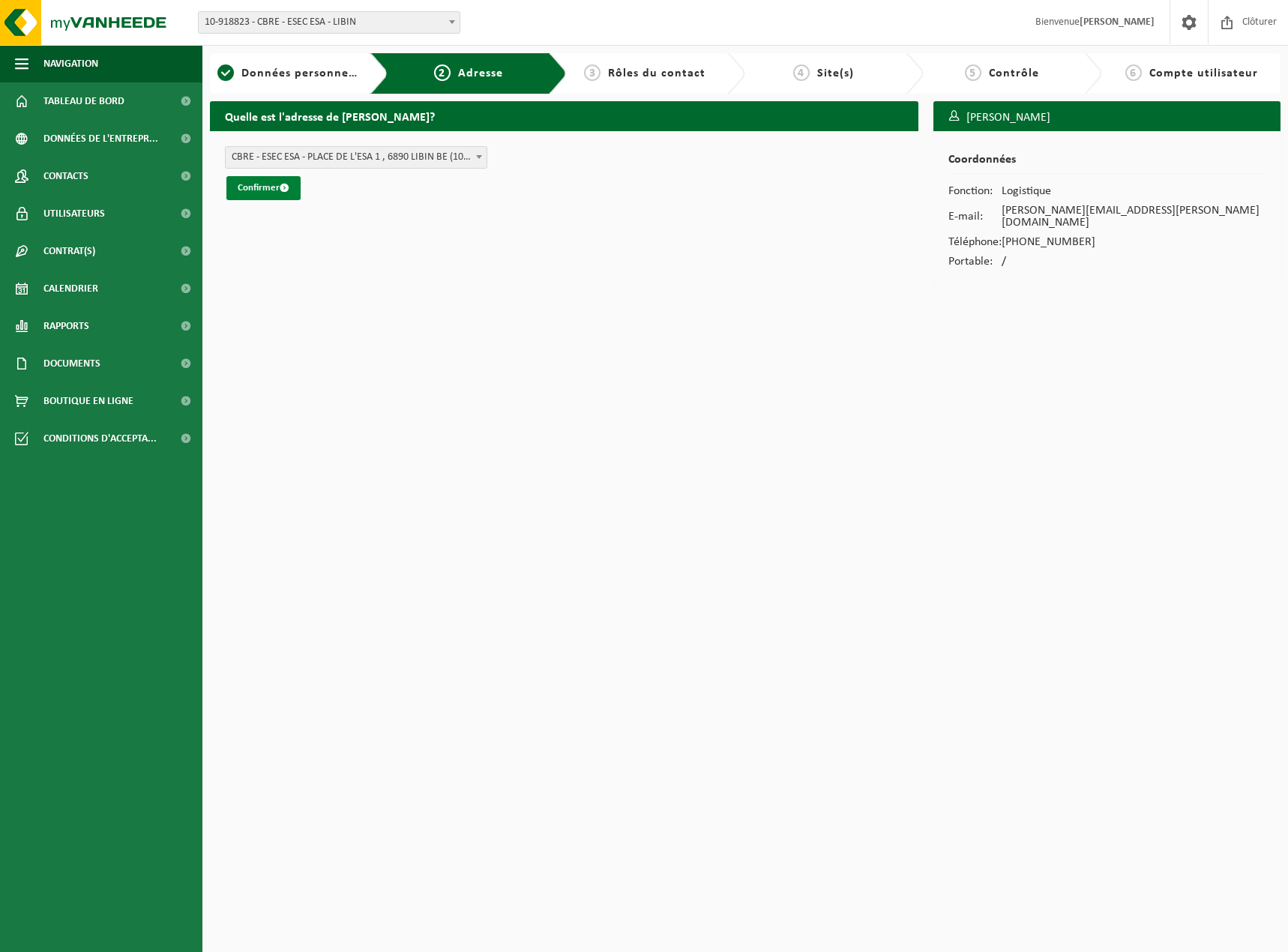
click at [264, 192] on button "Confirmer" at bounding box center [264, 188] width 74 height 24
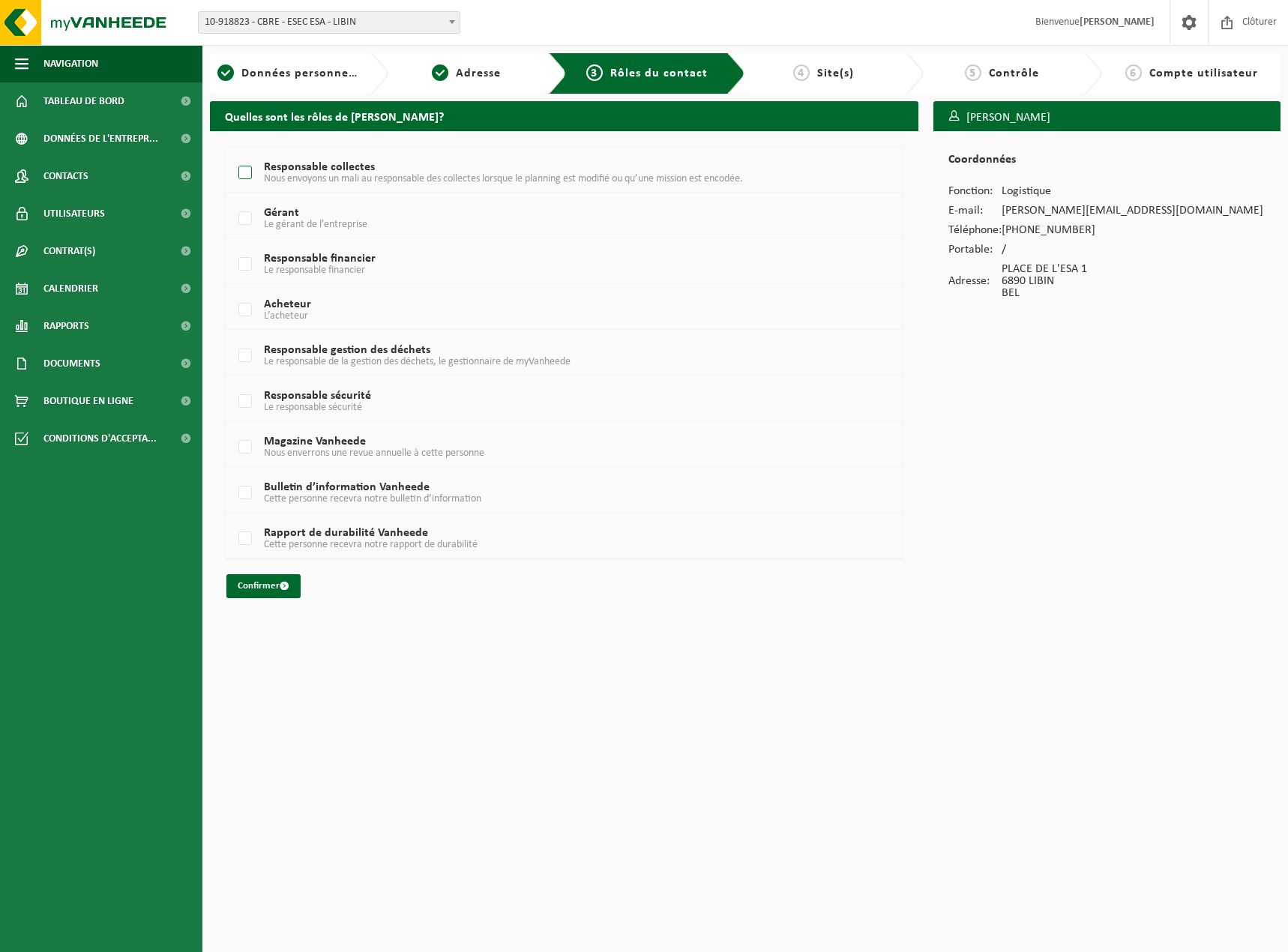
click at [242, 172] on label "Responsable collectes Nous envoyons un mali au responsable des collectes lorsqu…" at bounding box center [536, 173] width 602 height 22
click at [234, 155] on input "Responsable collectes Nous envoyons un mali au responsable des collectes lorsqu…" at bounding box center [233, 154] width 1 height 1
checkbox input "true"
click at [271, 587] on button "Confirmer" at bounding box center [264, 586] width 74 height 24
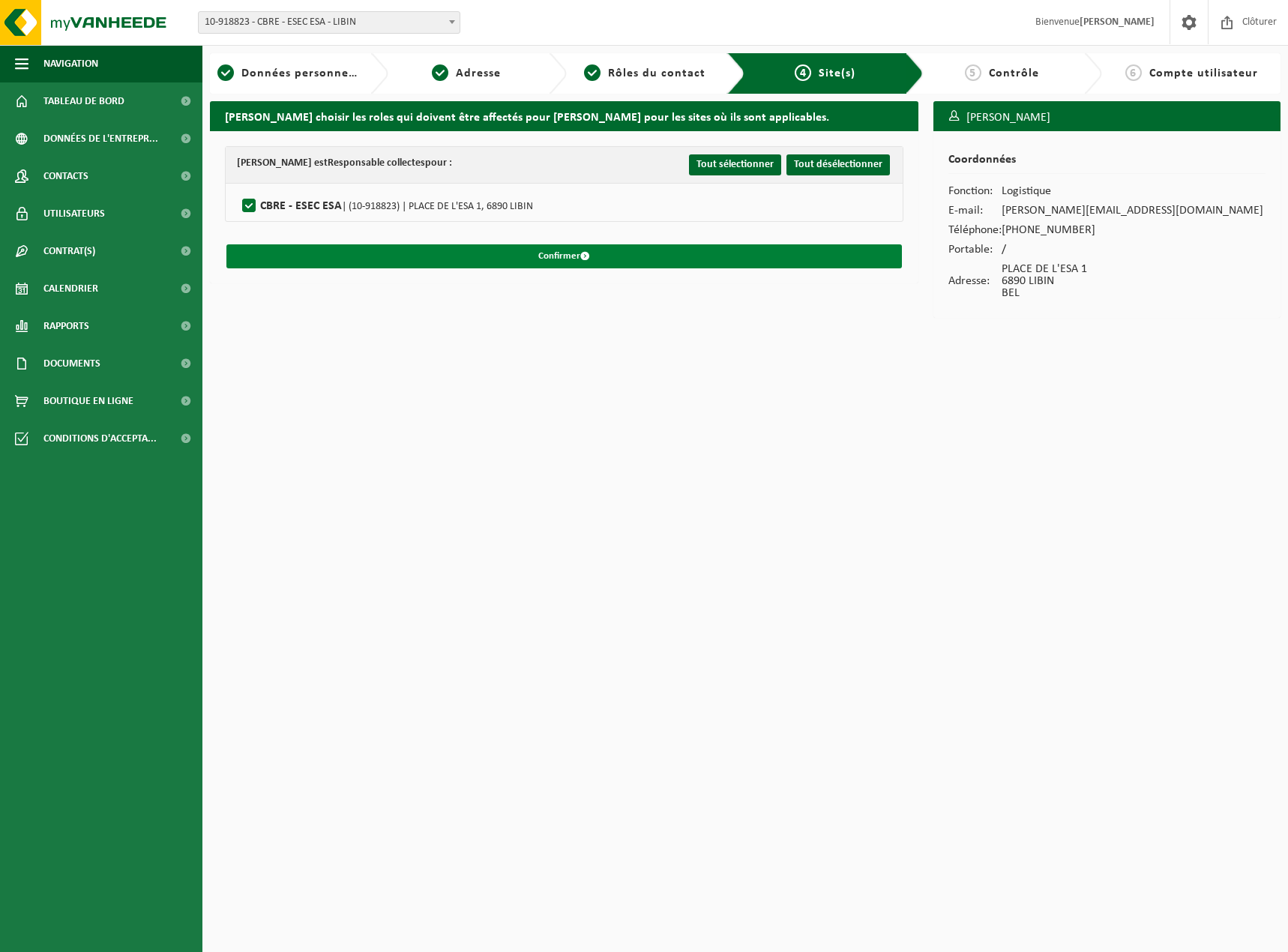
click at [572, 253] on button "Confirmer" at bounding box center [564, 256] width 676 height 24
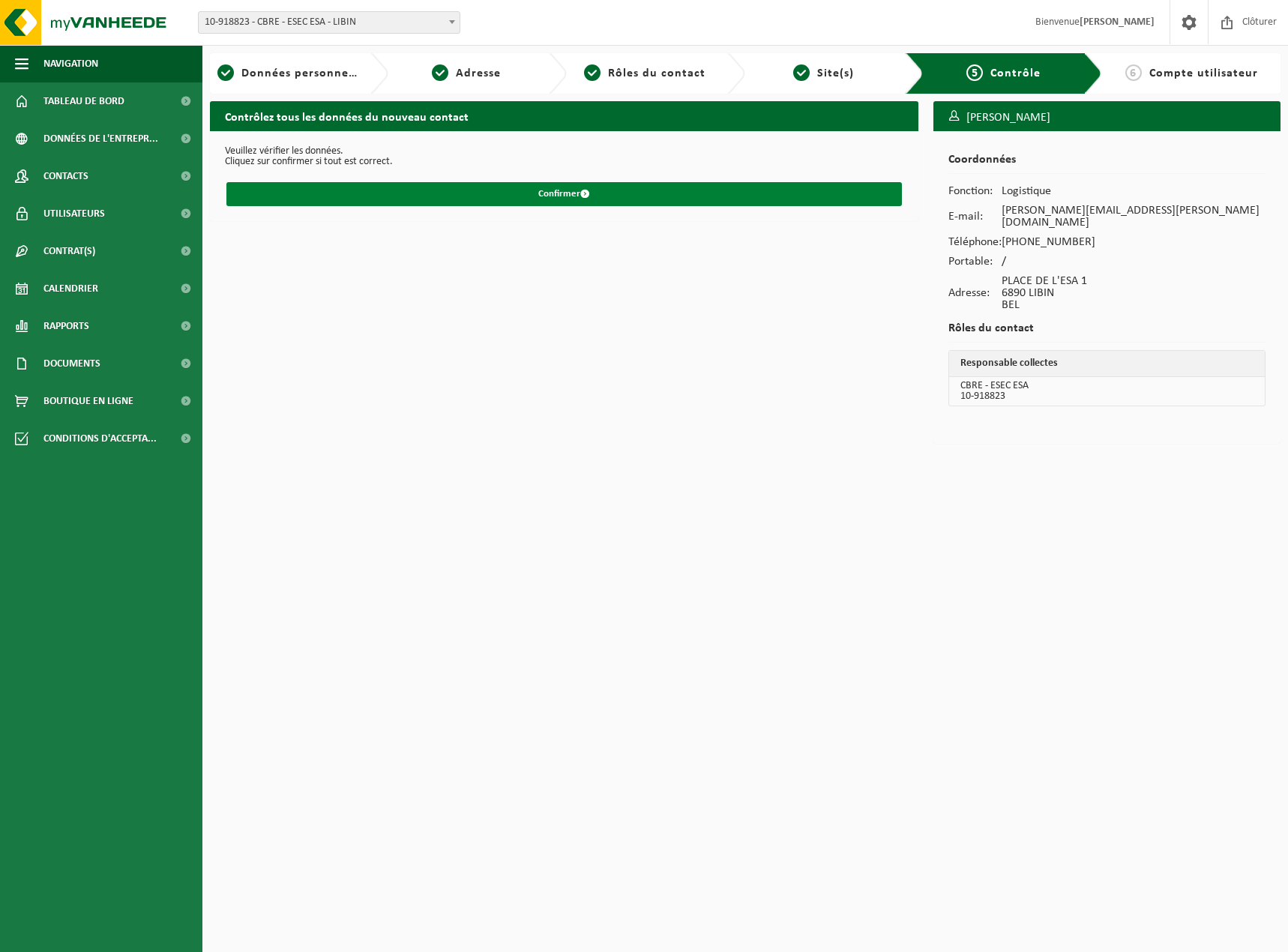
click at [572, 197] on button "Confirmer" at bounding box center [564, 194] width 676 height 24
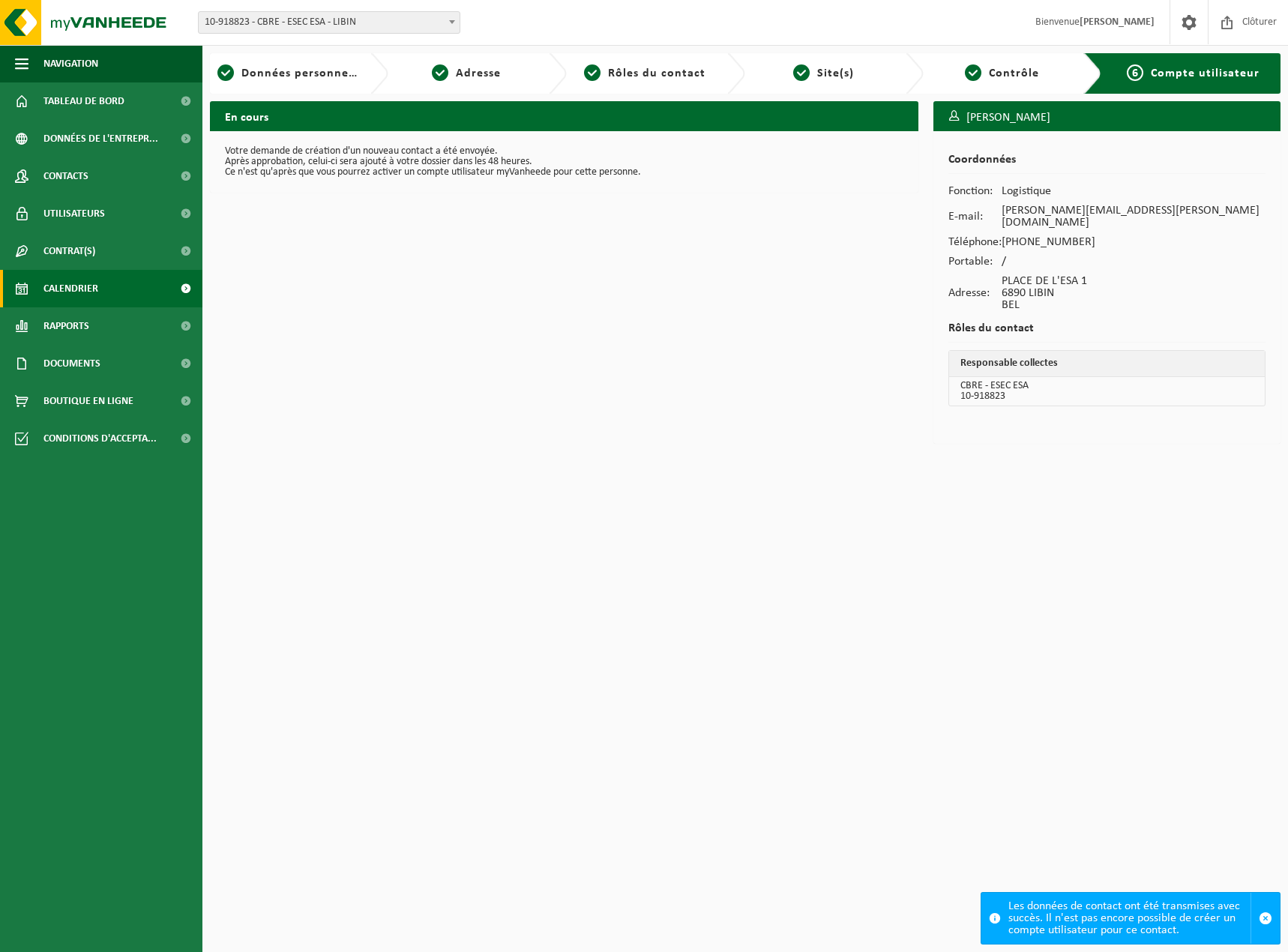
click at [65, 289] on span "Calendrier" at bounding box center [71, 288] width 55 height 37
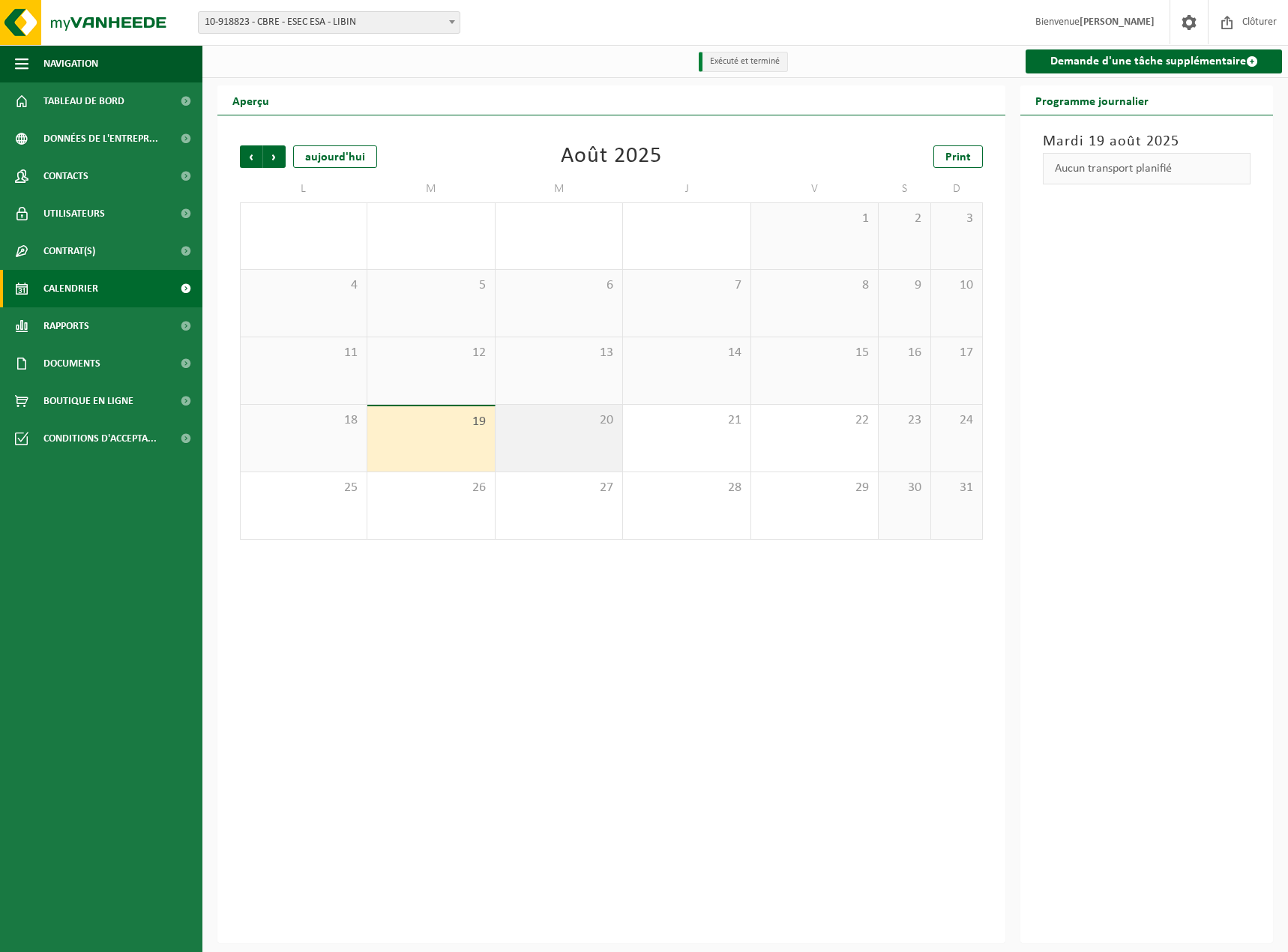
click at [555, 434] on div "20" at bounding box center [558, 438] width 126 height 66
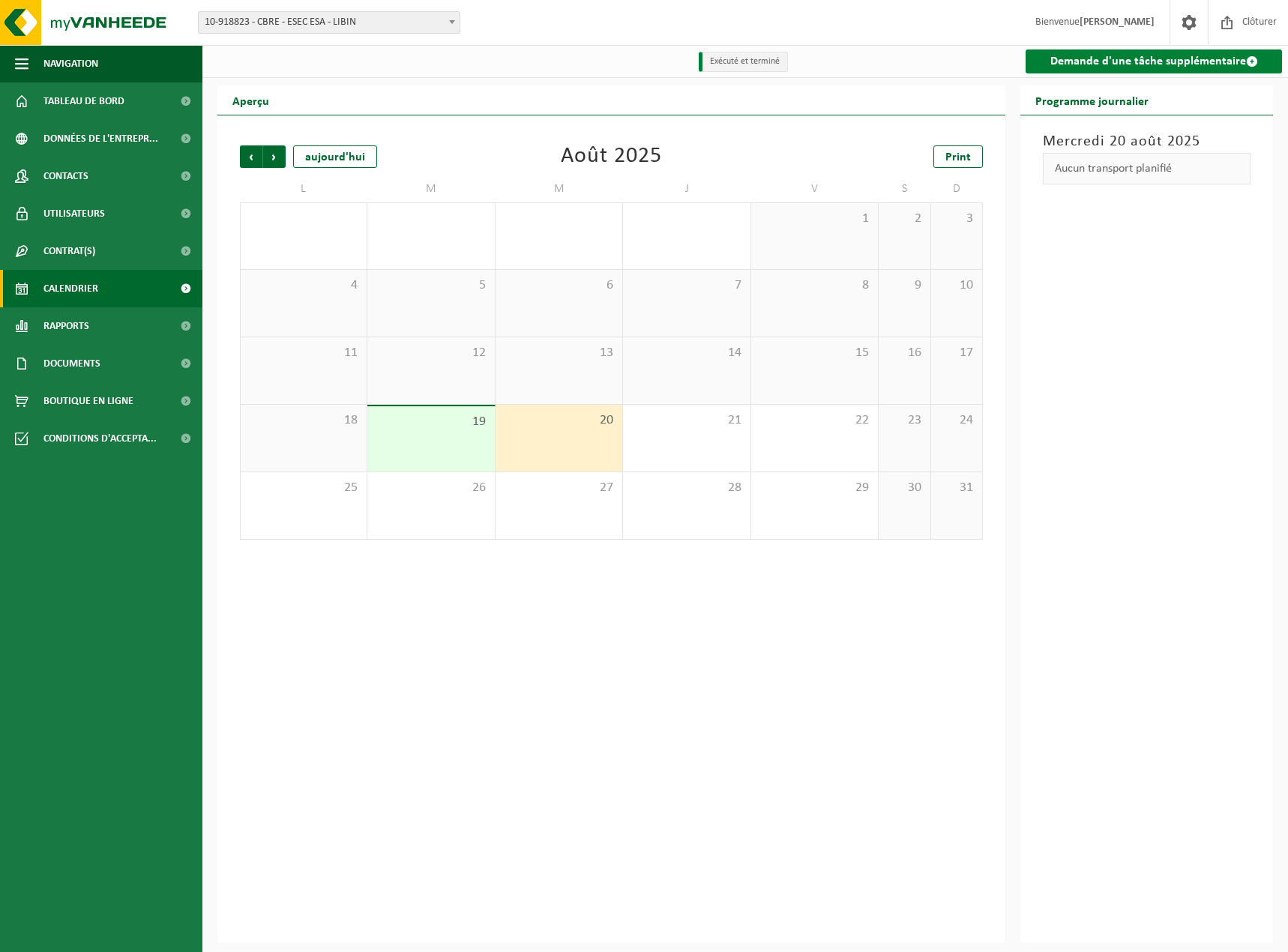
click at [1177, 62] on link "Demande d'une tâche supplémentaire" at bounding box center [1154, 61] width 257 height 24
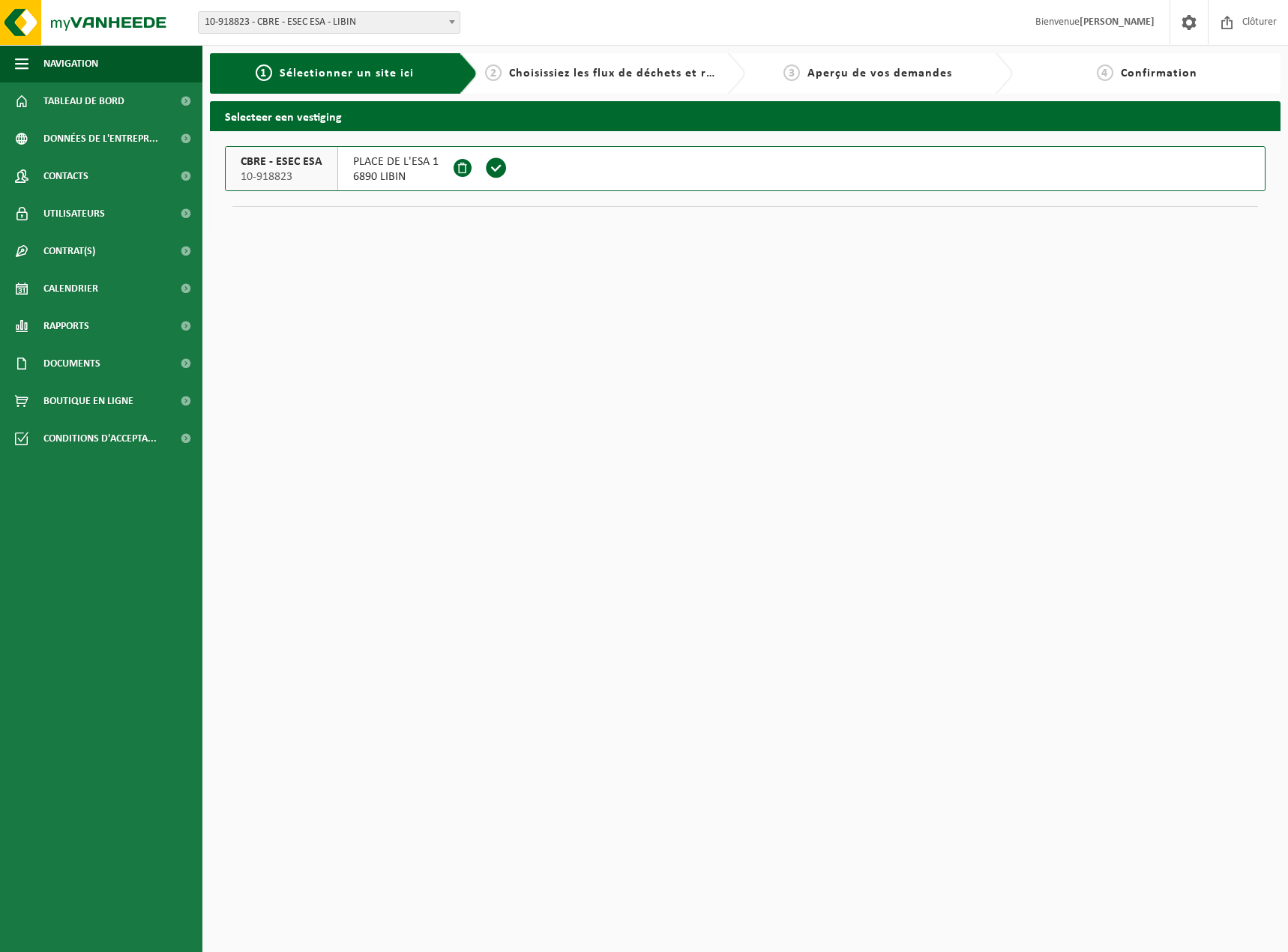
click at [490, 173] on span at bounding box center [495, 167] width 22 height 22
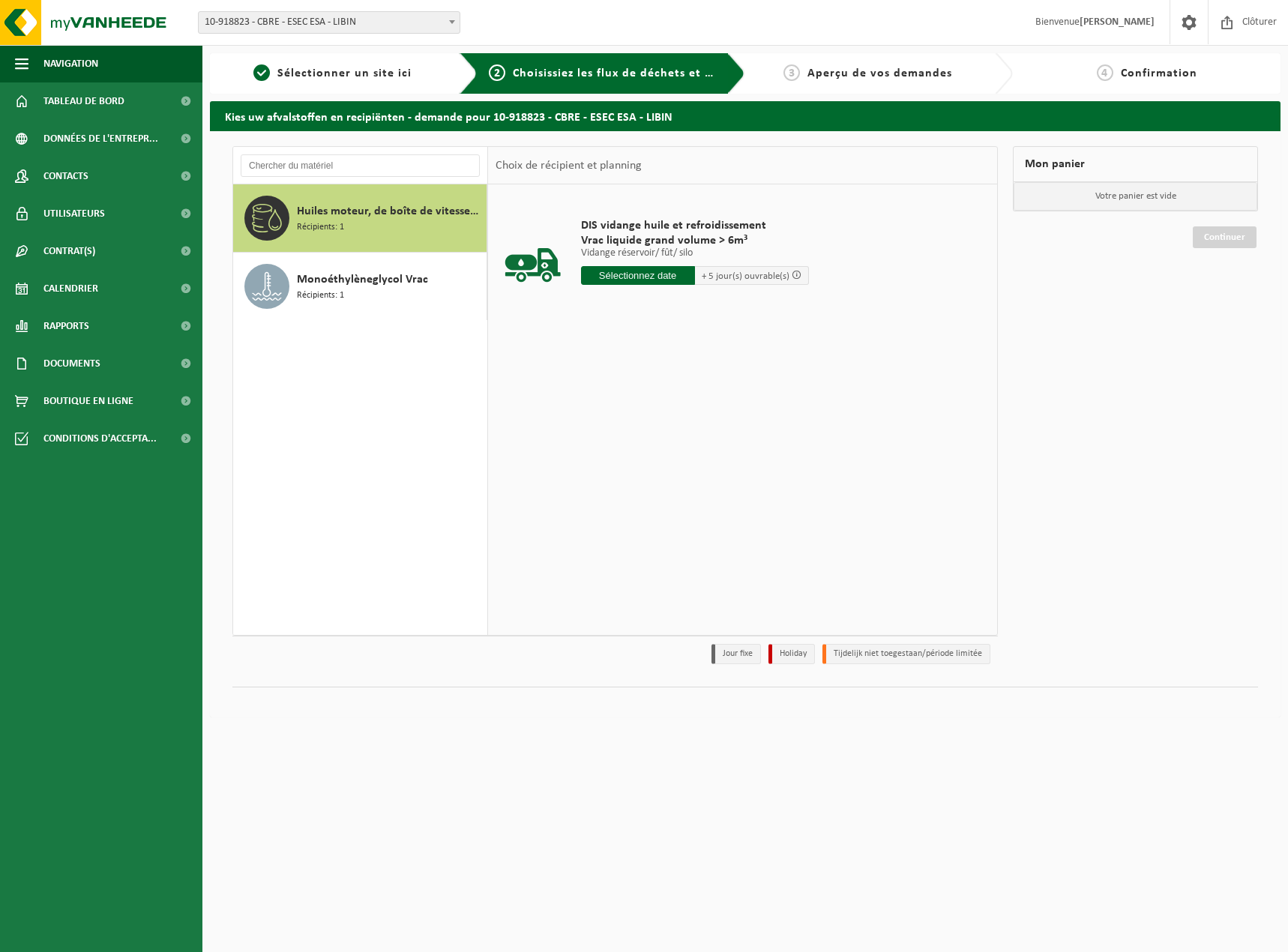
click at [416, 402] on div "Huiles moteur, de boîte de vitesses et de lubrification non chlorées à base min…" at bounding box center [361, 409] width 255 height 450
click at [80, 144] on span "Données de l'entrepr..." at bounding box center [101, 139] width 115 height 37
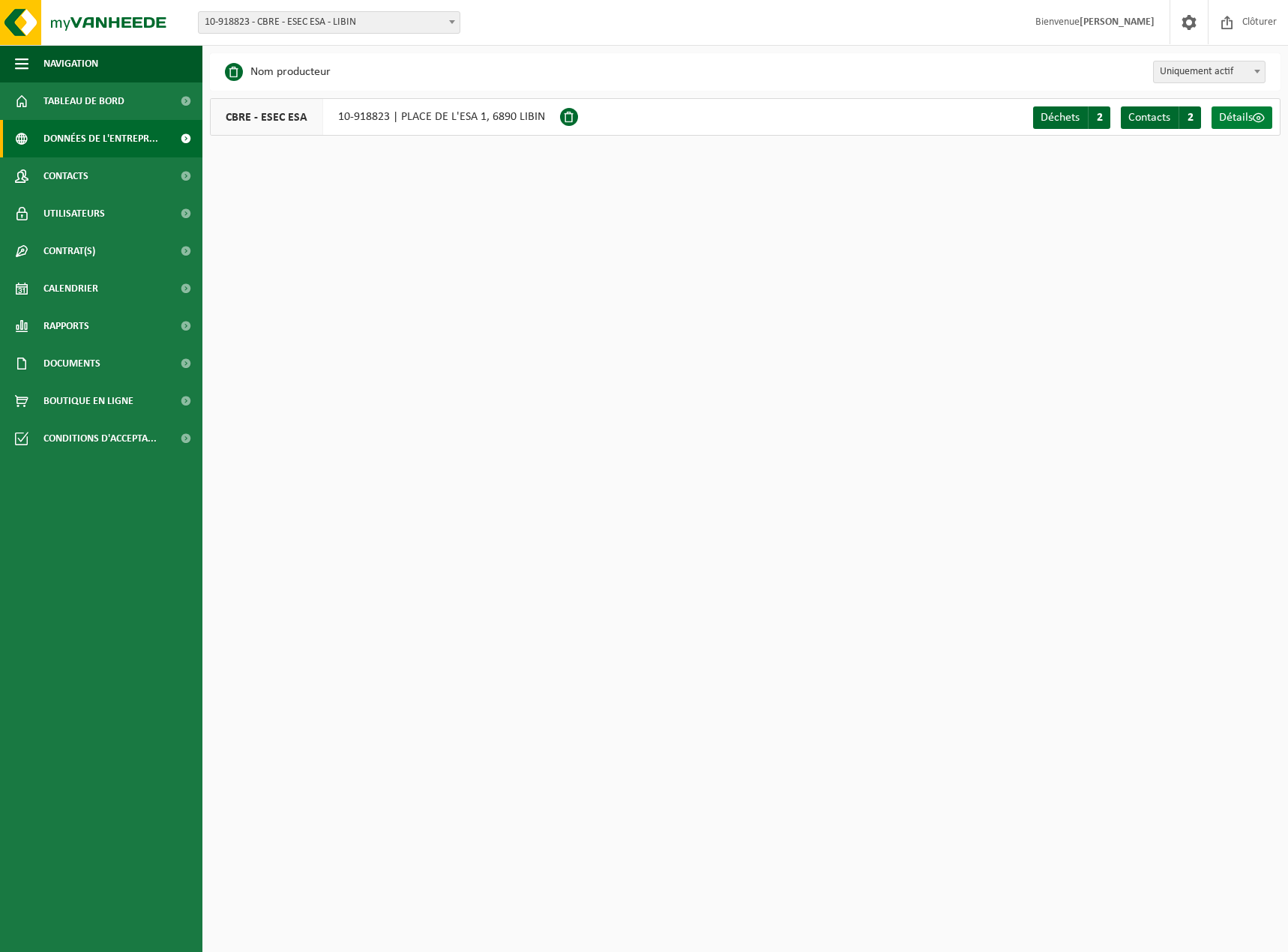
click at [1242, 118] on span "Détails" at bounding box center [1236, 118] width 34 height 12
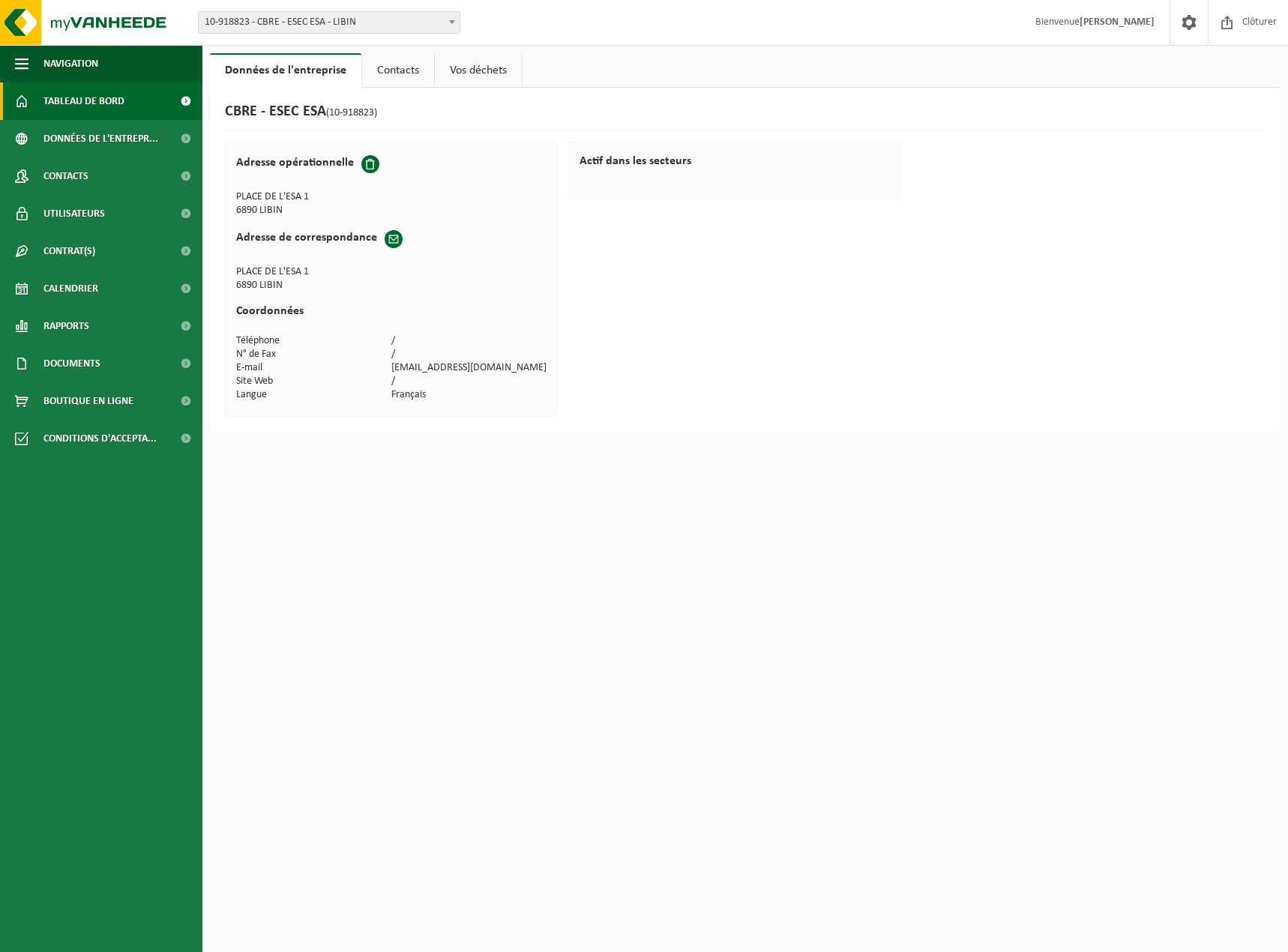
click at [91, 105] on span "Tableau de bord" at bounding box center [84, 101] width 81 height 37
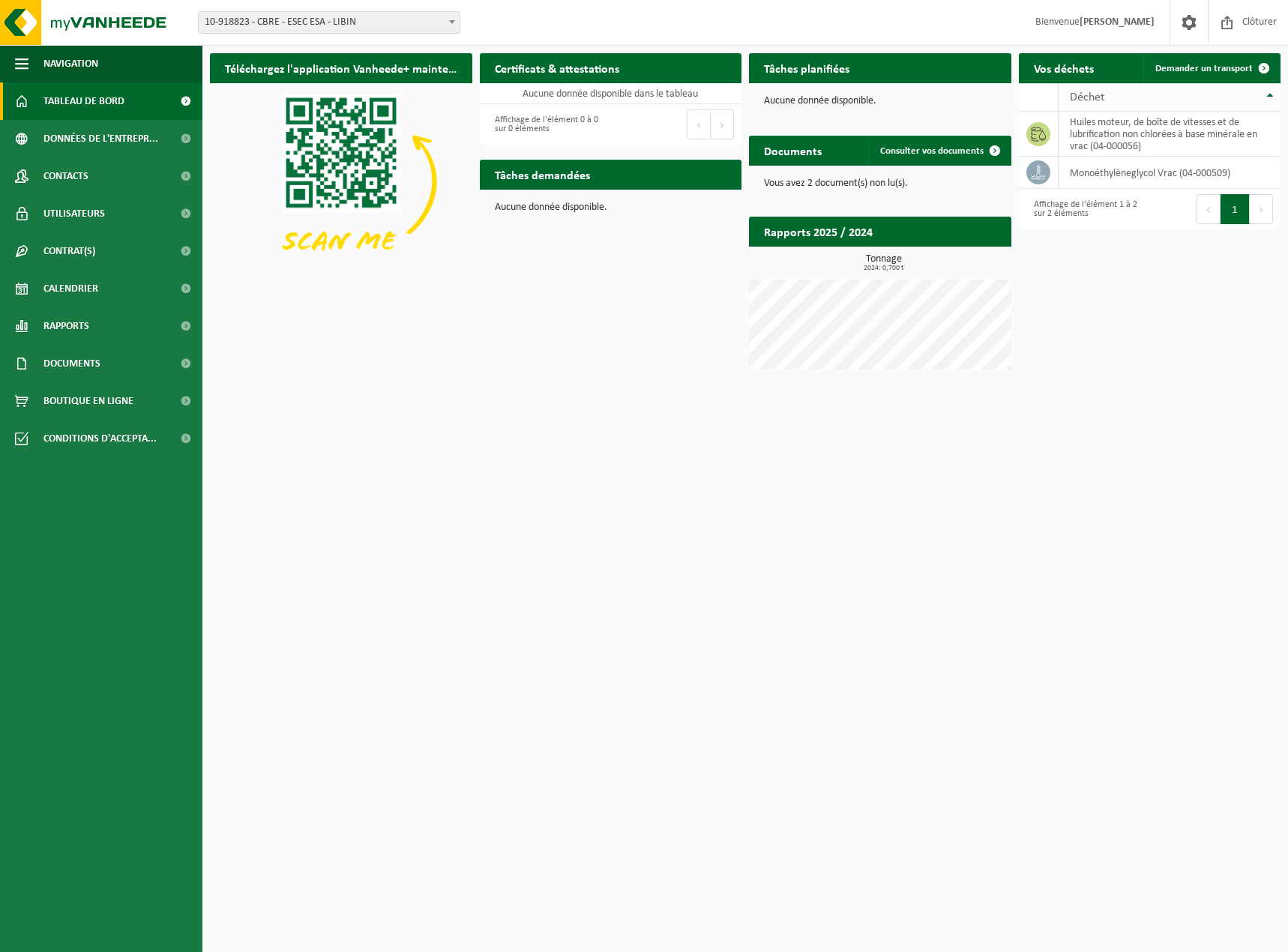
click at [1117, 105] on th "Déchet" at bounding box center [1170, 97] width 223 height 28
click at [1117, 69] on div "Vos déchets Demander un transport" at bounding box center [1150, 68] width 263 height 30
click at [1196, 22] on span at bounding box center [1188, 22] width 22 height 44
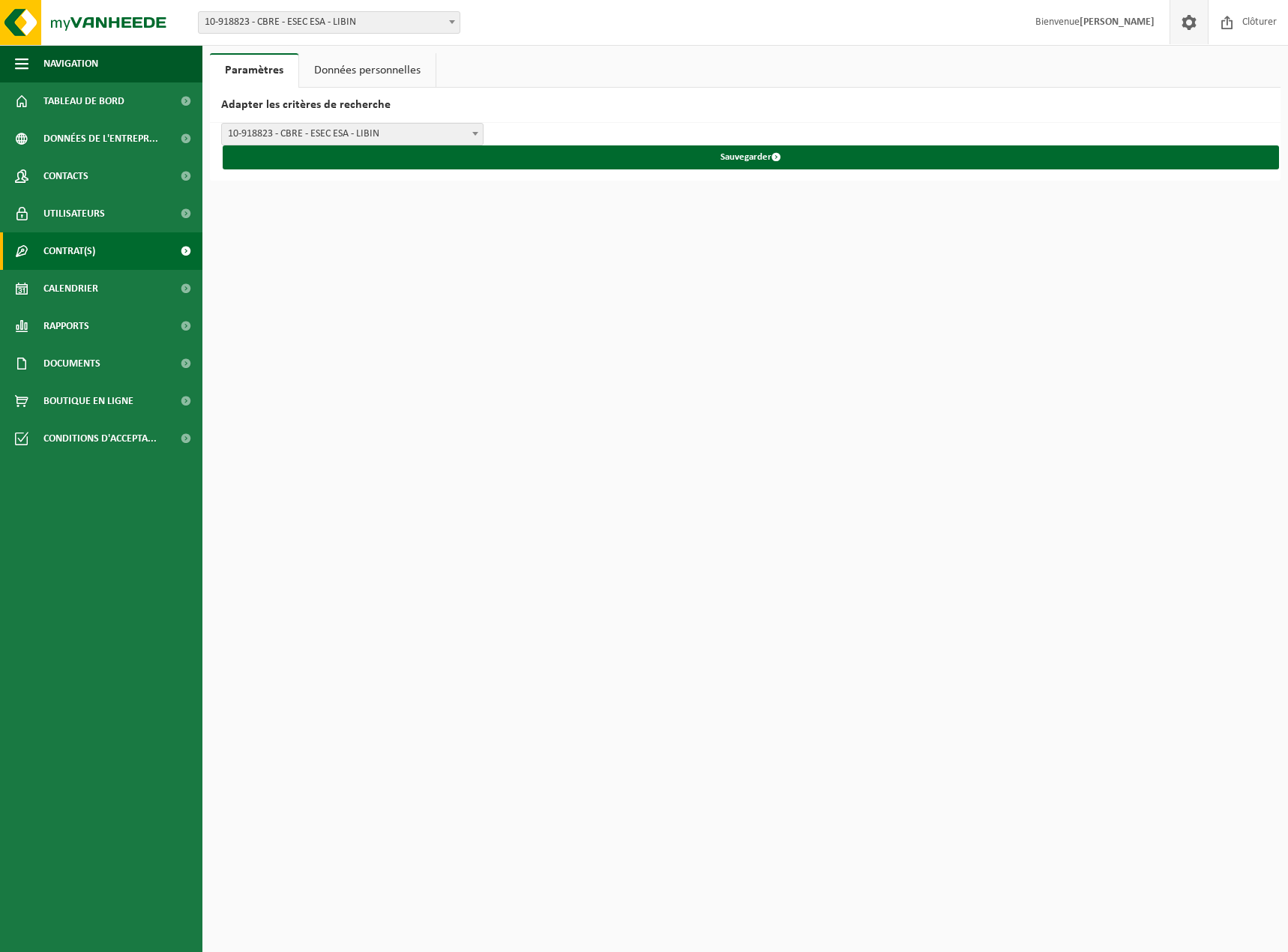
click at [65, 247] on span "Contrat(s)" at bounding box center [69, 251] width 51 height 37
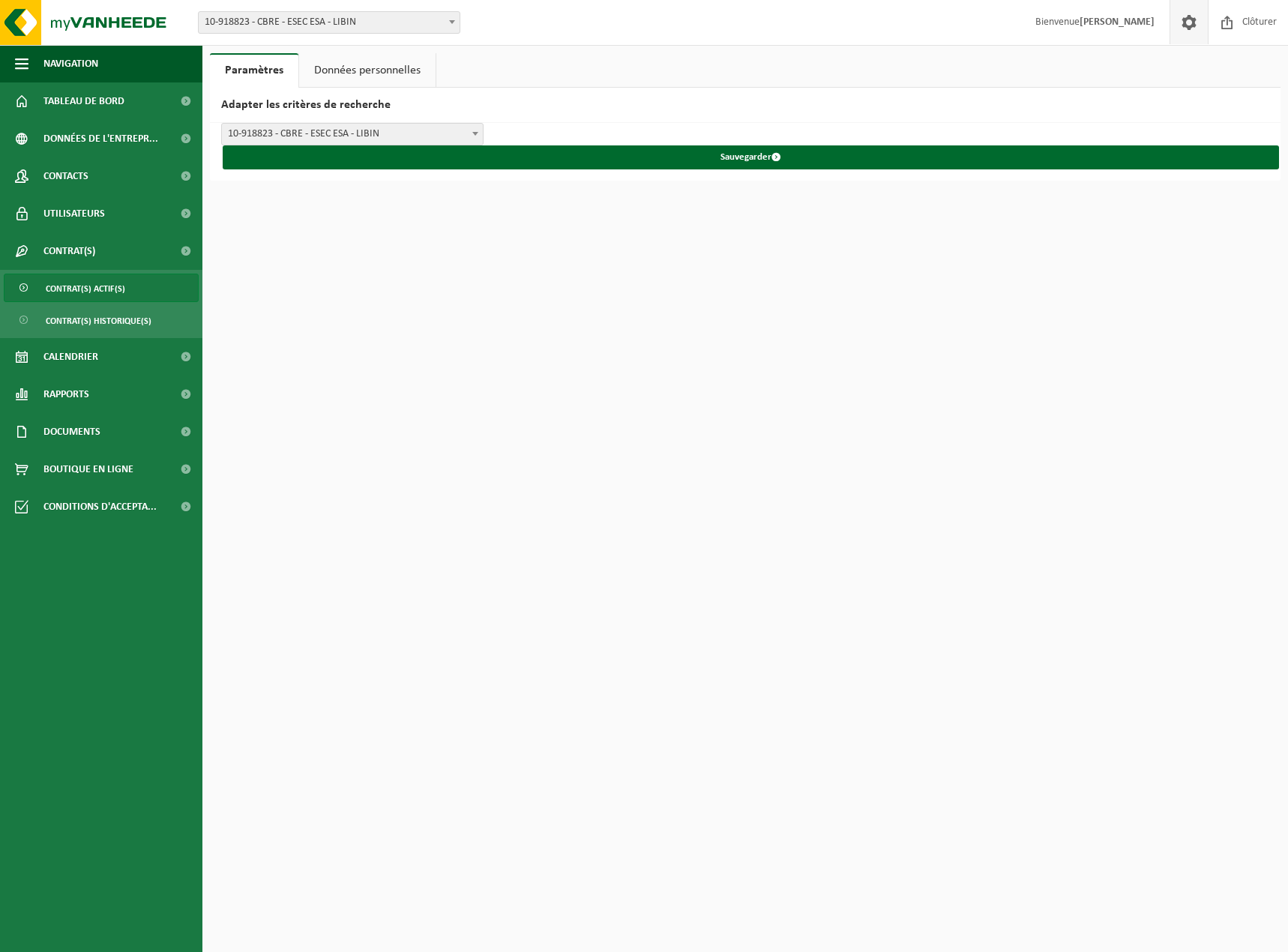
click at [80, 285] on span "Contrat(s) actif(s)" at bounding box center [86, 288] width 80 height 28
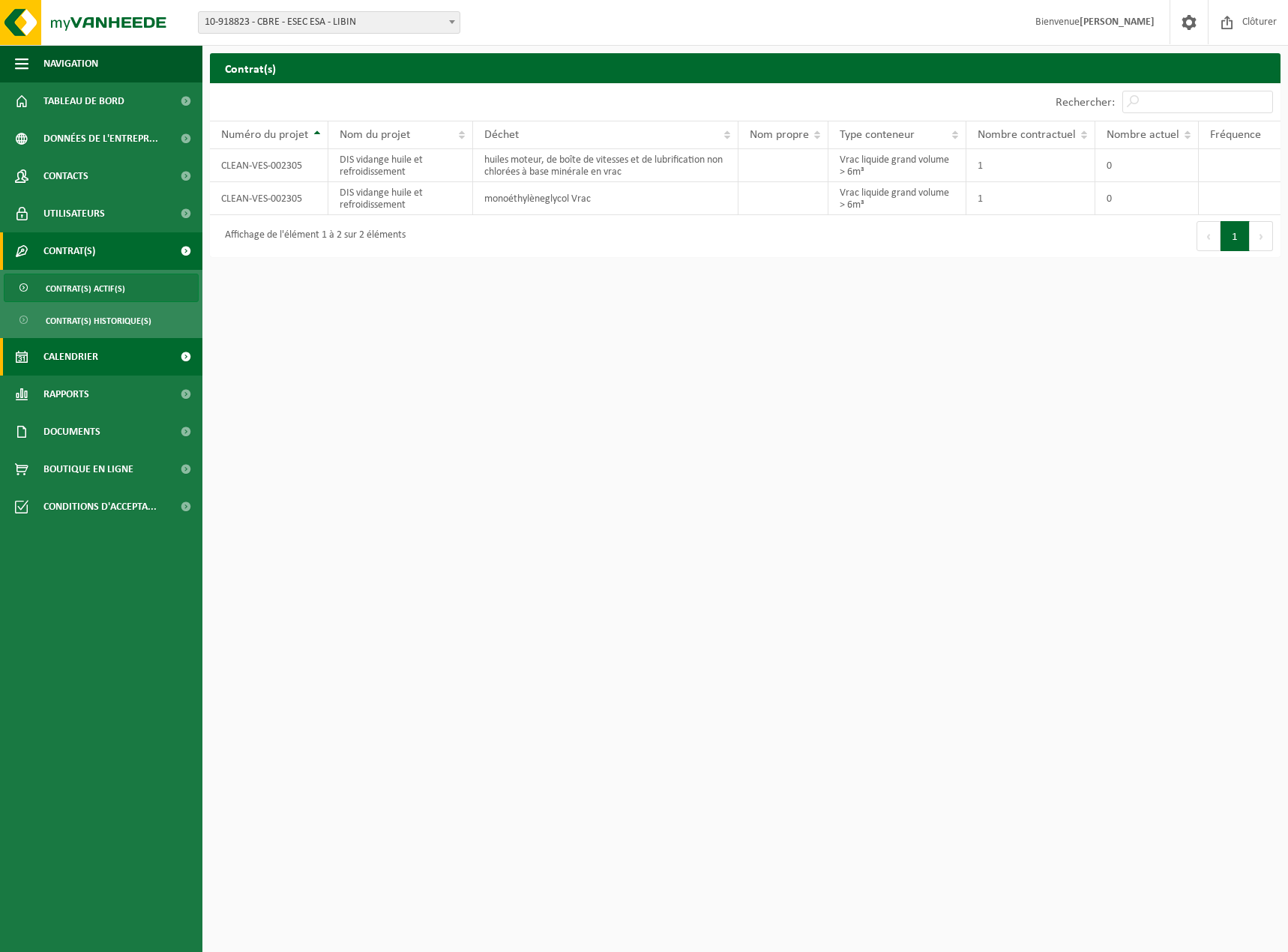
click at [70, 359] on span "Calendrier" at bounding box center [71, 357] width 55 height 37
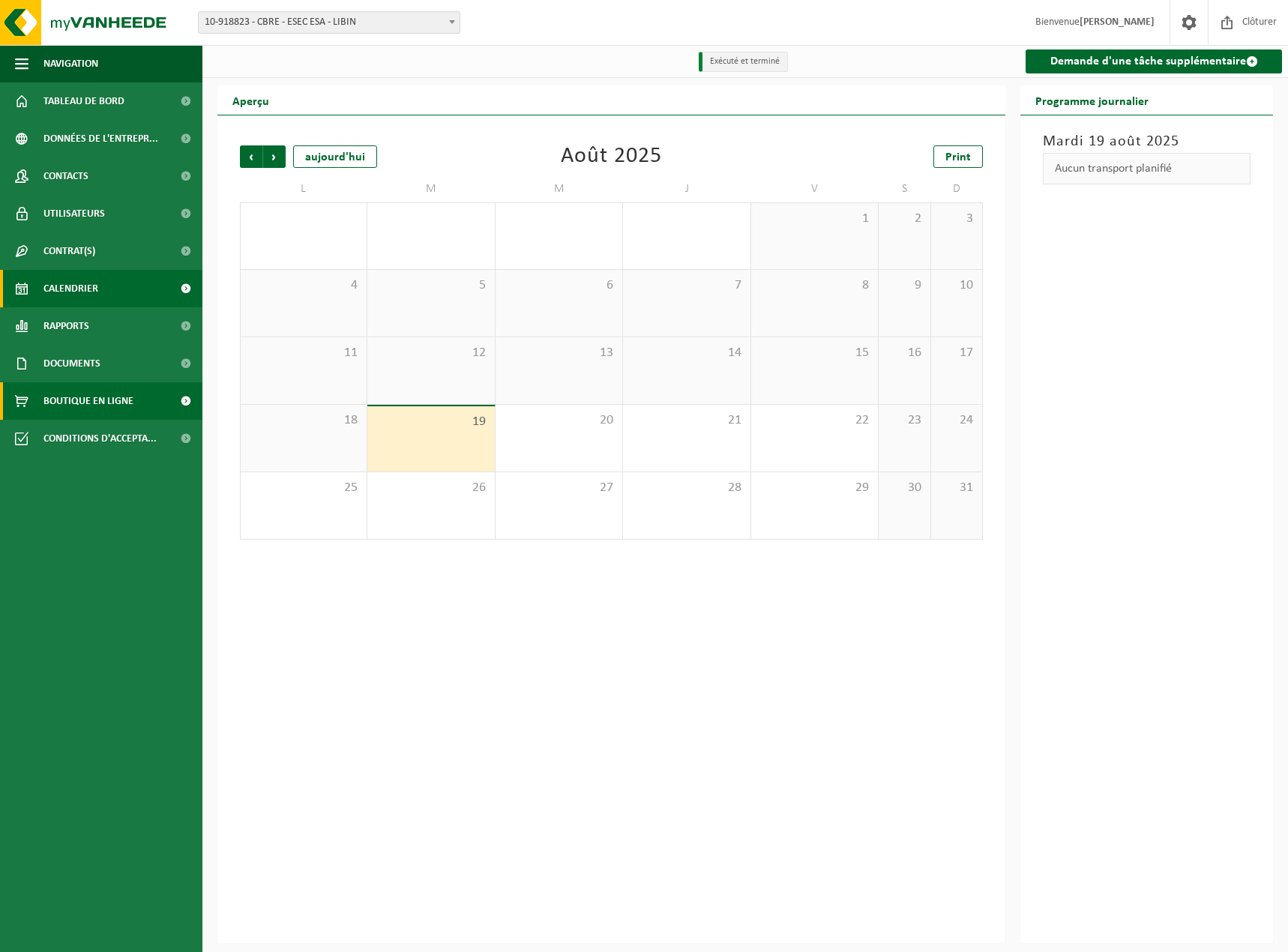
click at [67, 398] on span "Boutique en ligne" at bounding box center [88, 401] width 90 height 37
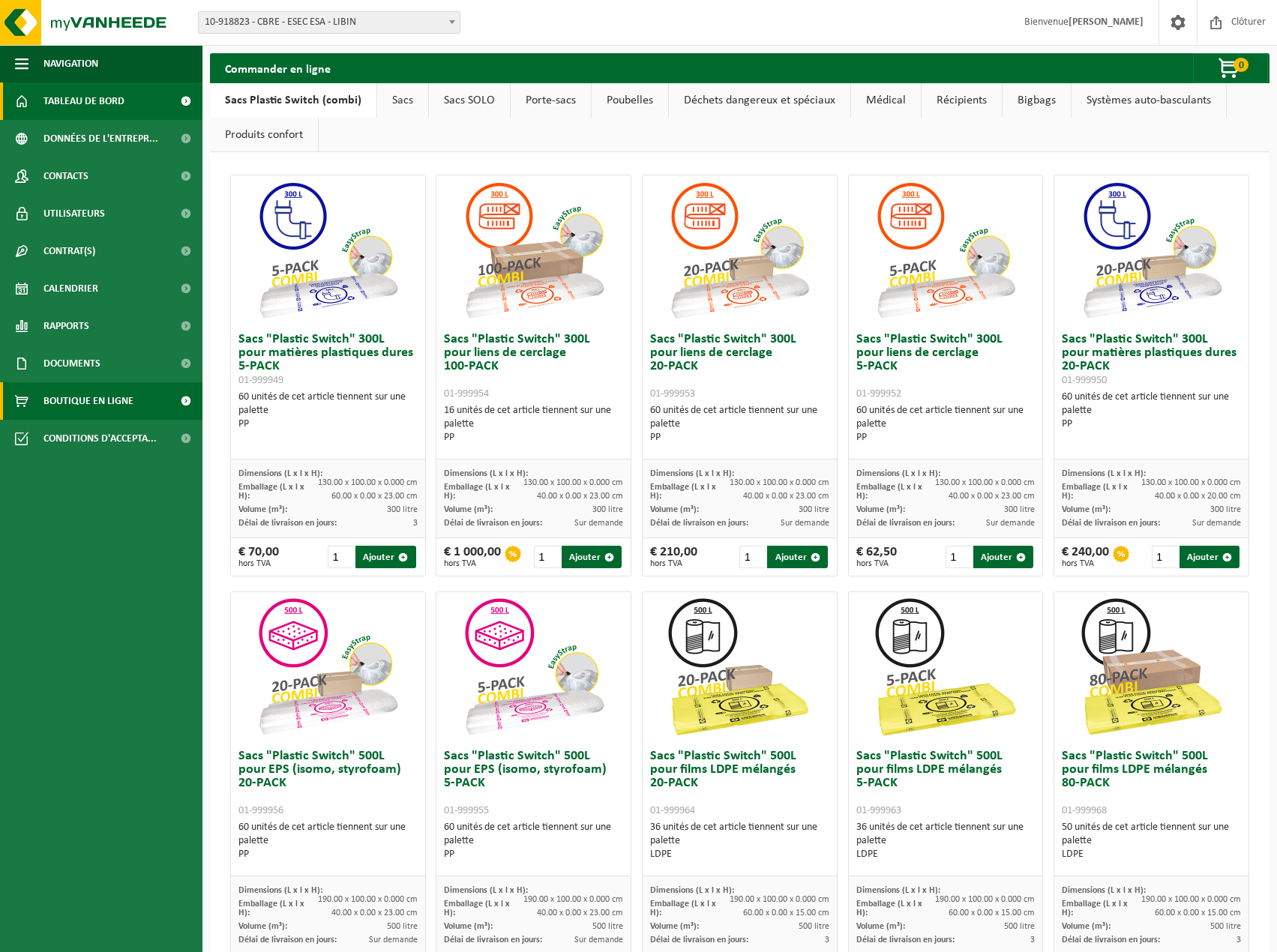
click at [81, 106] on span "Tableau de bord" at bounding box center [84, 101] width 81 height 37
